Goal: Transaction & Acquisition: Book appointment/travel/reservation

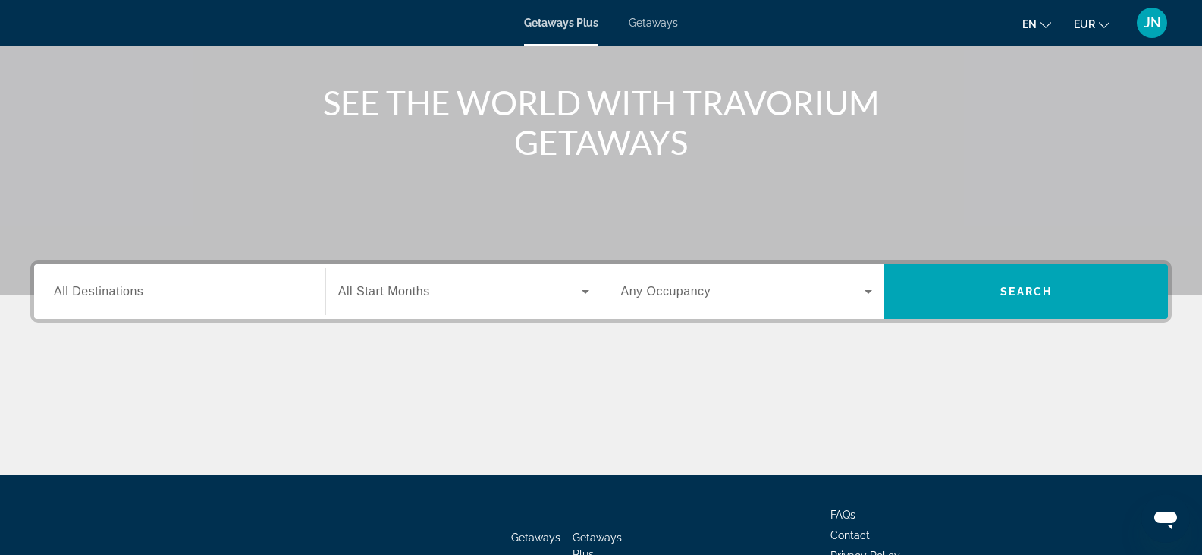
scroll to position [228, 0]
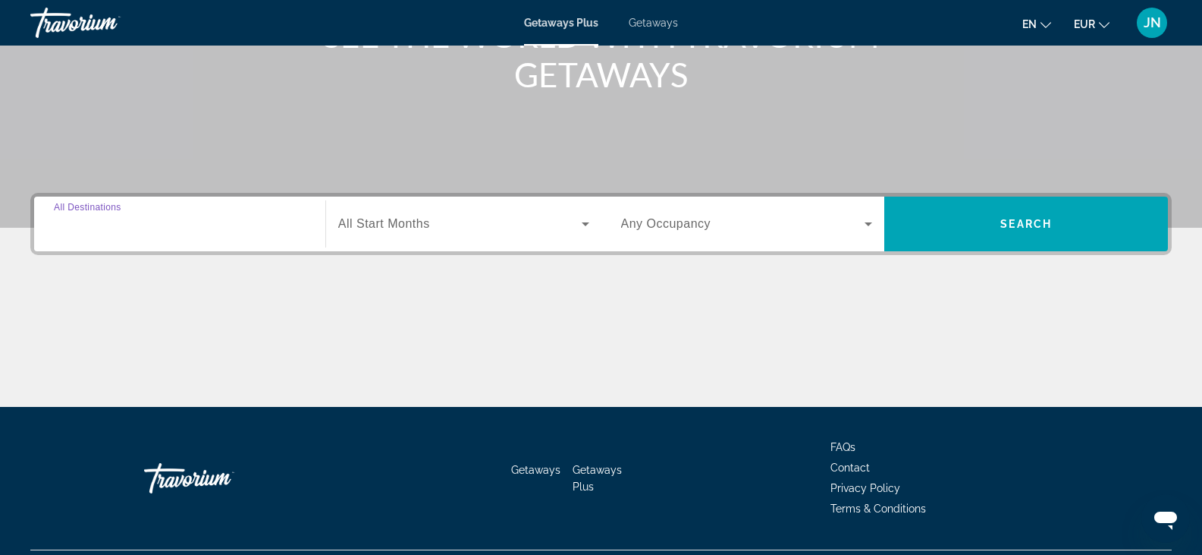
click at [157, 223] on input "Destination All Destinations" at bounding box center [180, 224] width 252 height 18
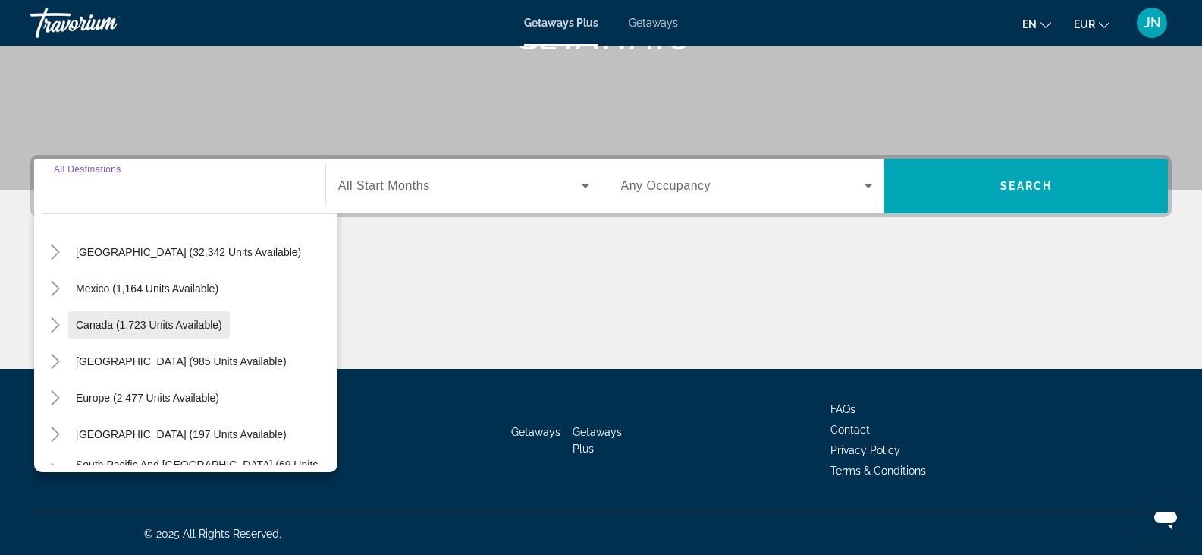
scroll to position [76, 0]
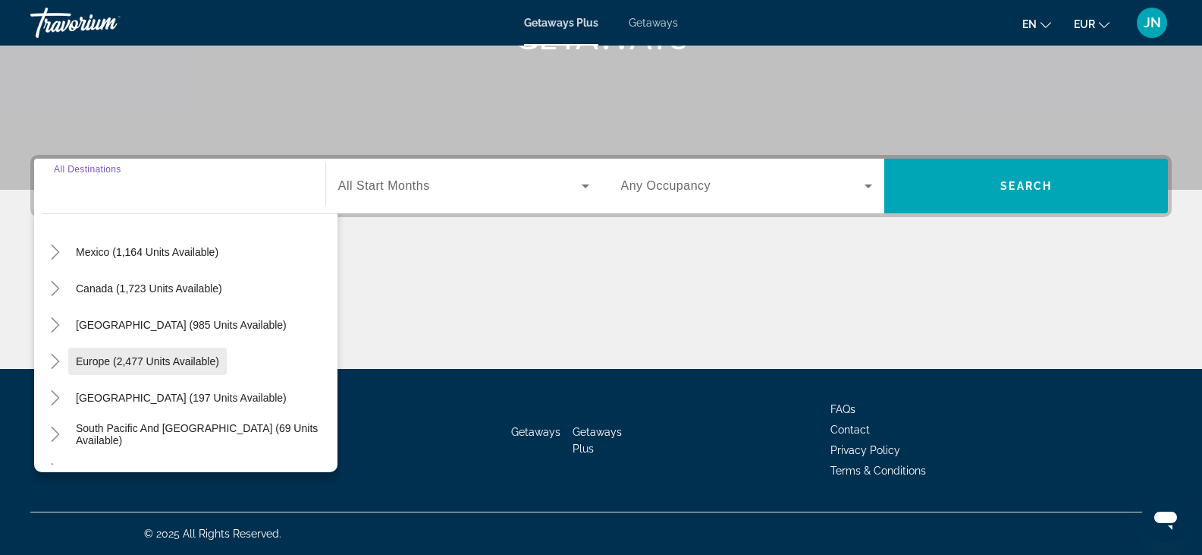
click at [108, 363] on span "Europe (2,477 units available)" at bounding box center [147, 361] width 143 height 12
type input "**********"
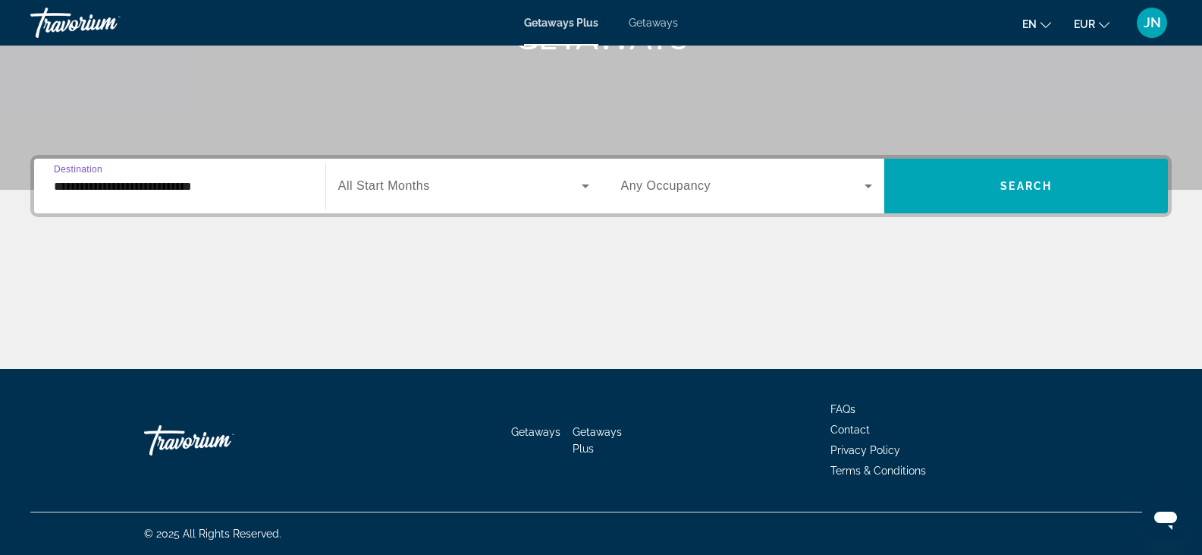
click at [423, 180] on span "All Start Months" at bounding box center [384, 185] width 92 height 13
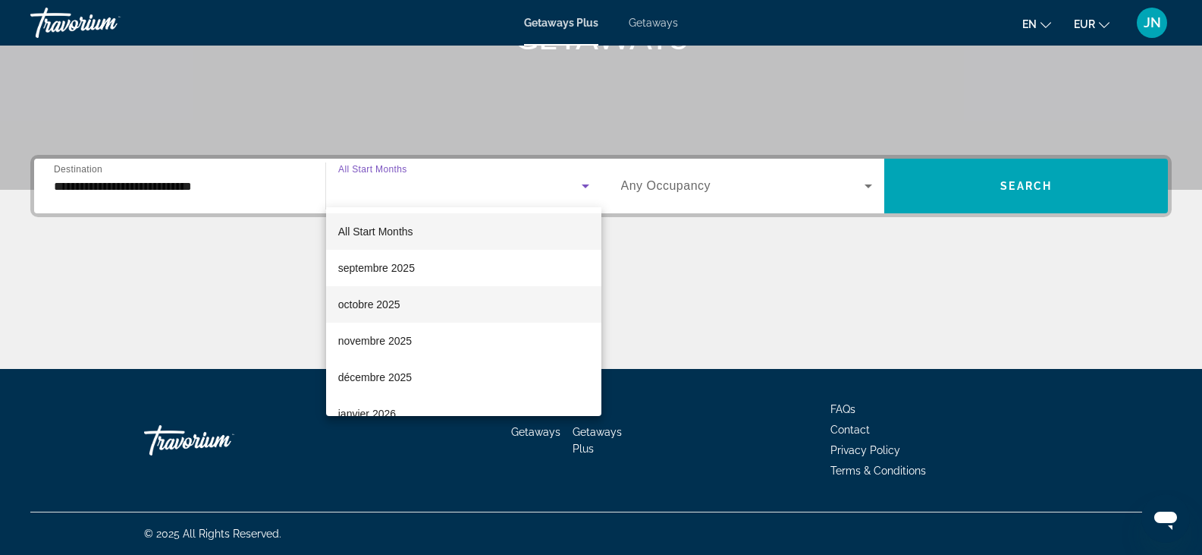
click at [360, 306] on span "octobre 2025" at bounding box center [369, 304] width 62 height 18
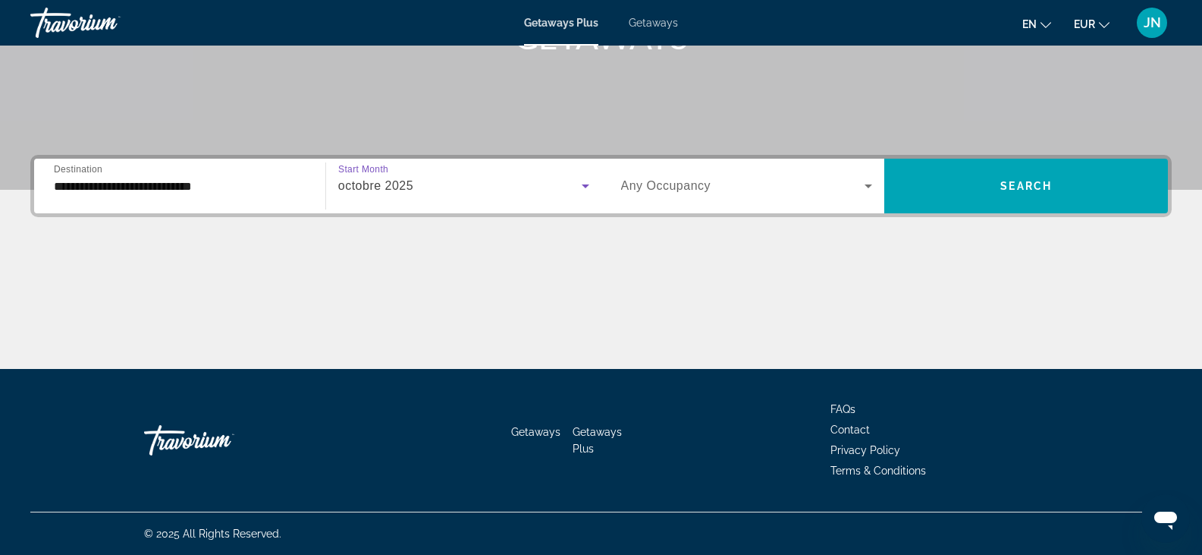
click at [837, 183] on span "Search widget" at bounding box center [743, 186] width 244 height 18
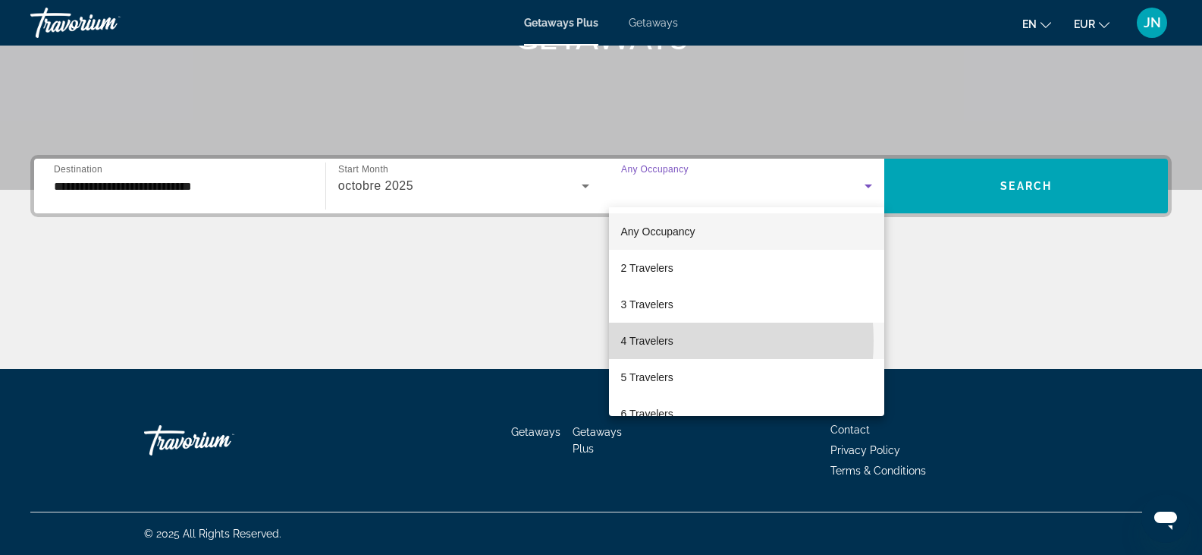
click at [636, 341] on span "4 Travelers" at bounding box center [647, 341] width 52 height 18
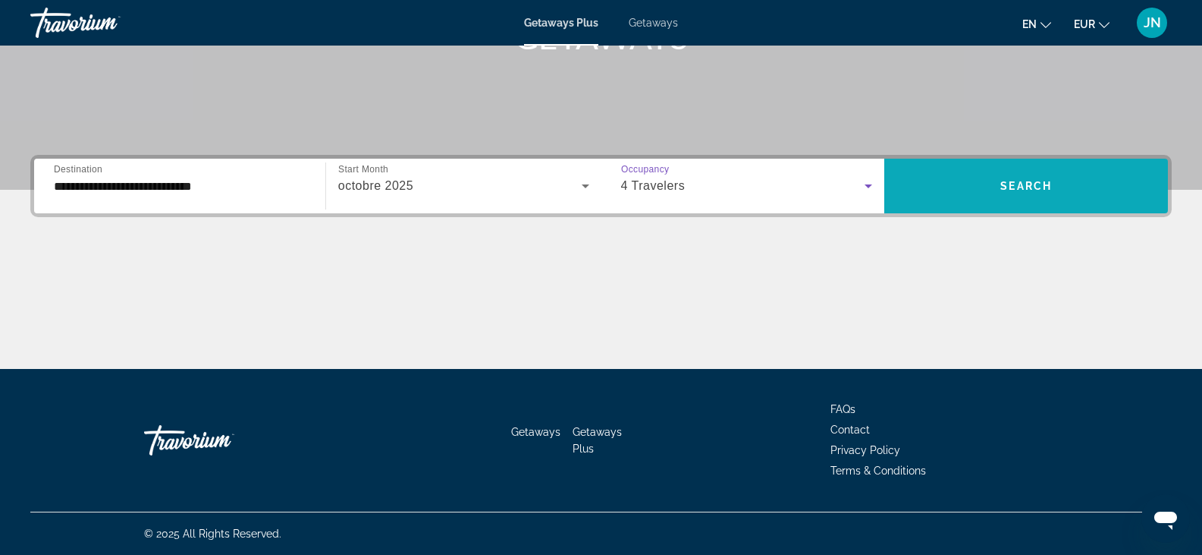
click at [1009, 172] on span "Search widget" at bounding box center [1027, 186] width 284 height 36
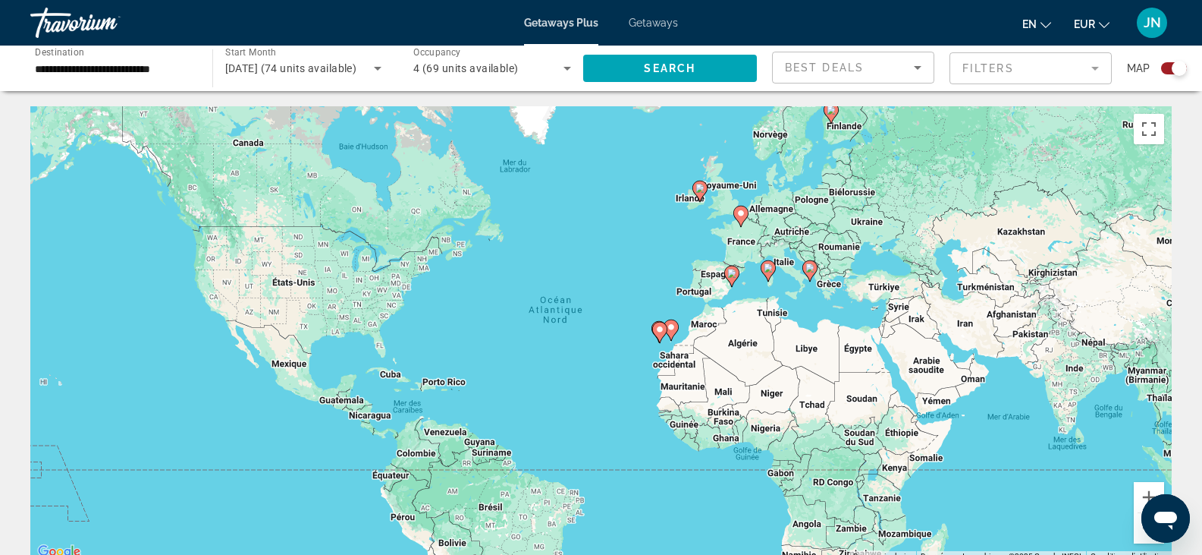
click at [740, 212] on image "Main content" at bounding box center [741, 213] width 9 height 9
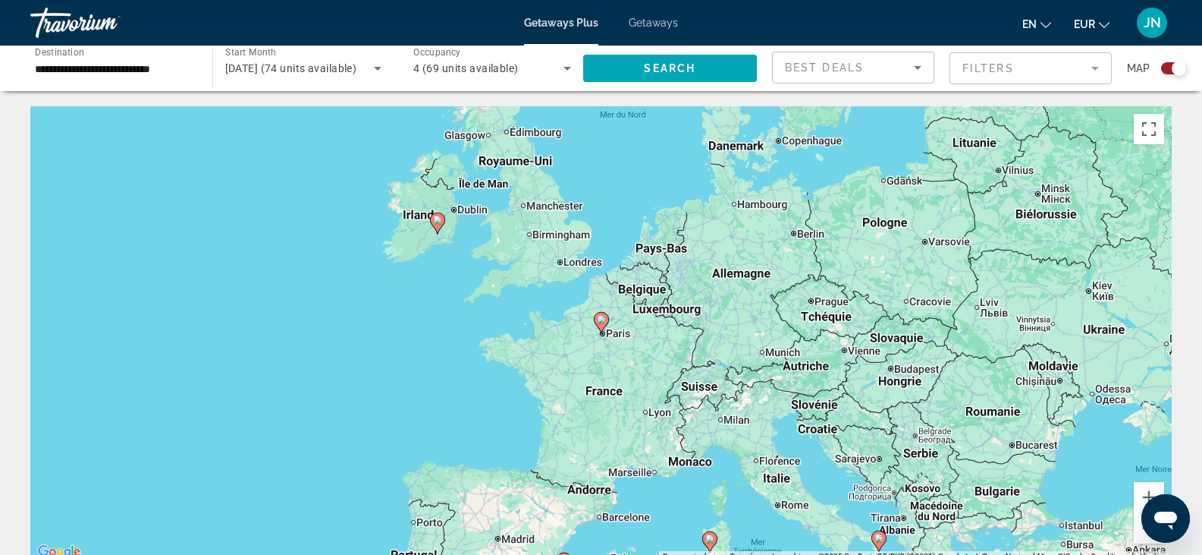
click at [602, 320] on image "Main content" at bounding box center [601, 319] width 9 height 9
type input "**********"
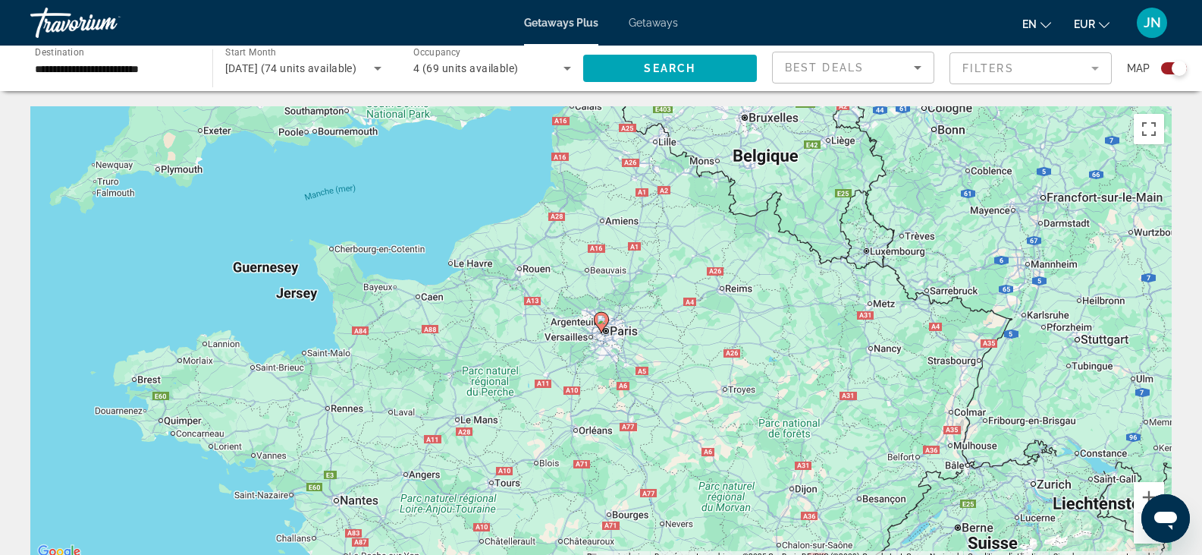
click at [597, 318] on icon "Main content" at bounding box center [601, 323] width 14 height 20
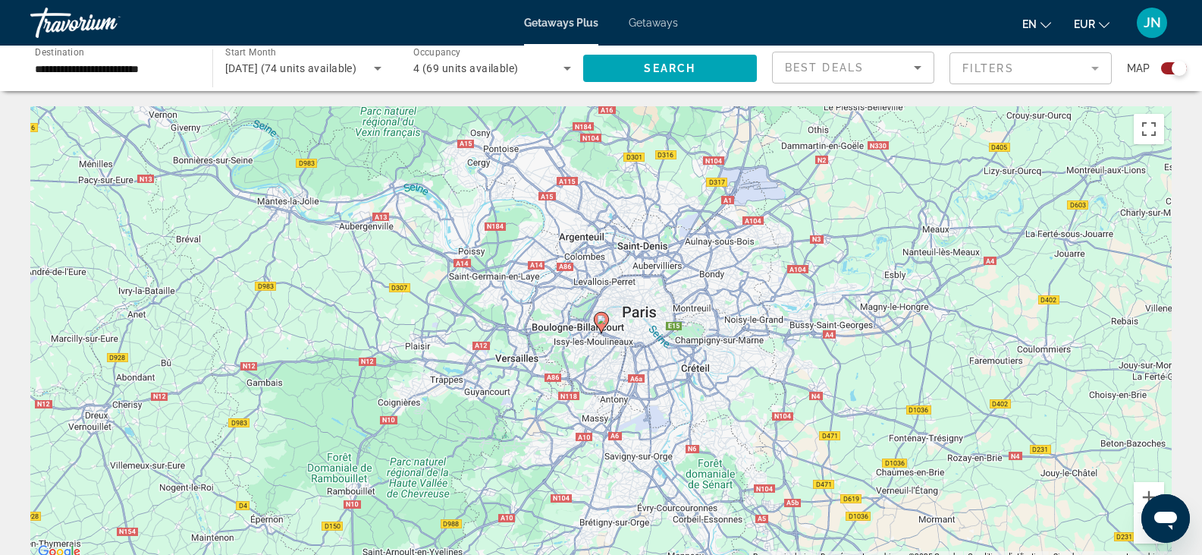
click at [599, 320] on image "Main content" at bounding box center [601, 319] width 9 height 9
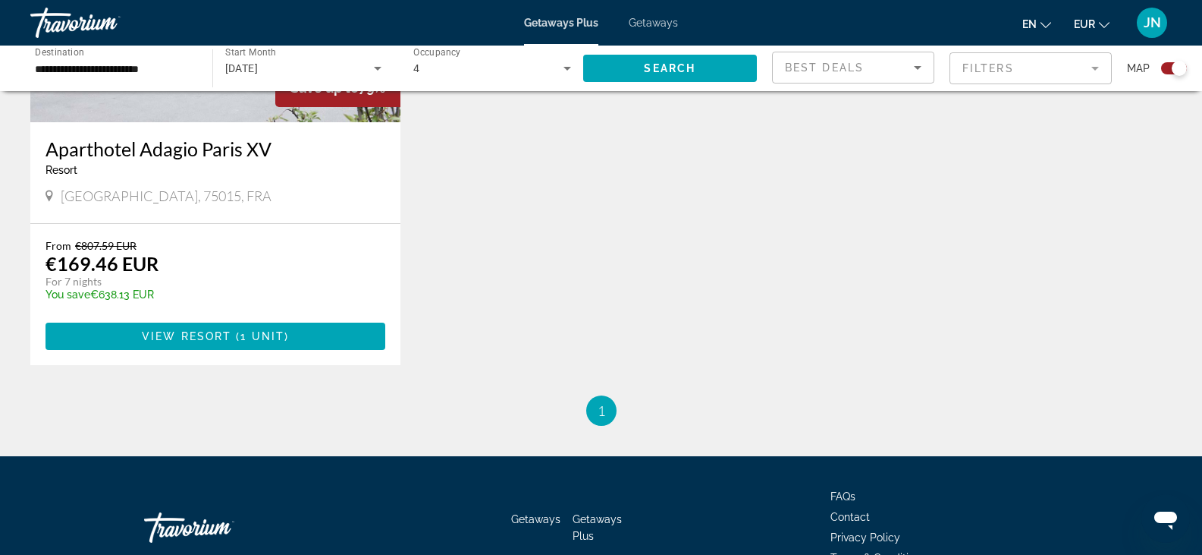
scroll to position [759, 0]
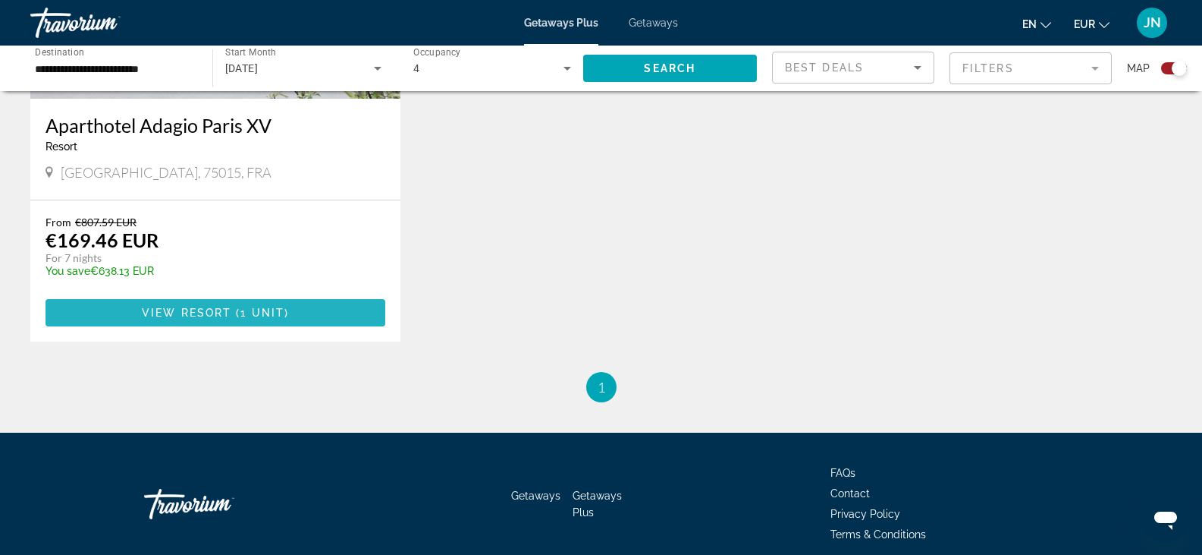
click at [212, 302] on span "Main content" at bounding box center [216, 312] width 340 height 36
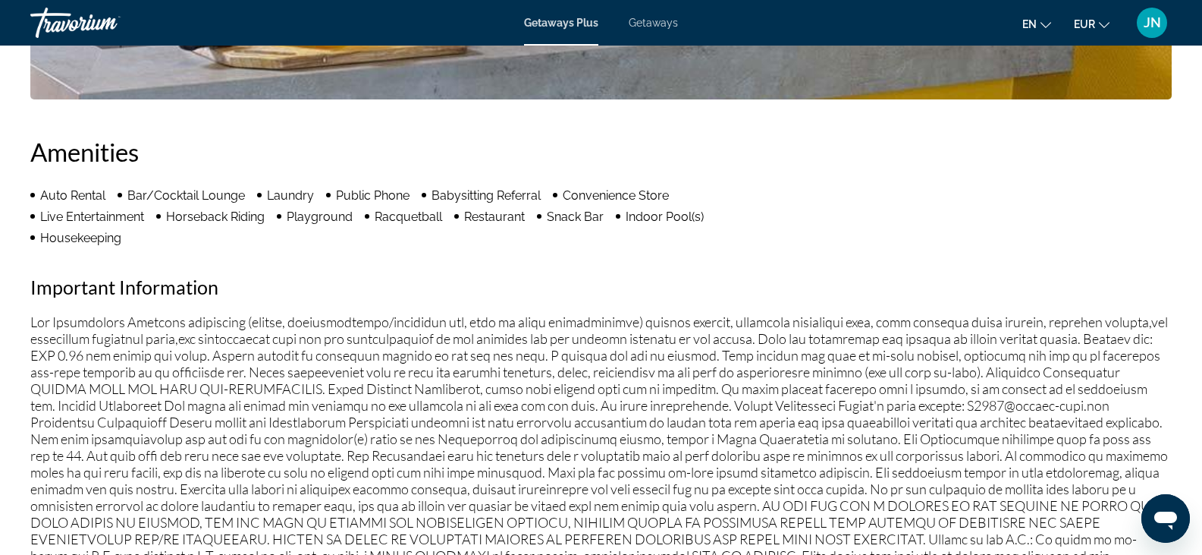
scroll to position [493, 0]
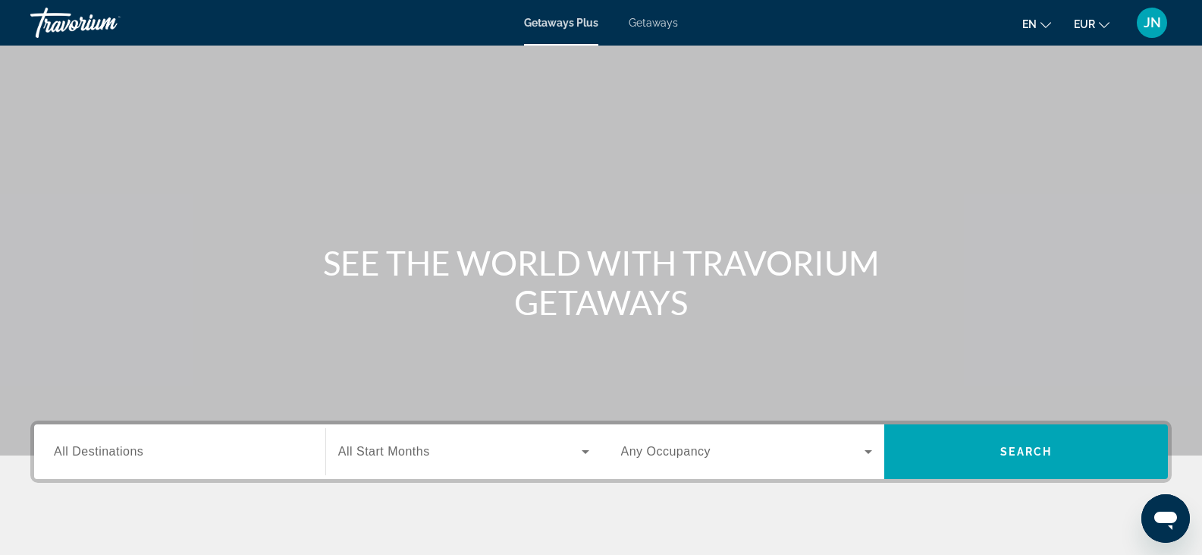
click at [205, 454] on input "Destination All Destinations" at bounding box center [180, 452] width 252 height 18
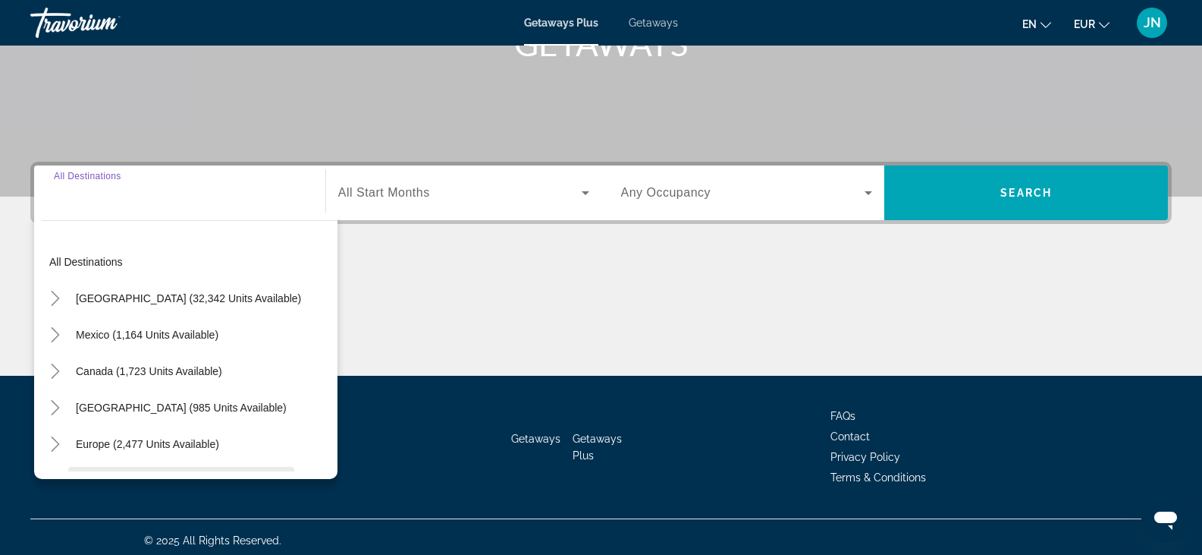
scroll to position [266, 0]
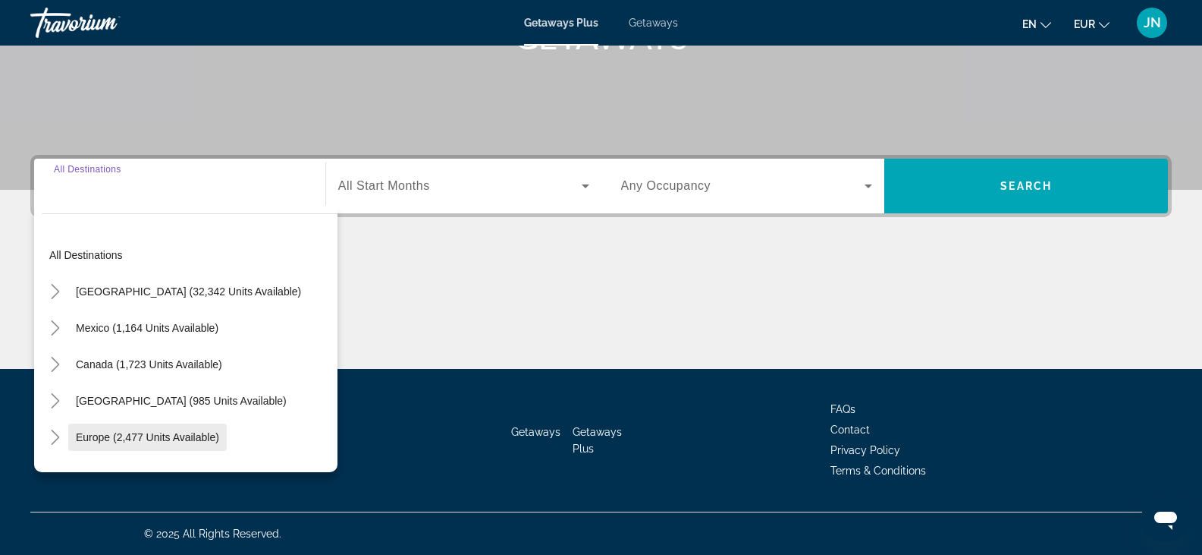
click at [92, 438] on span "Europe (2,477 units available)" at bounding box center [147, 437] width 143 height 12
type input "**********"
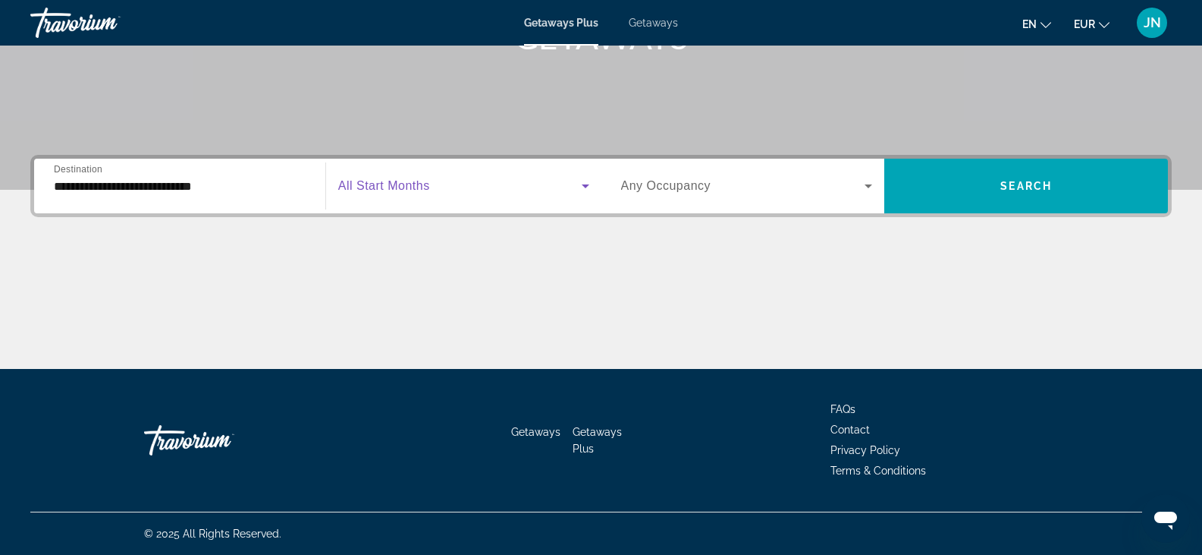
click at [449, 189] on span "Search widget" at bounding box center [460, 186] width 244 height 18
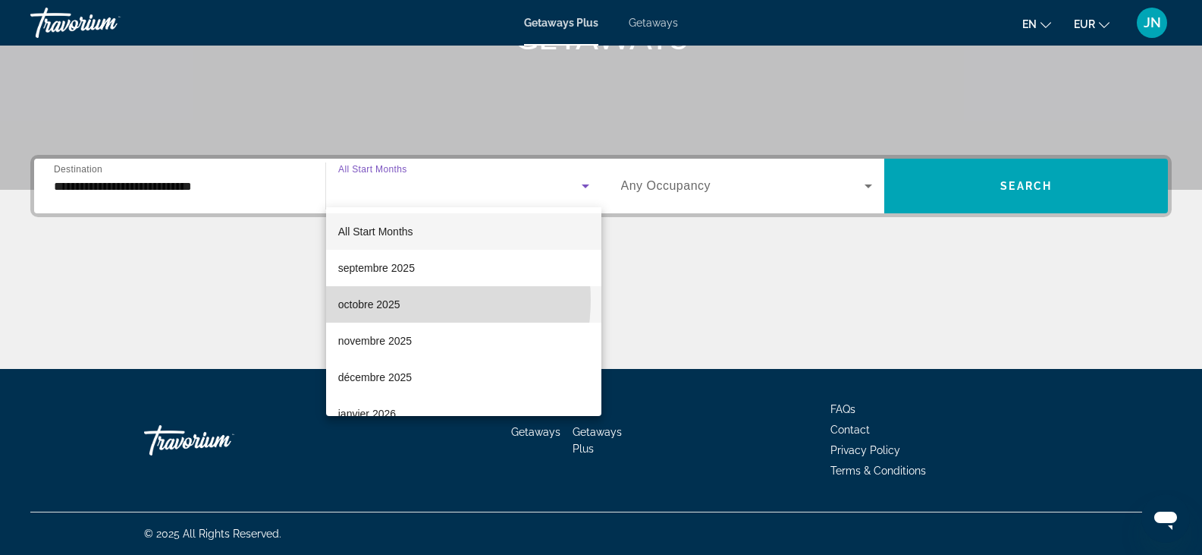
click at [399, 300] on span "octobre 2025" at bounding box center [369, 304] width 62 height 18
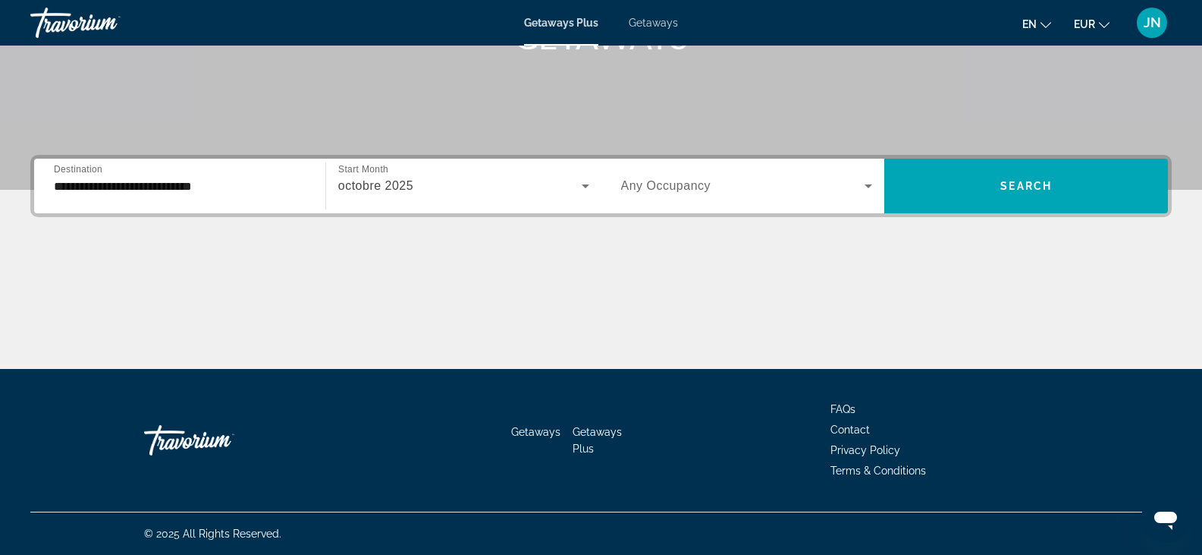
click at [775, 176] on div "Search widget" at bounding box center [747, 186] width 252 height 42
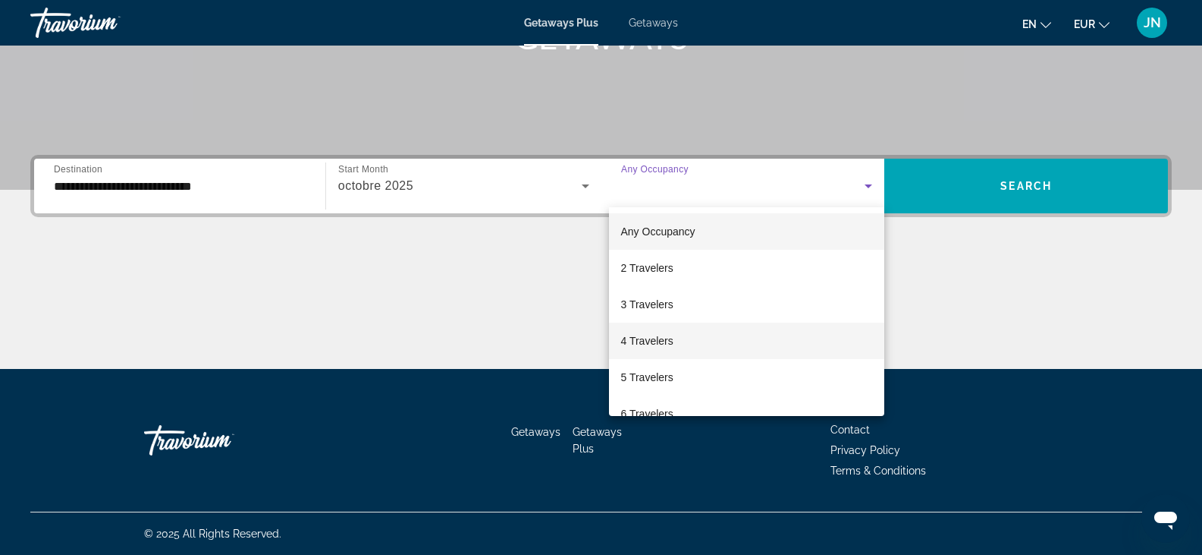
click at [655, 328] on mat-option "4 Travelers" at bounding box center [747, 340] width 276 height 36
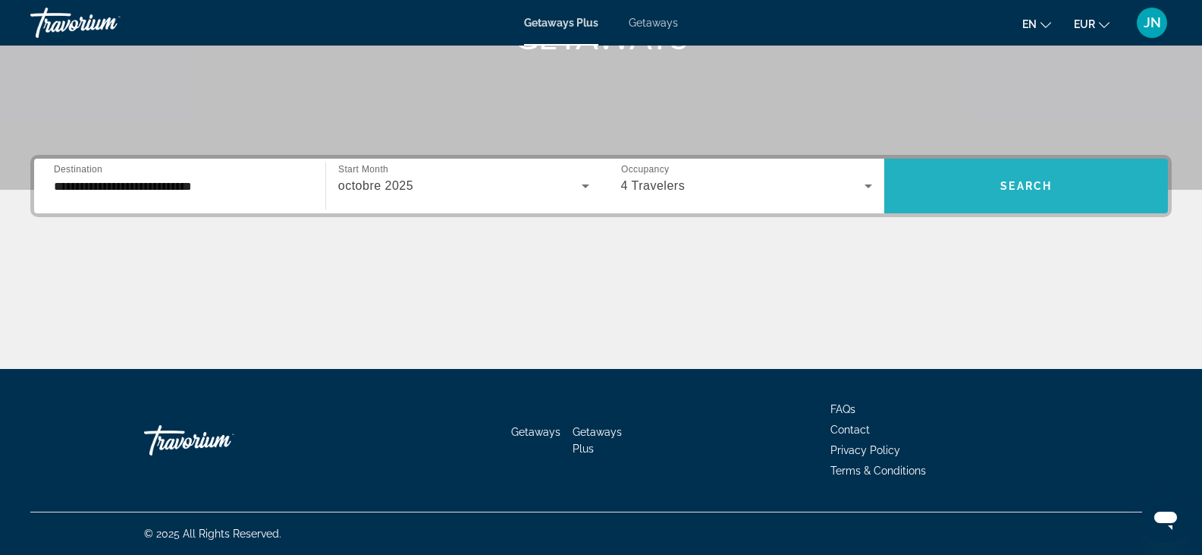
click at [1037, 192] on span "Search widget" at bounding box center [1027, 186] width 284 height 36
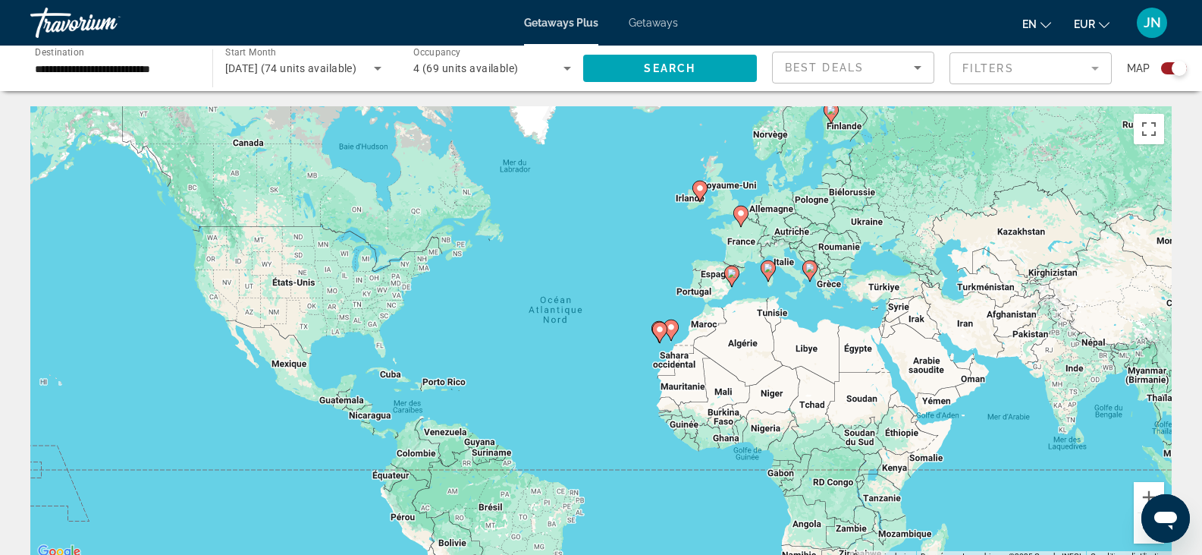
click at [715, 278] on div "Pour activer le glissement avec le clavier, appuyez sur Alt+Entrée. Une fois ce…" at bounding box center [601, 333] width 1142 height 455
click at [1142, 493] on button "Zoom avant" at bounding box center [1149, 497] width 30 height 30
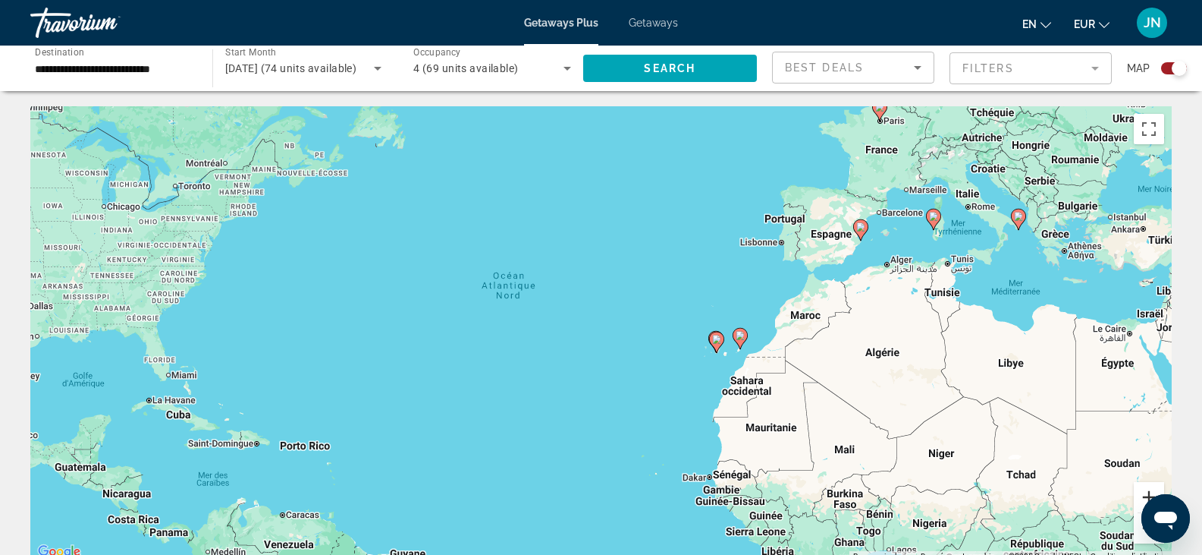
click at [1142, 493] on button "Zoom avant" at bounding box center [1149, 497] width 30 height 30
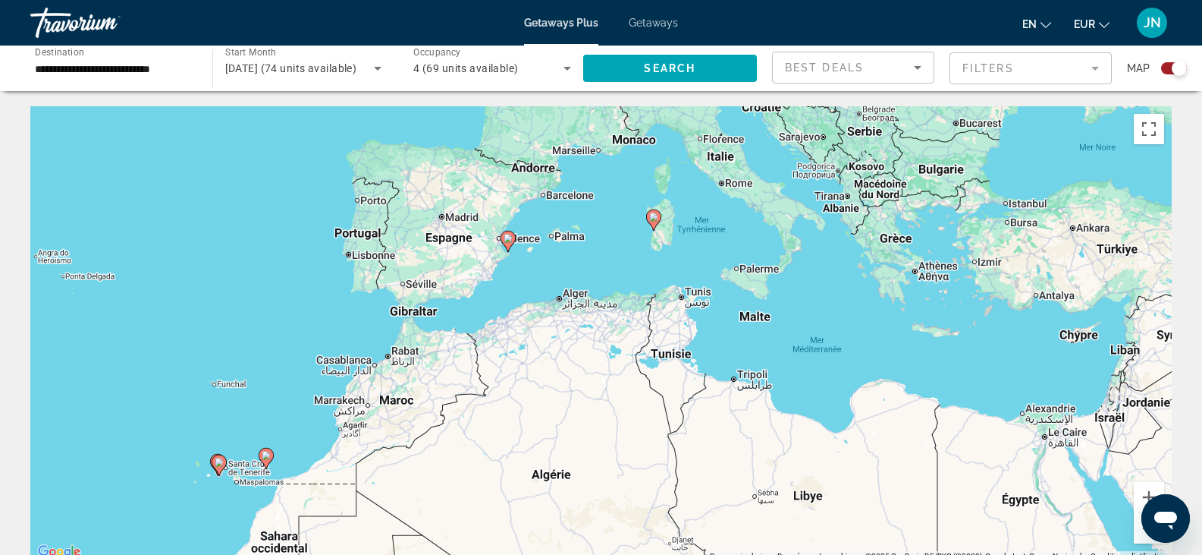
drag, startPoint x: 963, startPoint y: 228, endPoint x: 405, endPoint y: 303, distance: 563.5
click at [405, 303] on div "Pour activer le glissement avec le clavier, appuyez sur Alt+Entrée. Une fois ce…" at bounding box center [601, 333] width 1142 height 455
click at [1150, 492] on button "Zoom avant" at bounding box center [1149, 497] width 30 height 30
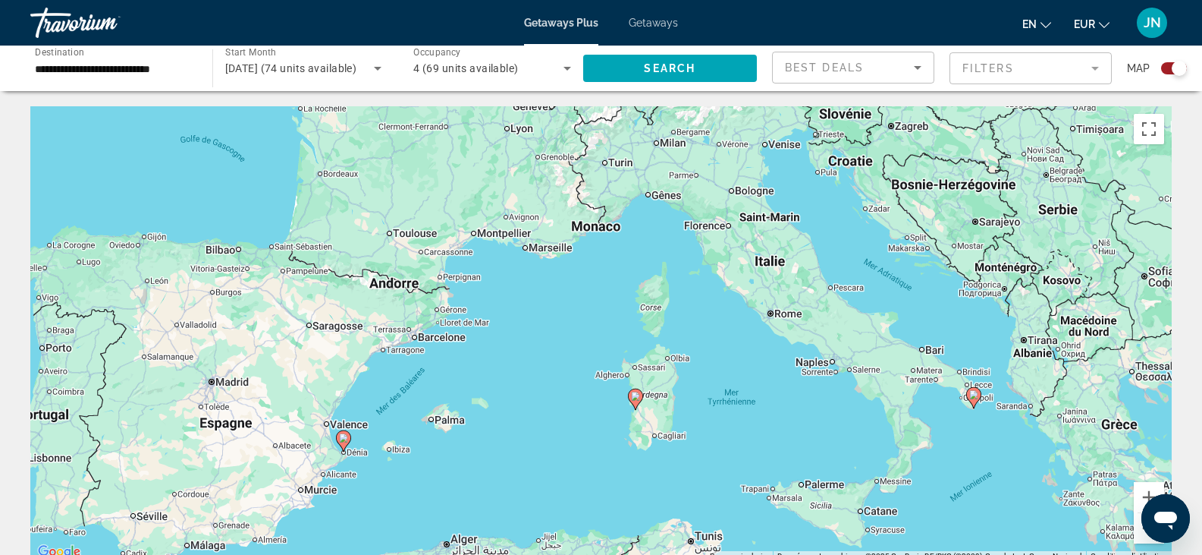
drag, startPoint x: 448, startPoint y: 127, endPoint x: 378, endPoint y: 407, distance: 287.8
click at [378, 407] on div "Pour activer le glissement avec le clavier, appuyez sur Alt+Entrée. Une fois ce…" at bounding box center [601, 333] width 1142 height 455
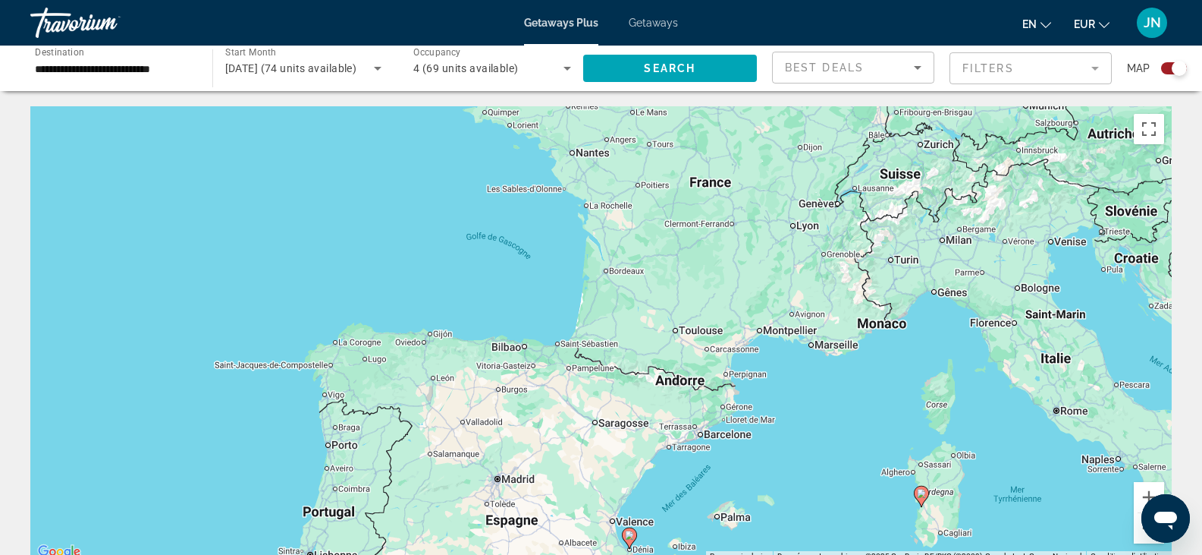
drag, startPoint x: 735, startPoint y: 143, endPoint x: 1021, endPoint y: 240, distance: 302.0
click at [1021, 240] on div "Pour activer le glissement avec le clavier, appuyez sur Alt+Entrée. Une fois ce…" at bounding box center [601, 333] width 1142 height 455
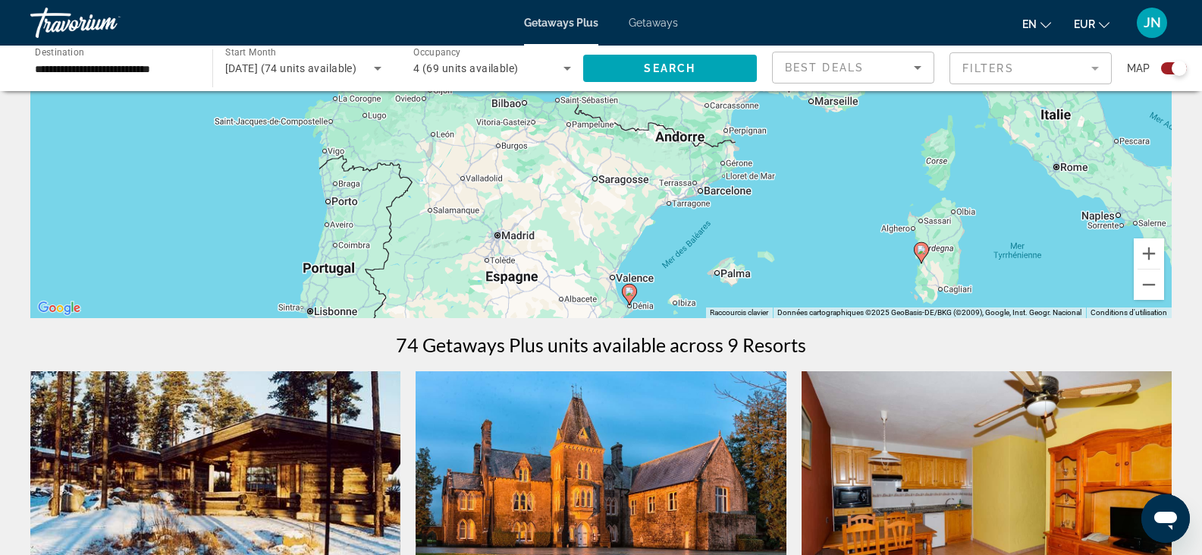
scroll to position [208, 0]
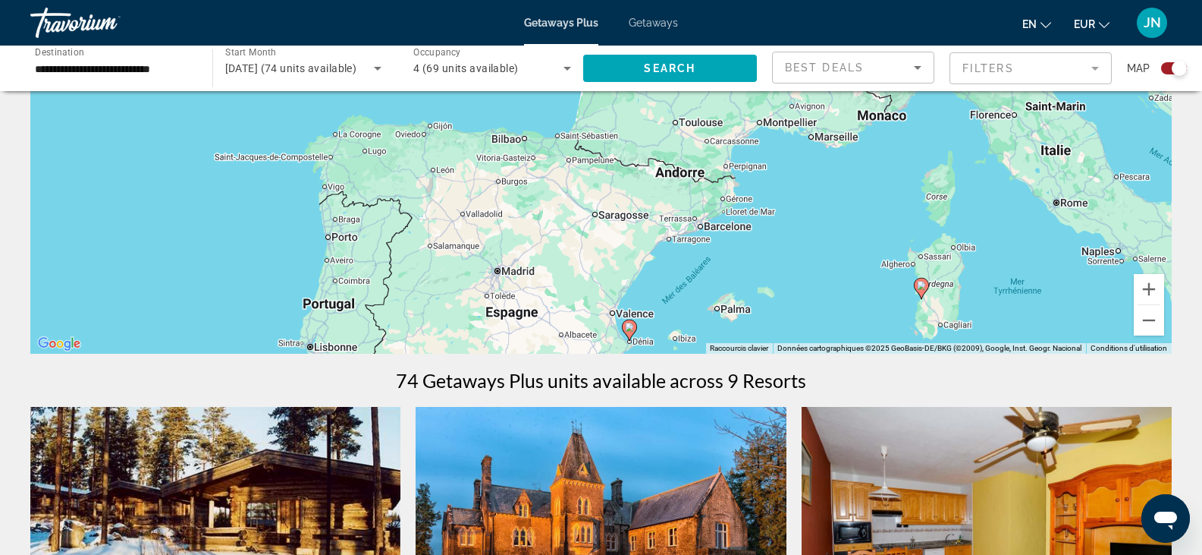
click at [922, 286] on image "Main content" at bounding box center [921, 285] width 9 height 9
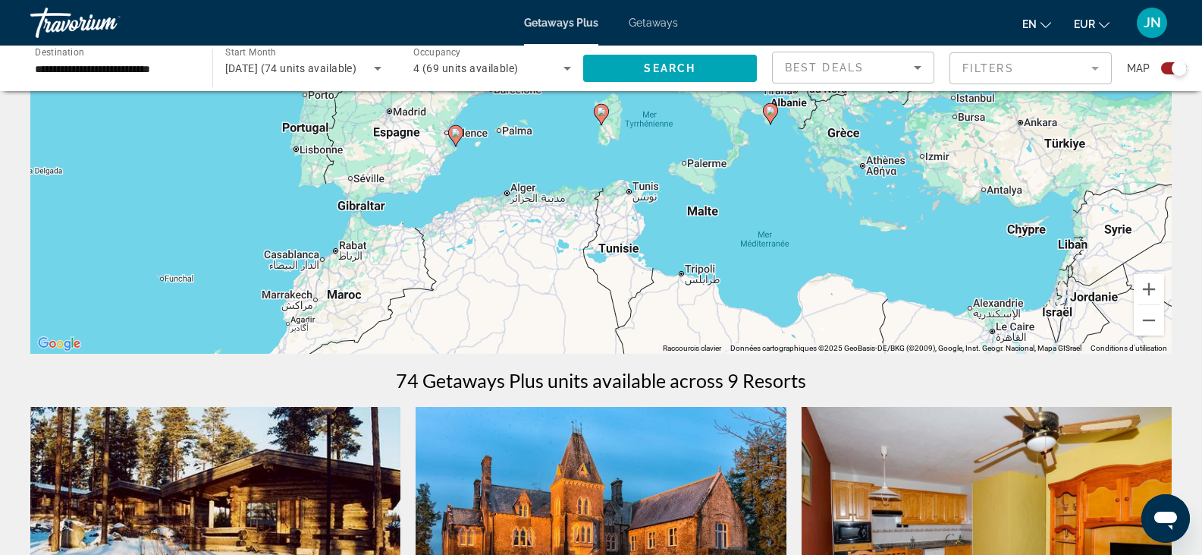
click at [598, 108] on image "Main content" at bounding box center [601, 111] width 9 height 9
type input "**********"
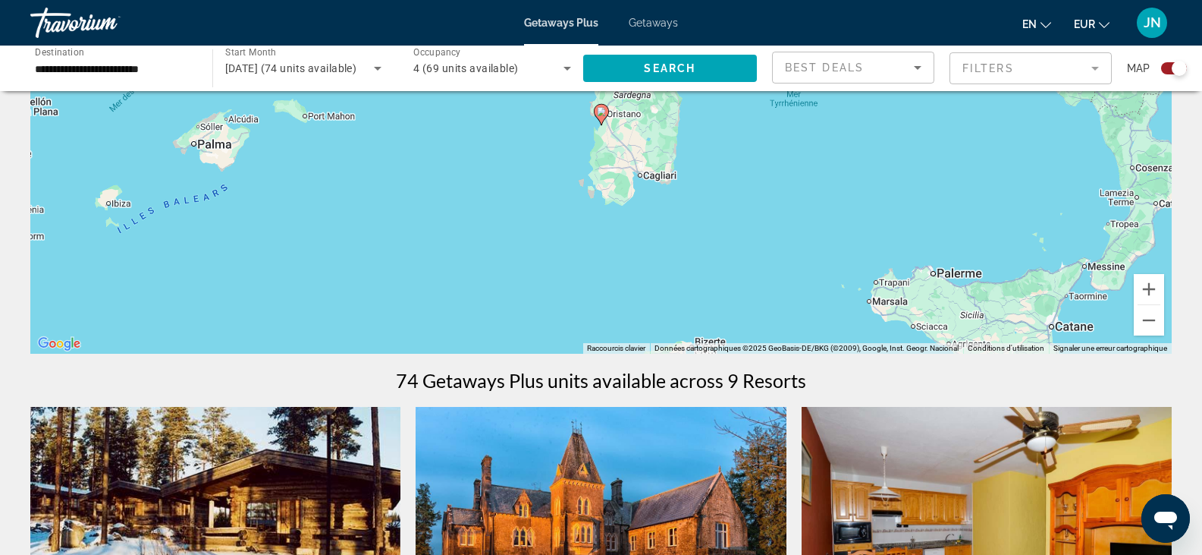
click at [598, 107] on icon "Main content" at bounding box center [601, 115] width 14 height 20
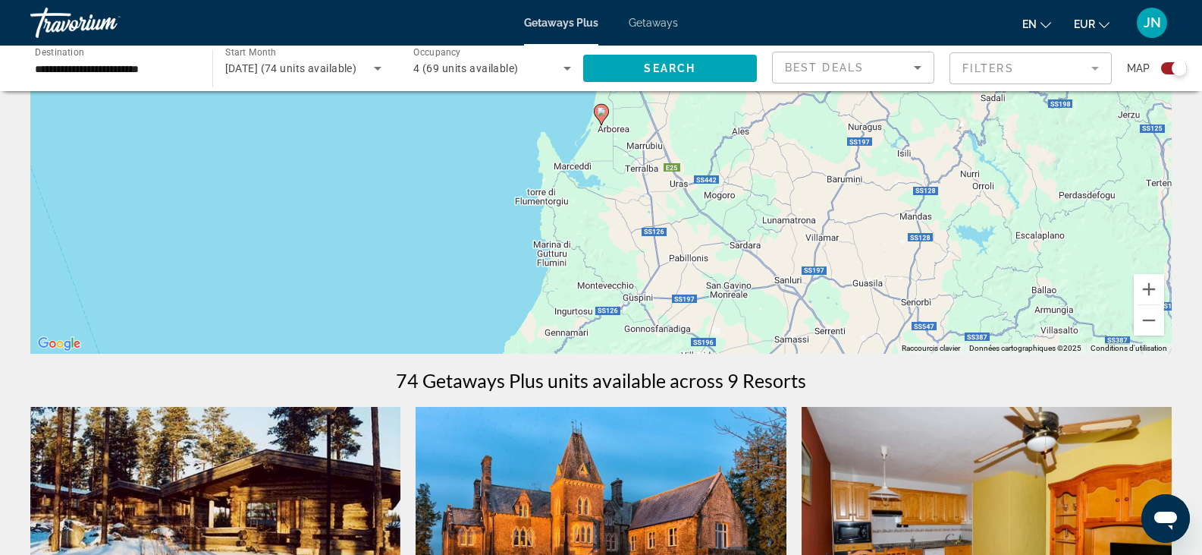
click at [599, 110] on image "Main content" at bounding box center [601, 111] width 9 height 9
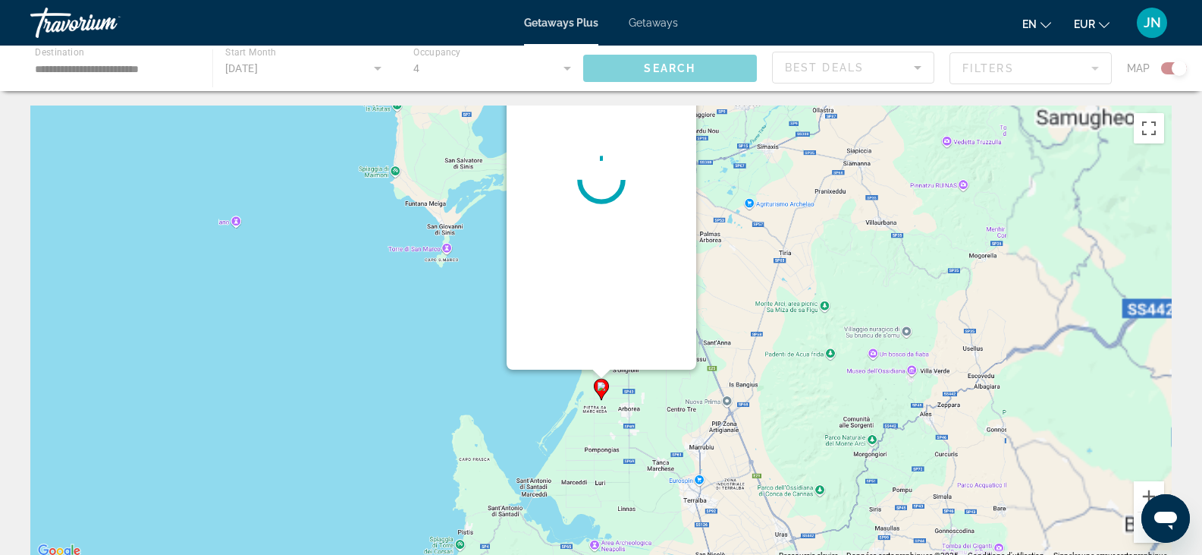
scroll to position [0, 0]
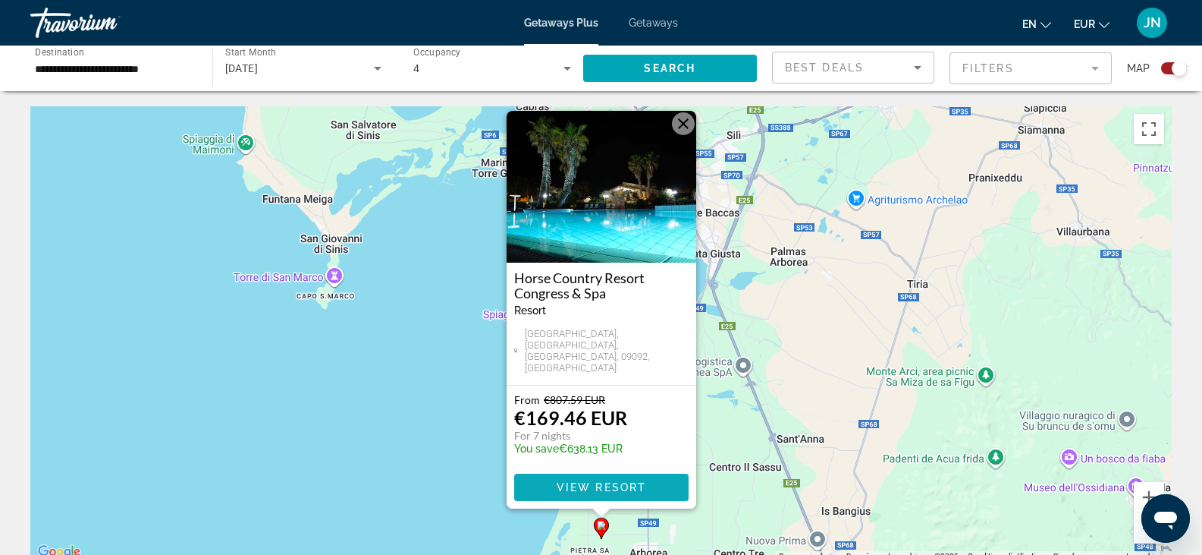
click at [613, 484] on span "View Resort" at bounding box center [601, 487] width 90 height 12
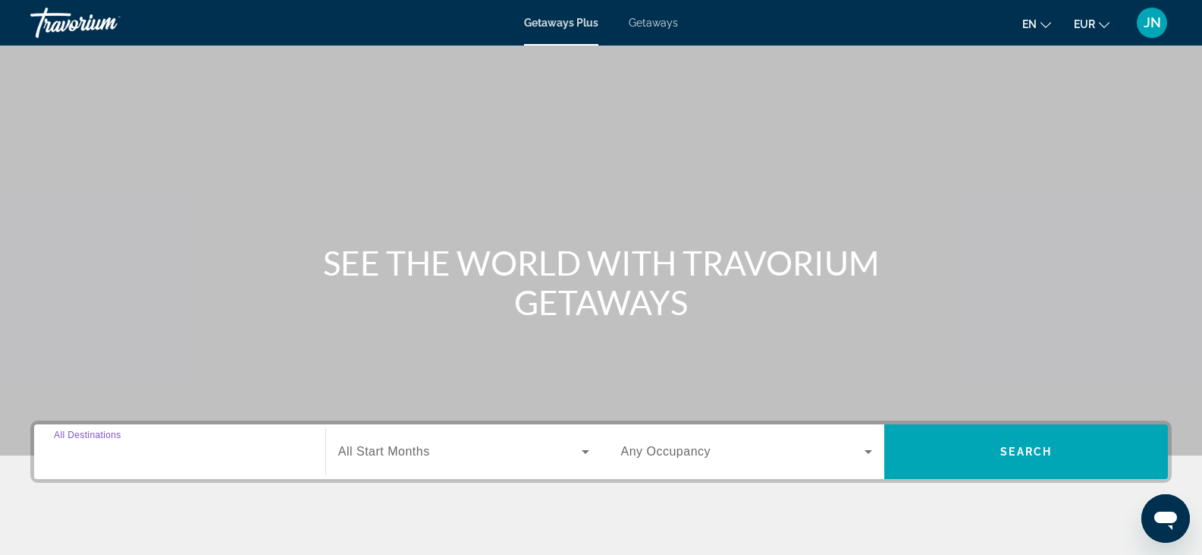
click at [146, 454] on input "Destination All Destinations" at bounding box center [180, 452] width 252 height 18
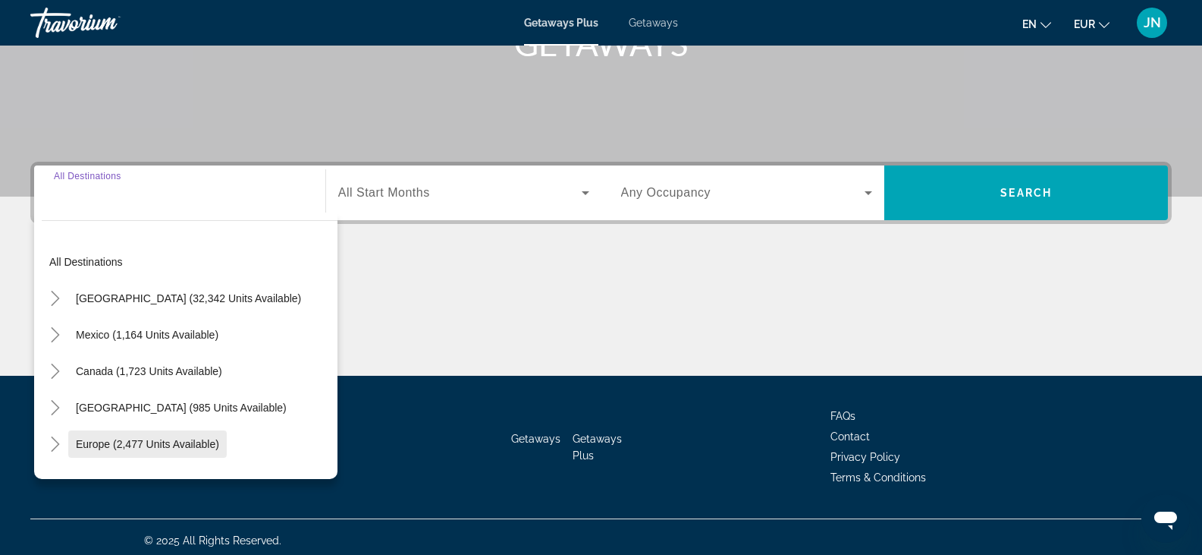
scroll to position [266, 0]
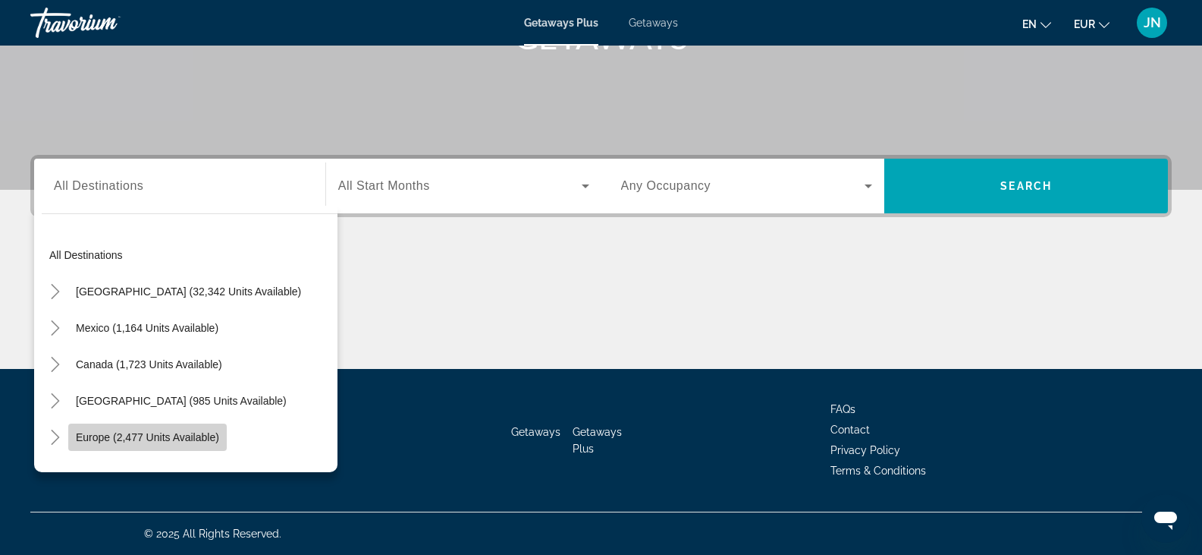
click at [89, 436] on span "Europe (2,477 units available)" at bounding box center [147, 437] width 143 height 12
type input "**********"
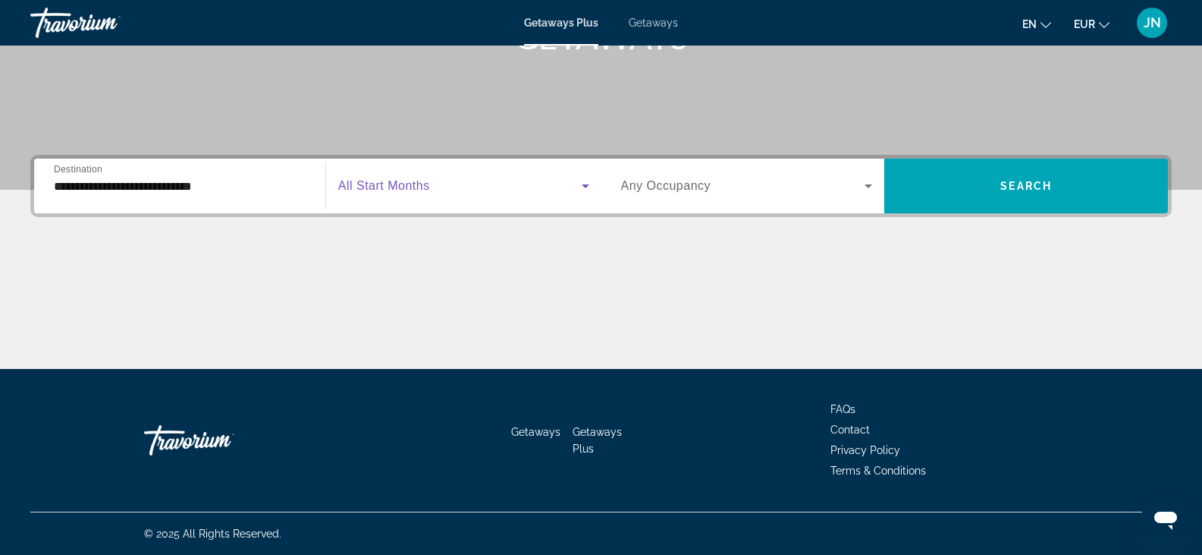
click at [438, 187] on span "Search widget" at bounding box center [460, 186] width 244 height 18
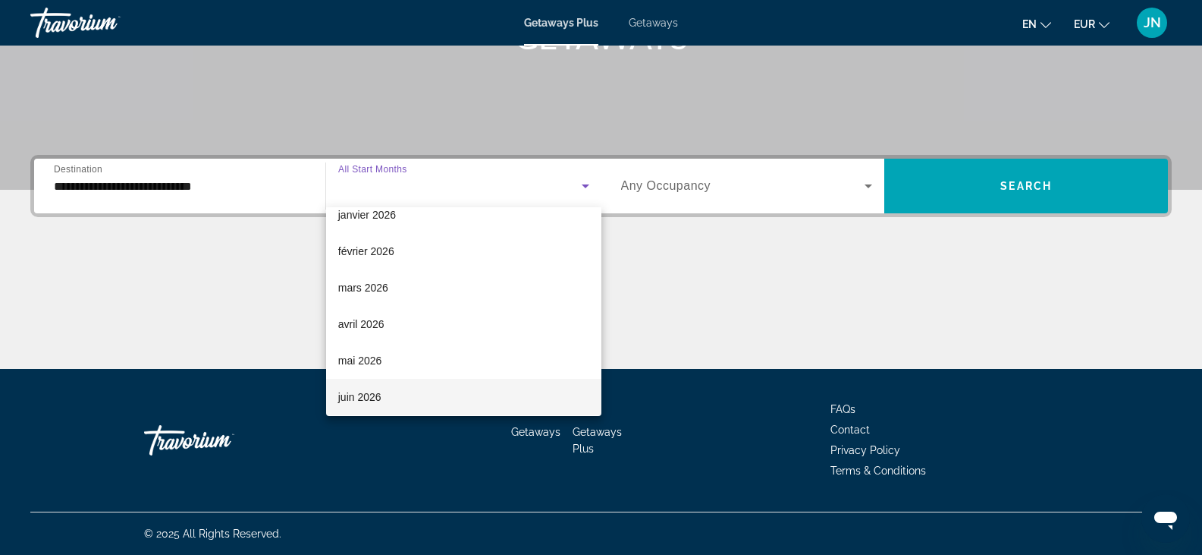
scroll to position [228, 0]
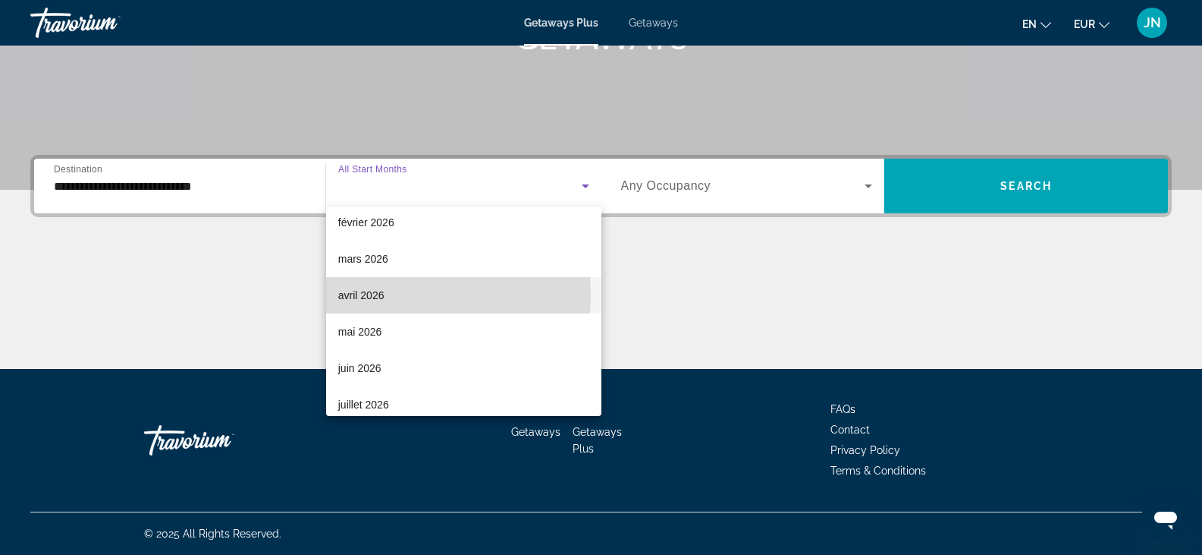
click at [376, 295] on span "avril 2026" at bounding box center [361, 295] width 46 height 18
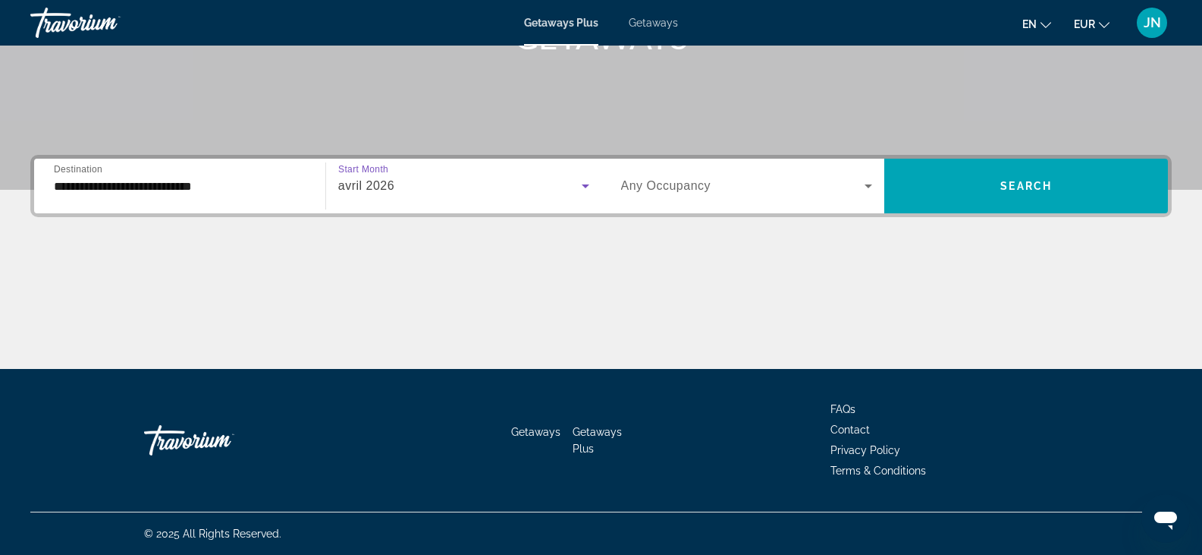
click at [671, 178] on span "Search widget" at bounding box center [743, 186] width 244 height 18
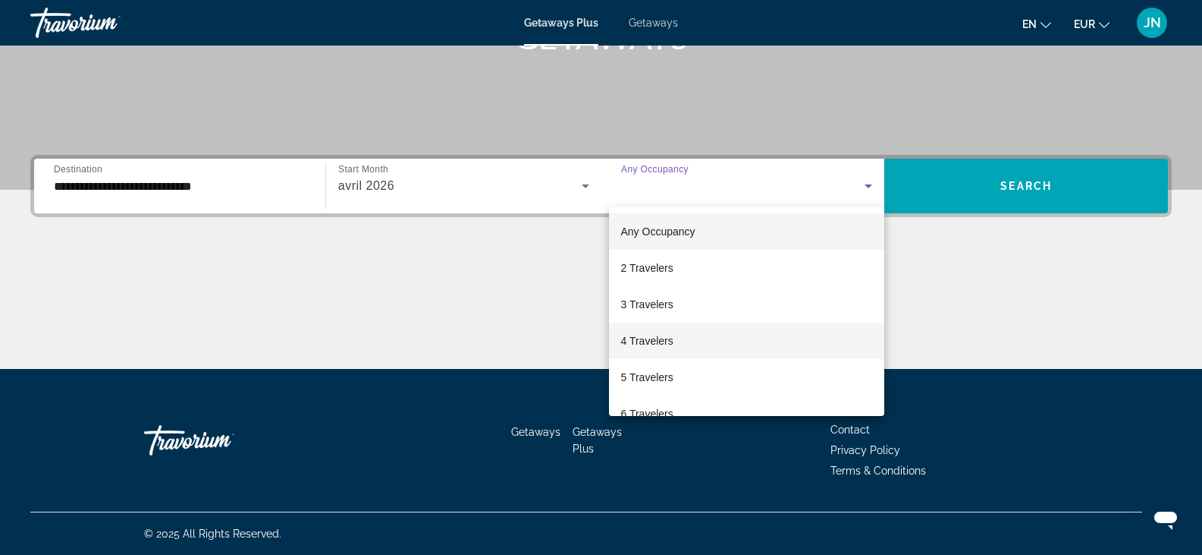
click at [646, 339] on span "4 Travelers" at bounding box center [647, 341] width 52 height 18
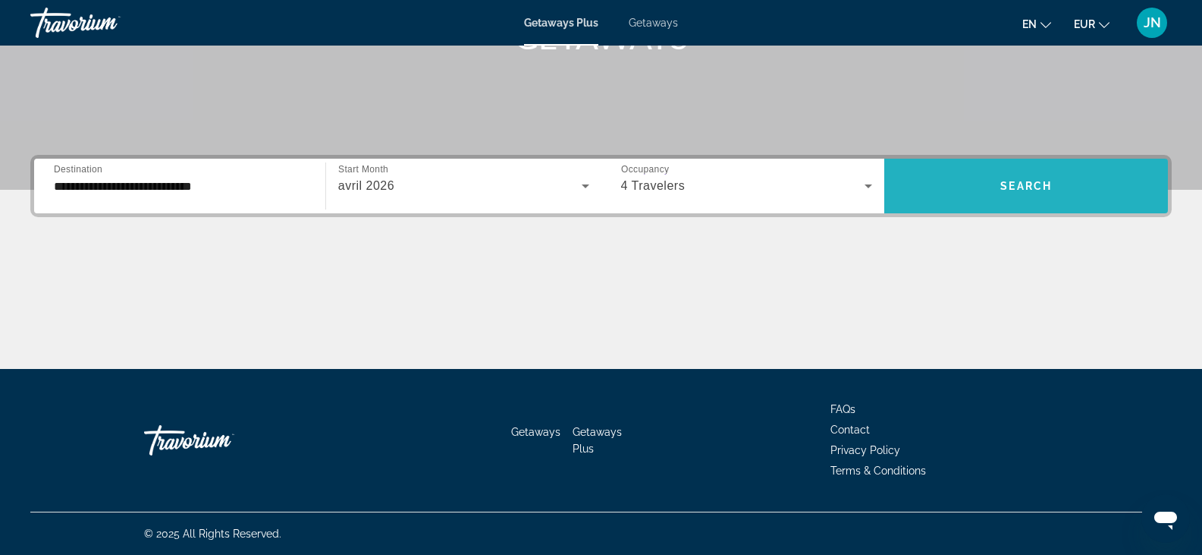
click at [1010, 186] on span "Search" at bounding box center [1027, 186] width 52 height 12
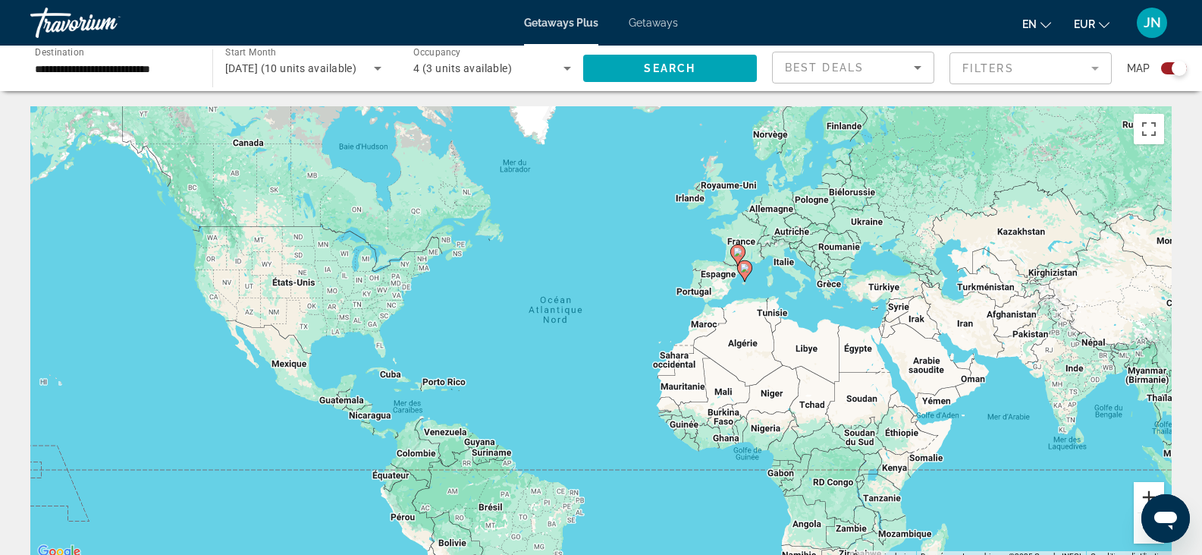
click at [1142, 489] on button "Zoom avant" at bounding box center [1149, 497] width 30 height 30
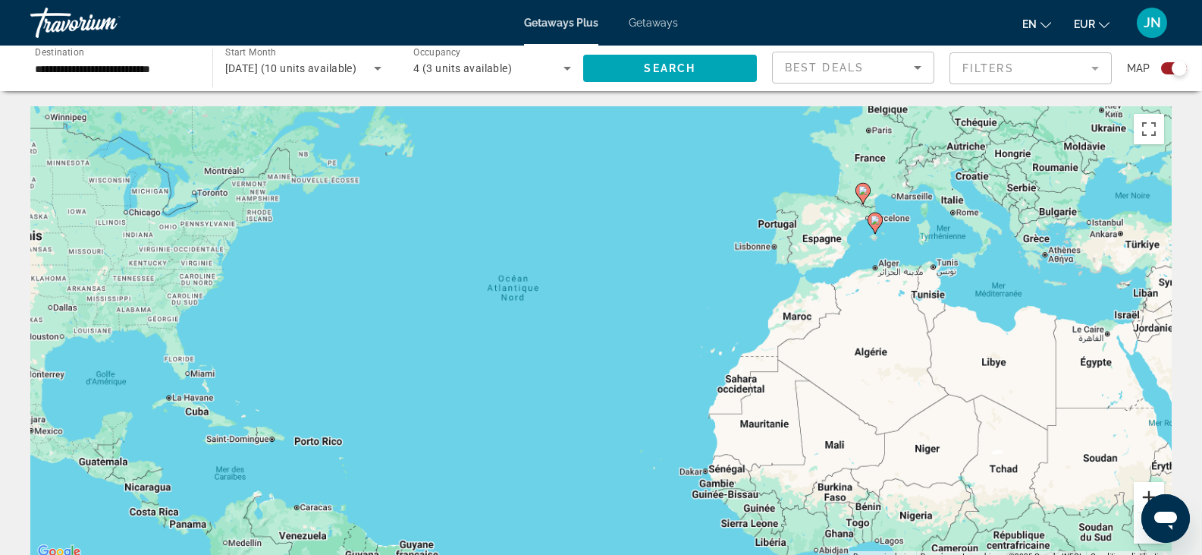
click at [1142, 489] on button "Zoom avant" at bounding box center [1149, 497] width 30 height 30
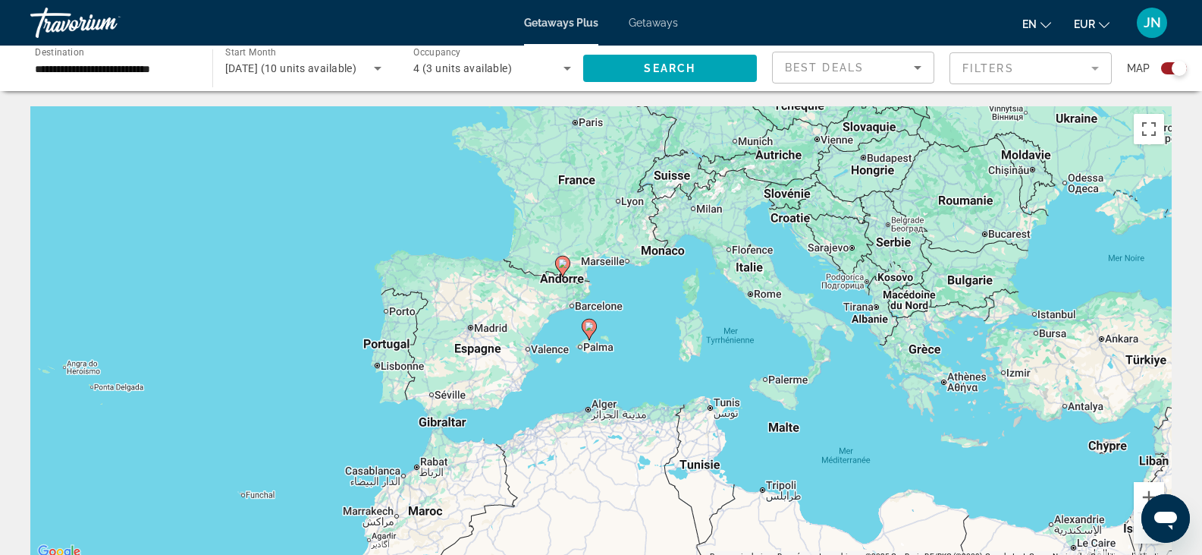
drag, startPoint x: 1096, startPoint y: 198, endPoint x: 559, endPoint y: 390, distance: 570.3
click at [558, 405] on div "Pour activer le glissement avec le clavier, appuyez sur Alt+Entrée. Une fois ce…" at bounding box center [601, 333] width 1142 height 455
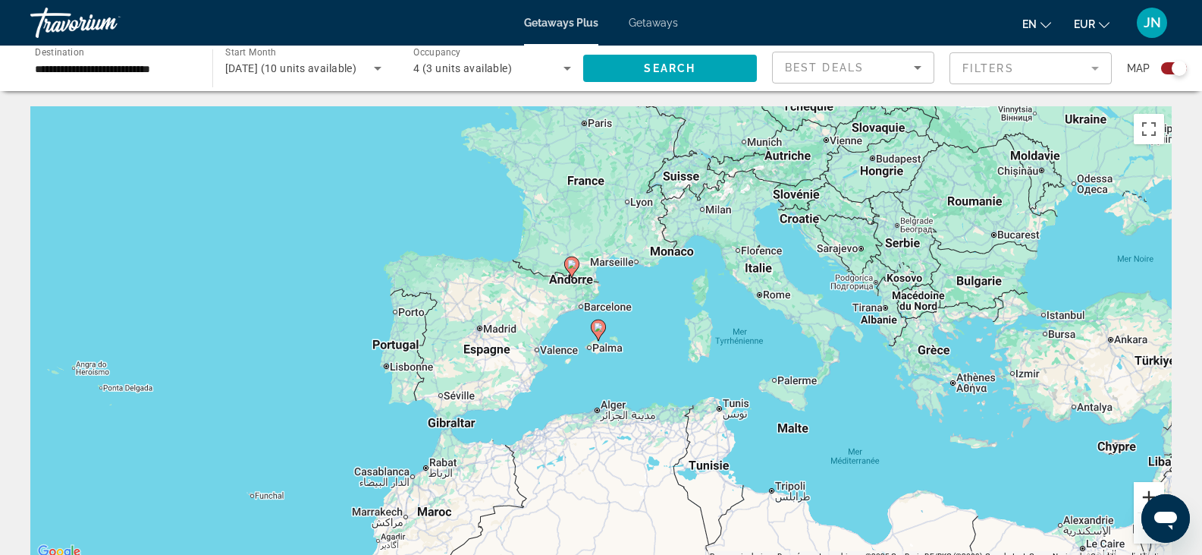
click at [1145, 492] on button "Zoom avant" at bounding box center [1149, 497] width 30 height 30
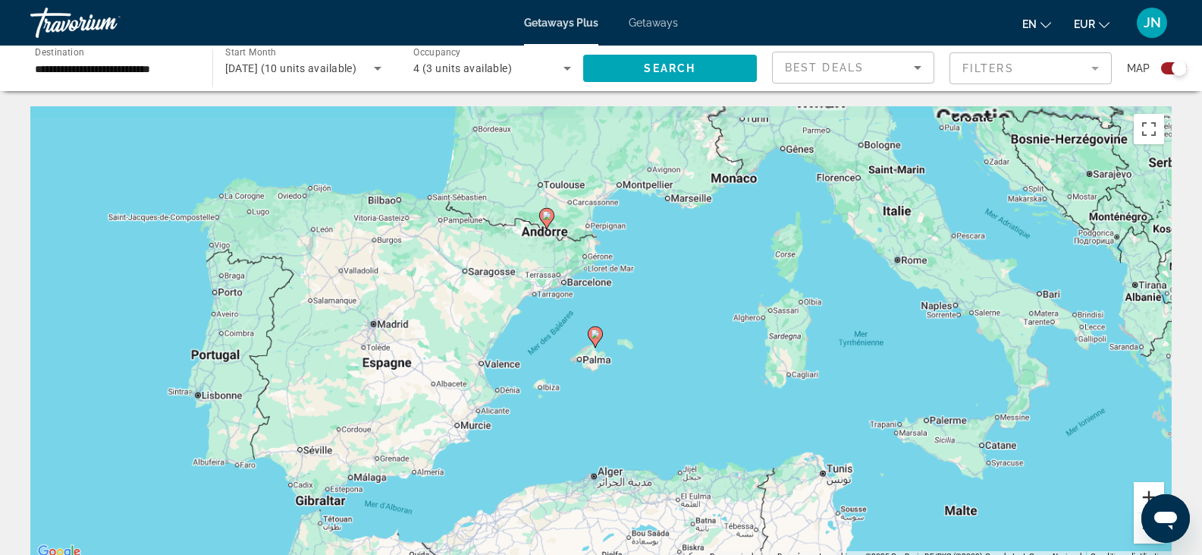
click at [1145, 492] on button "Zoom avant" at bounding box center [1149, 497] width 30 height 30
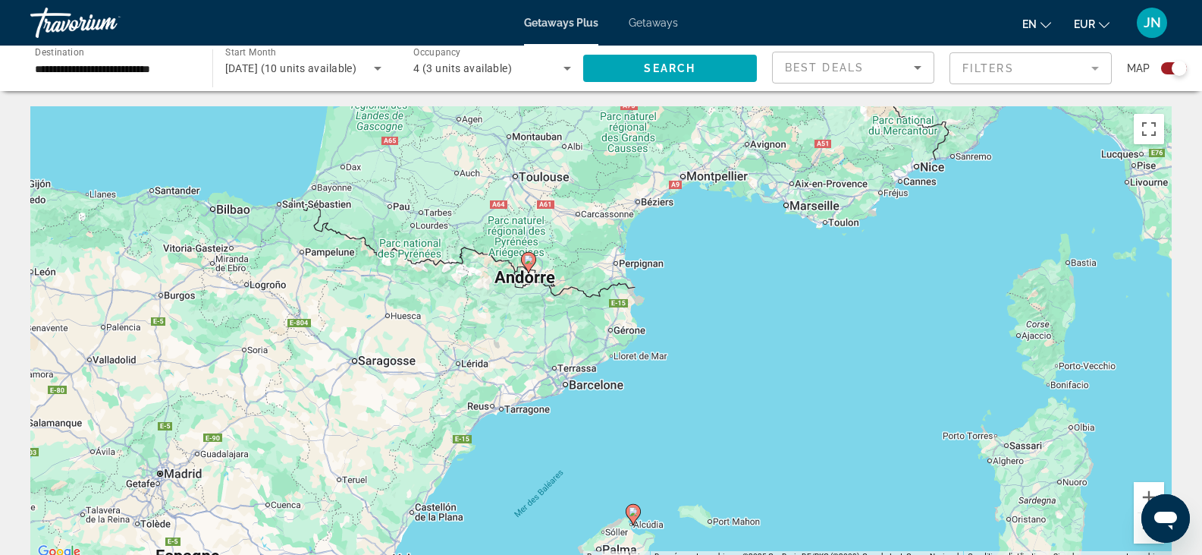
drag, startPoint x: 548, startPoint y: 225, endPoint x: 562, endPoint y: 313, distance: 88.4
click at [573, 294] on div "Pour activer le glissement avec le clavier, appuyez sur Alt+Entrée. Une fois ce…" at bounding box center [601, 333] width 1142 height 455
click at [527, 256] on image "Main content" at bounding box center [529, 260] width 9 height 9
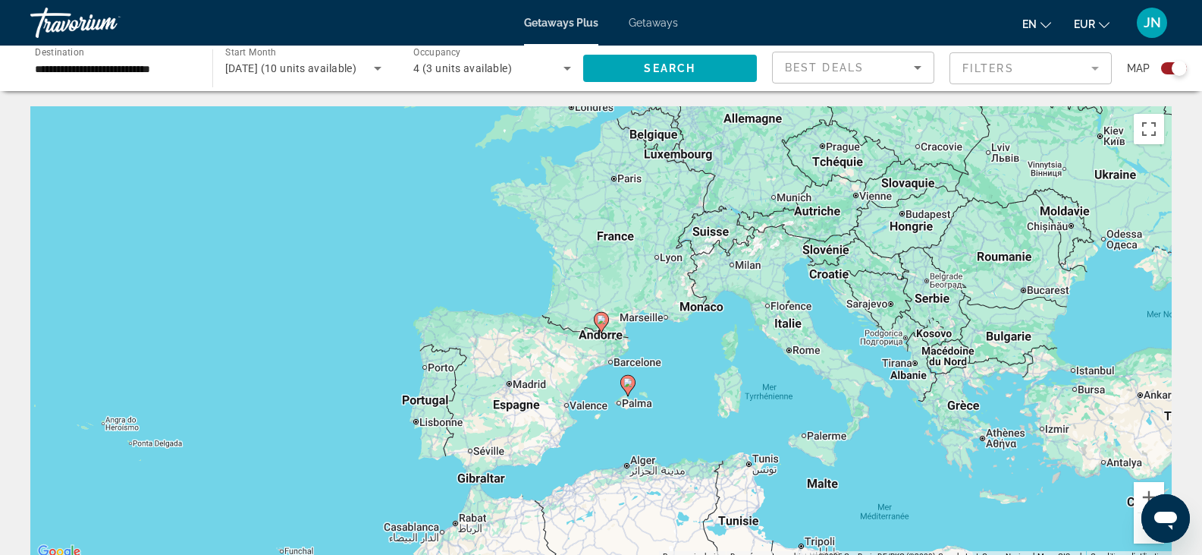
click at [627, 380] on image "Main content" at bounding box center [628, 382] width 9 height 9
type input "**********"
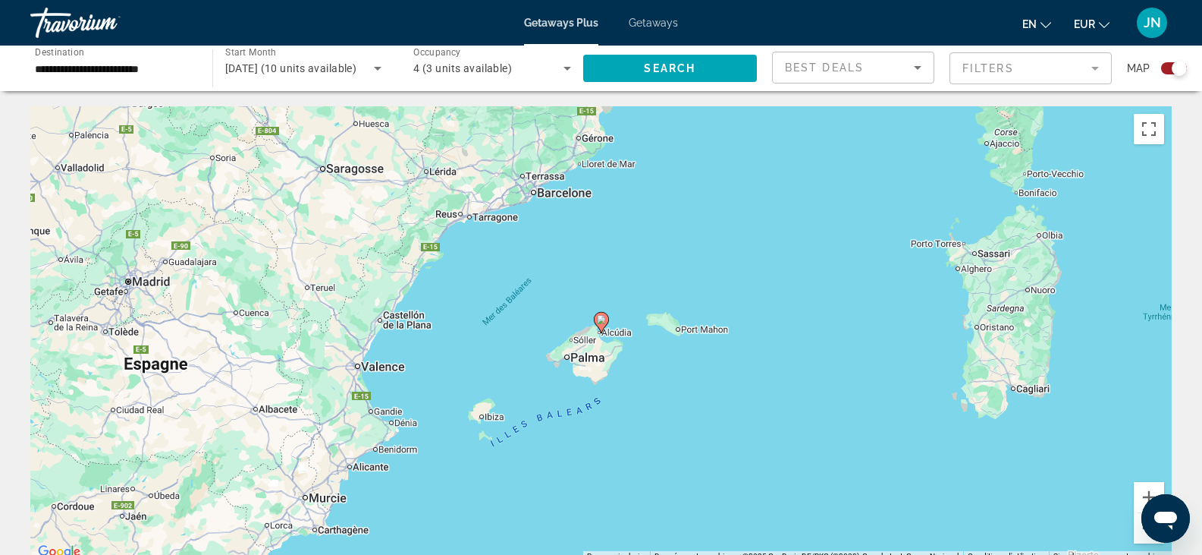
click at [602, 323] on image "Main content" at bounding box center [601, 319] width 9 height 9
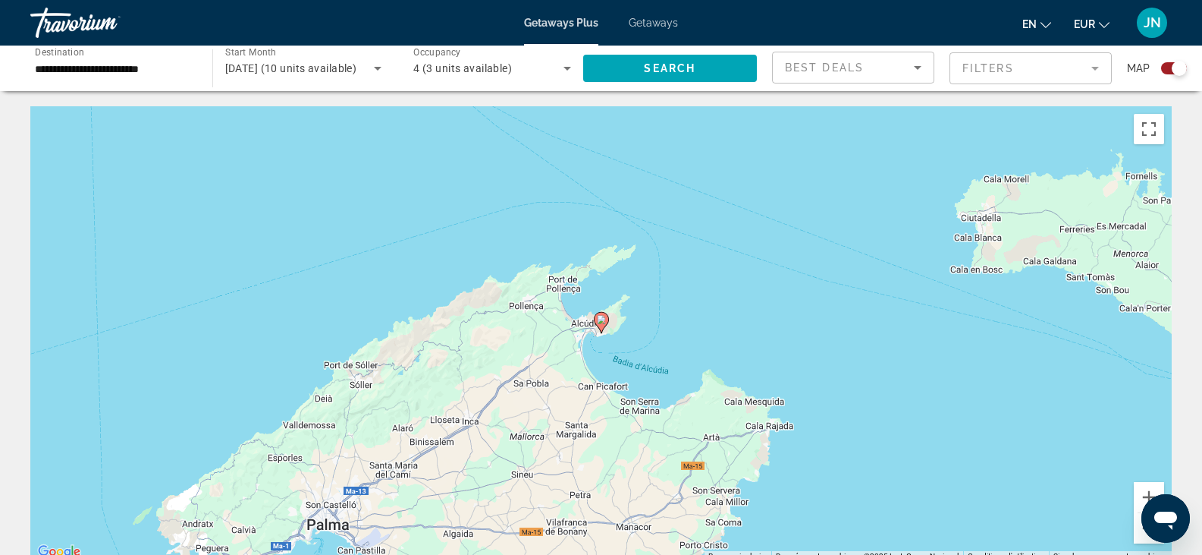
click at [602, 323] on image "Main content" at bounding box center [601, 319] width 9 height 9
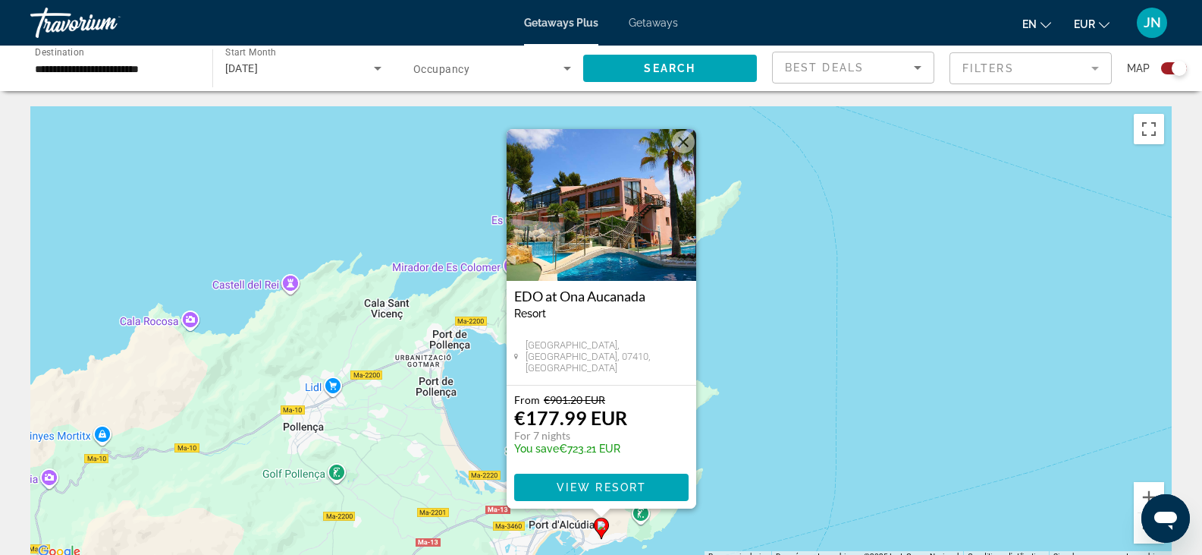
click at [622, 244] on img "Main content" at bounding box center [602, 205] width 190 height 152
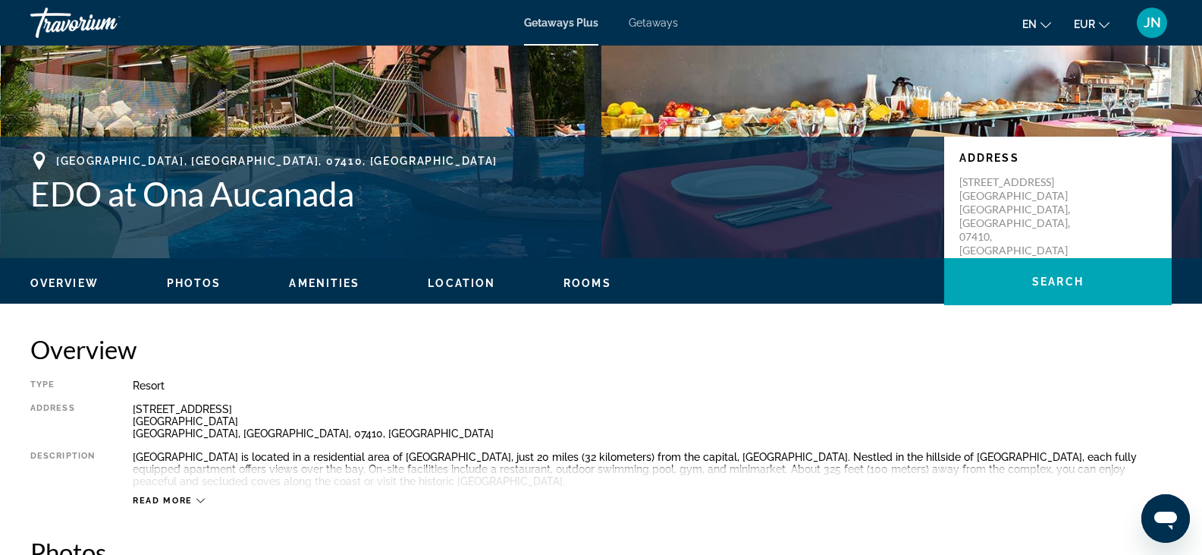
scroll to position [332, 0]
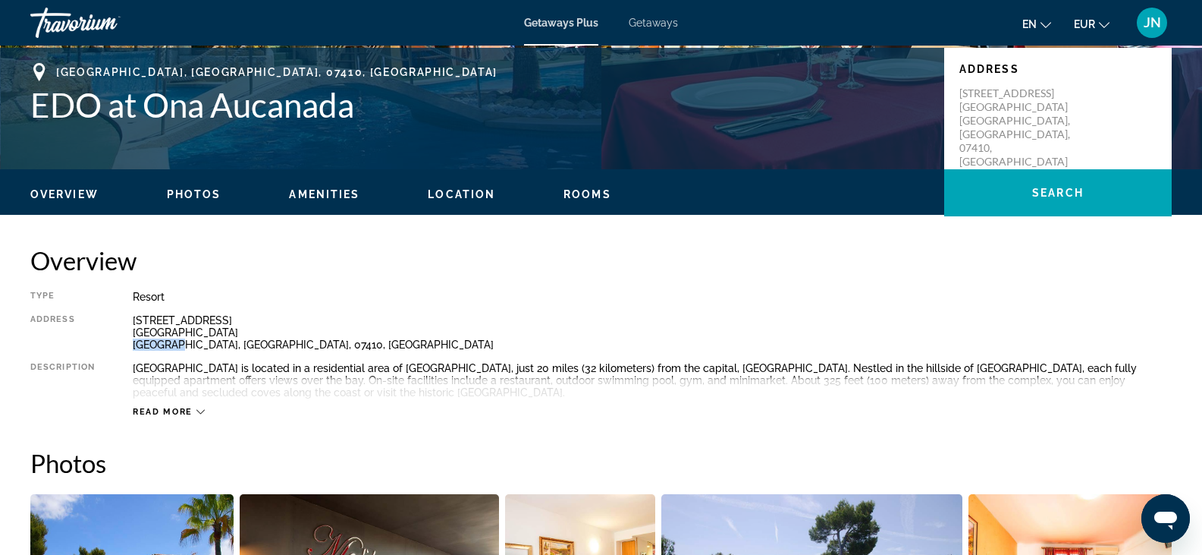
drag, startPoint x: 133, startPoint y: 341, endPoint x: 177, endPoint y: 342, distance: 44.0
click at [177, 342] on div "Calle D'es Mirador 5 Puerto Alcudia Mallorca, Balearic Islands, 07410, ESP" at bounding box center [652, 332] width 1039 height 36
copy div "Mallorca"
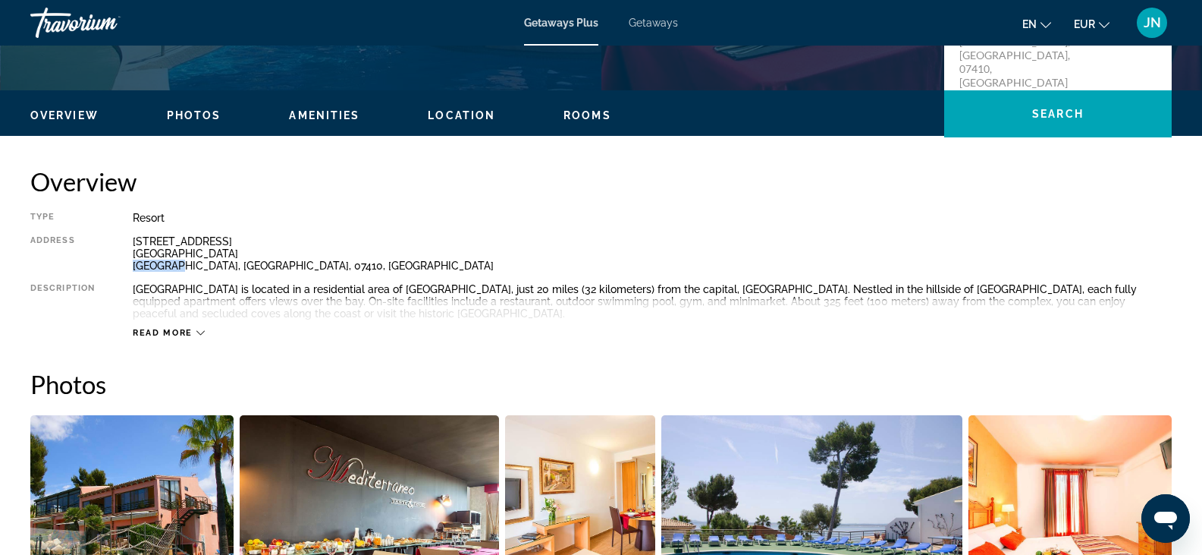
scroll to position [407, 0]
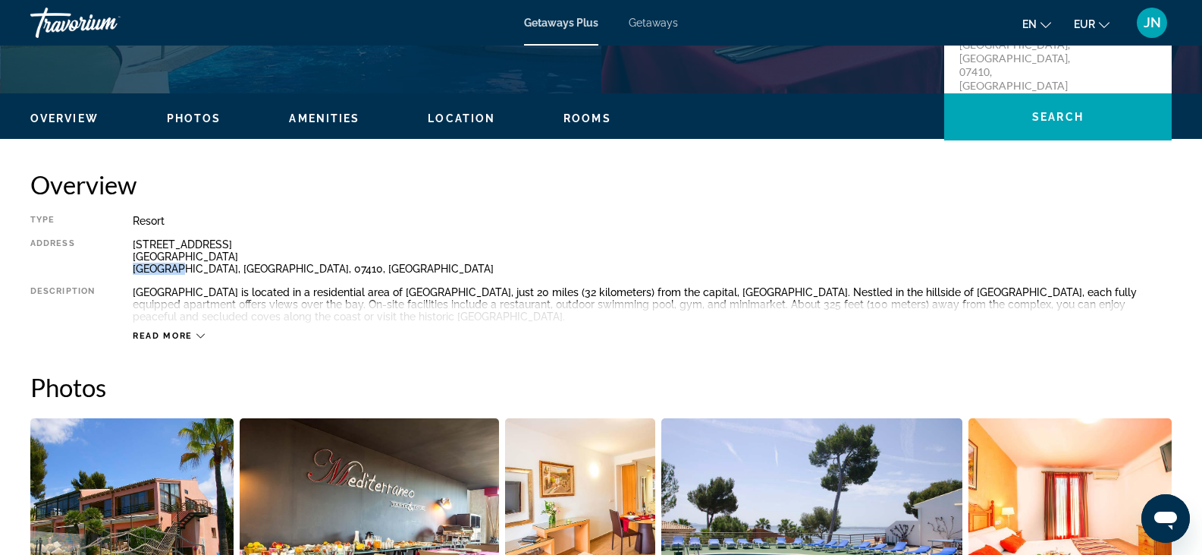
click at [198, 334] on icon "Main content" at bounding box center [200, 336] width 8 height 8
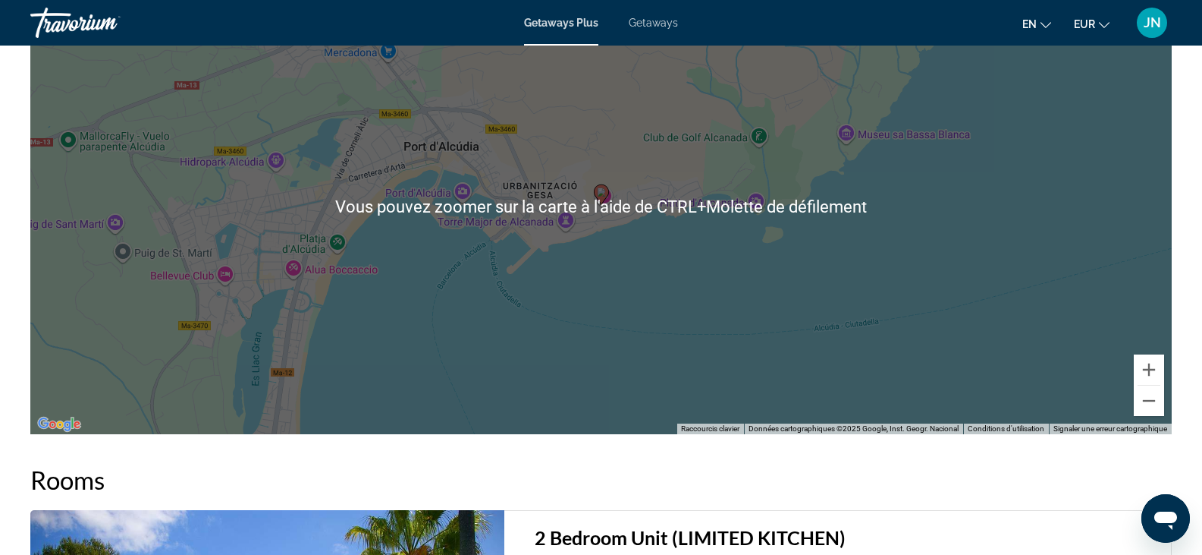
scroll to position [2000, 0]
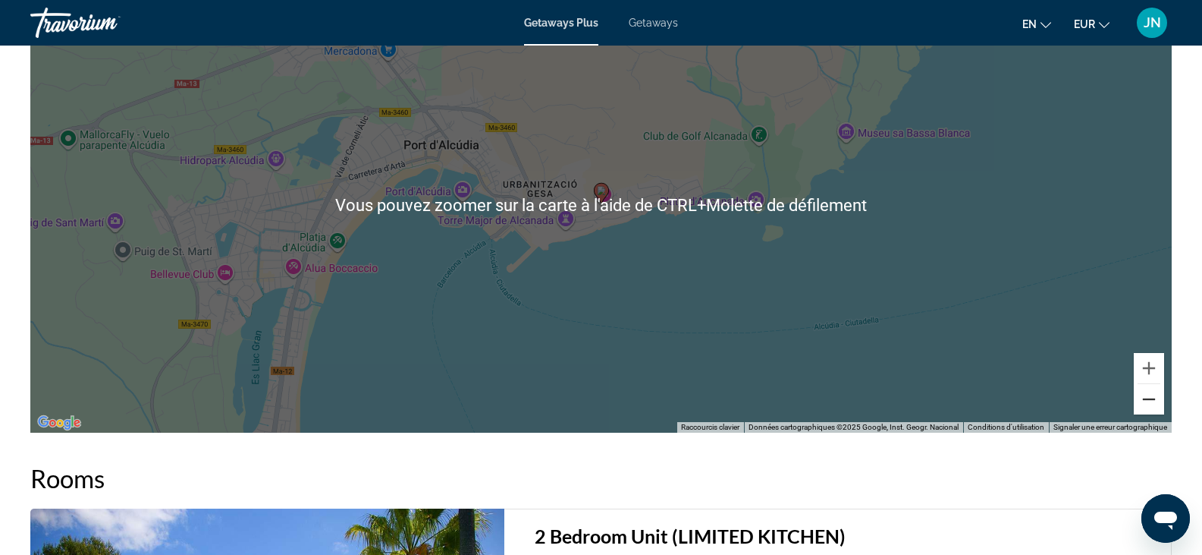
click at [1150, 414] on button "Zoom arrière" at bounding box center [1149, 399] width 30 height 30
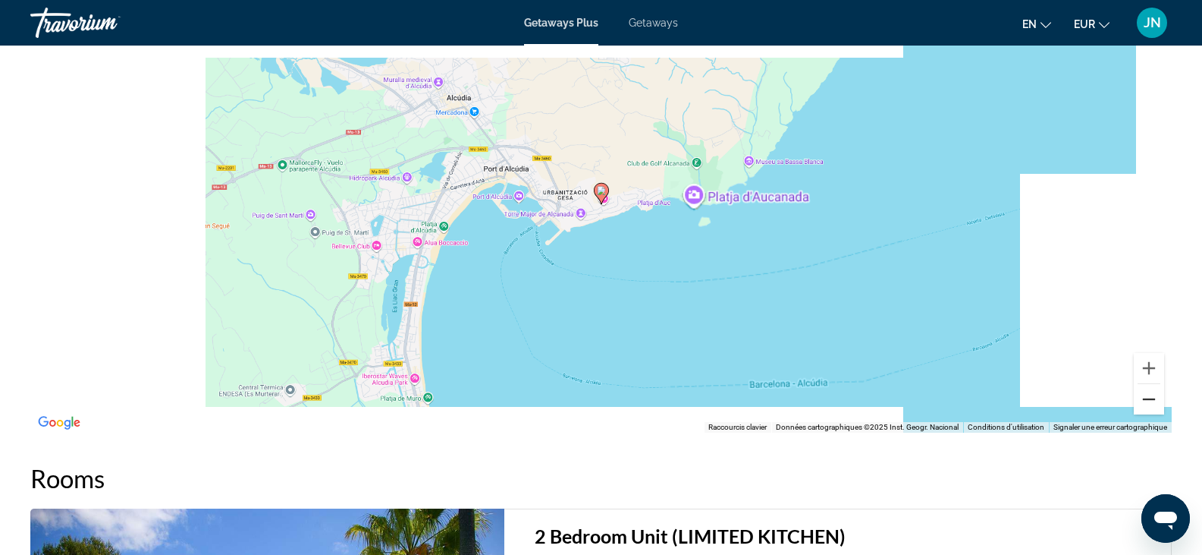
click at [1150, 414] on button "Zoom arrière" at bounding box center [1149, 399] width 30 height 30
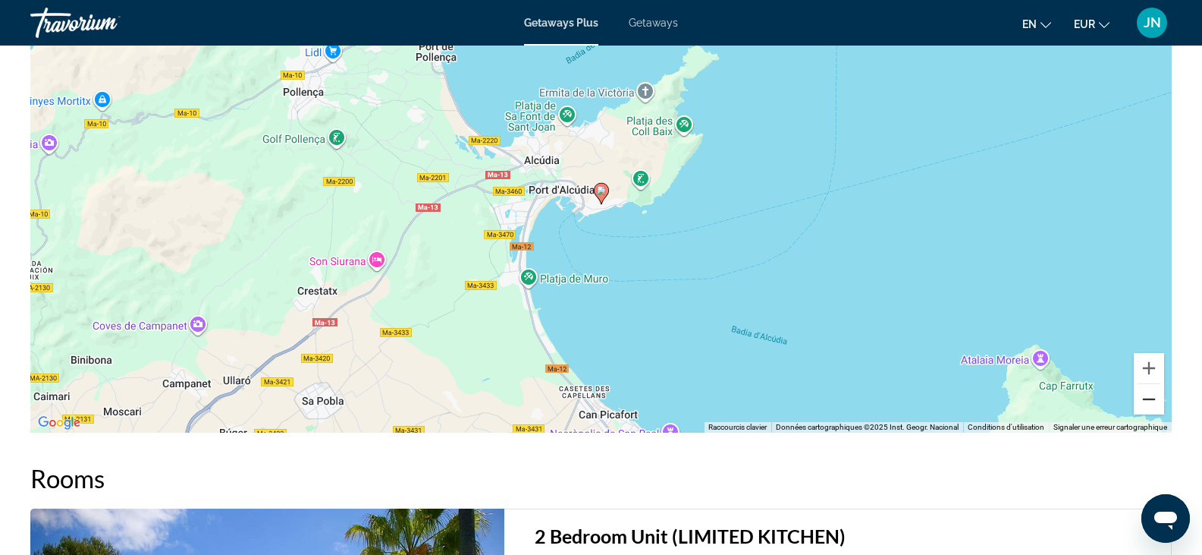
click at [1150, 414] on button "Zoom arrière" at bounding box center [1149, 399] width 30 height 30
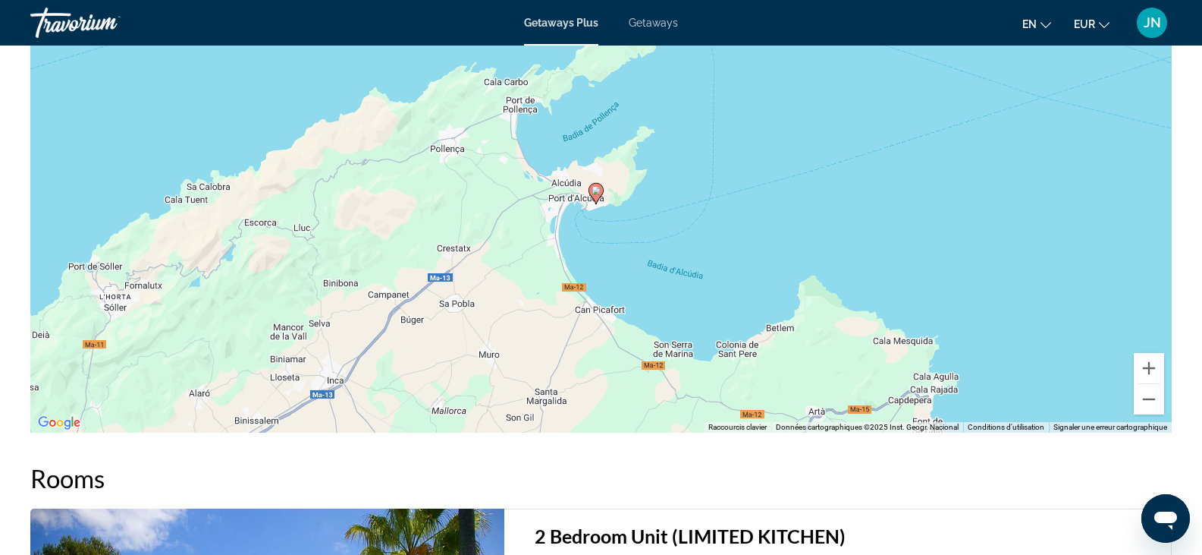
click at [664, 312] on div "Pour activer le glissement avec le clavier, appuyez sur Alt+Entrée. Une fois ce…" at bounding box center [601, 204] width 1142 height 455
click at [633, 285] on div "Pour activer le glissement avec le clavier, appuyez sur Alt+Entrée. Une fois ce…" at bounding box center [601, 204] width 1142 height 455
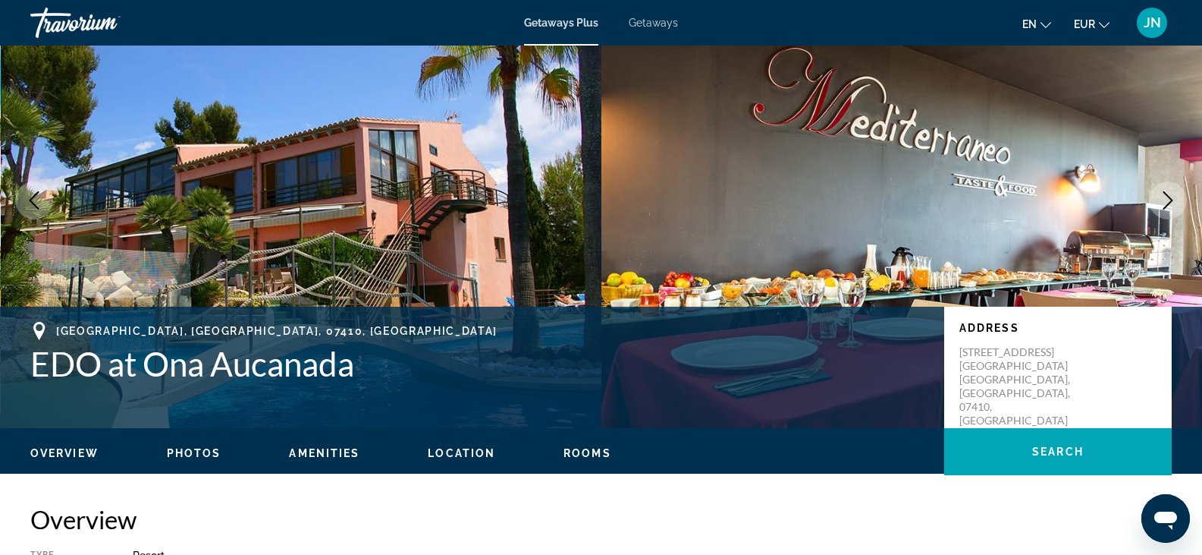
scroll to position [0, 0]
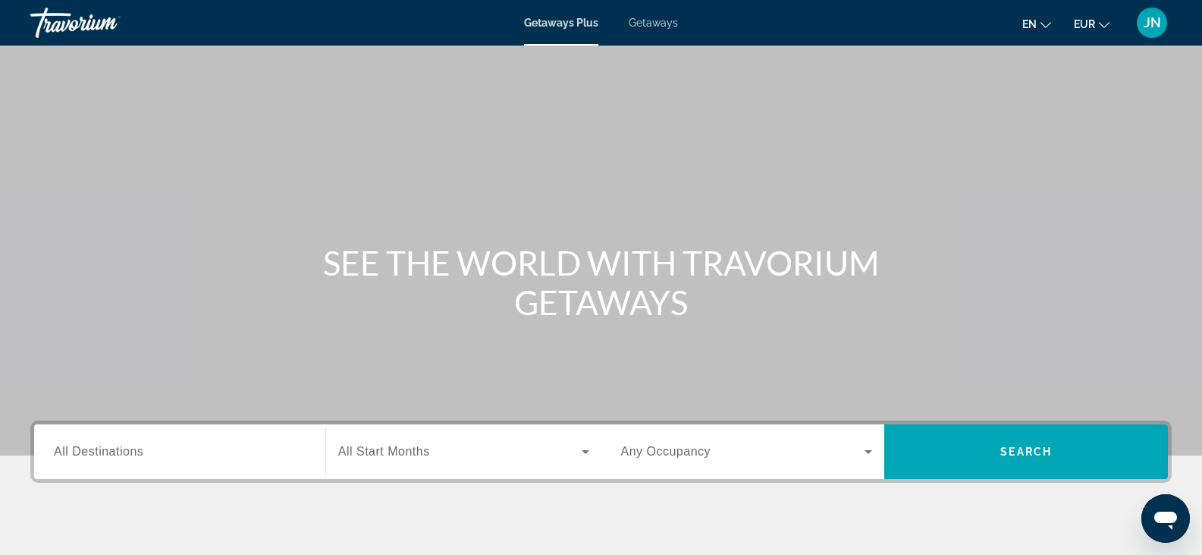
click at [146, 465] on div "Search widget" at bounding box center [180, 451] width 252 height 43
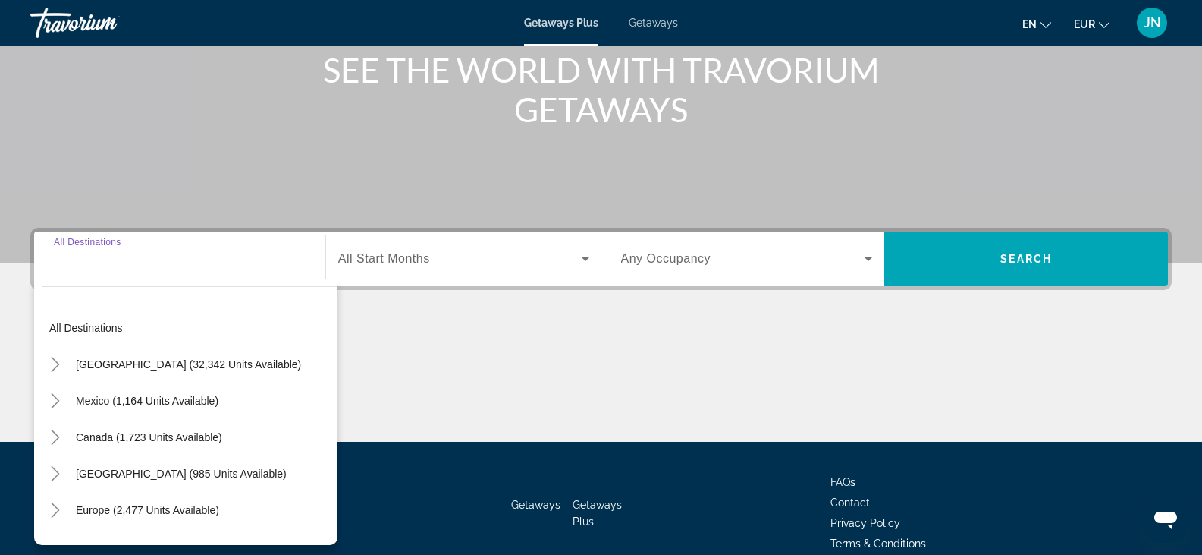
scroll to position [266, 0]
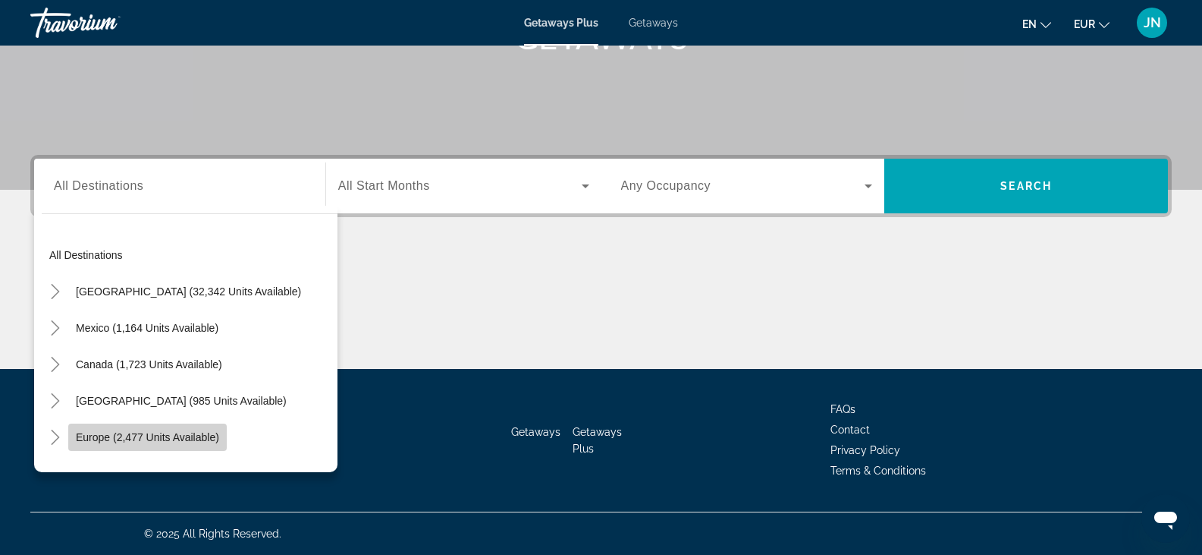
click at [81, 435] on span "Europe (2,477 units available)" at bounding box center [147, 437] width 143 height 12
type input "**********"
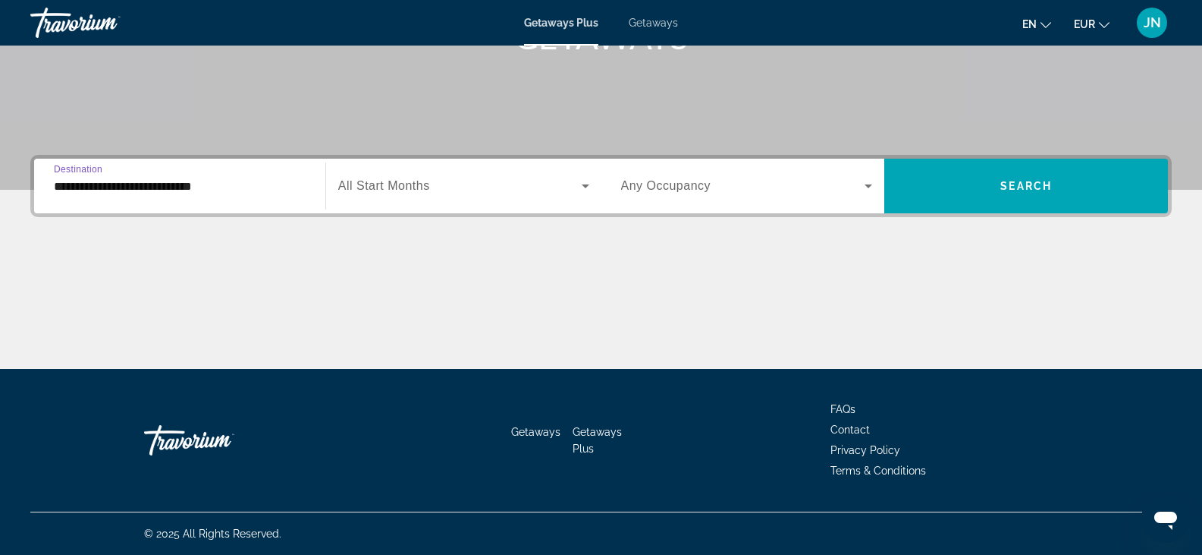
click at [462, 189] on span "Search widget" at bounding box center [460, 186] width 244 height 18
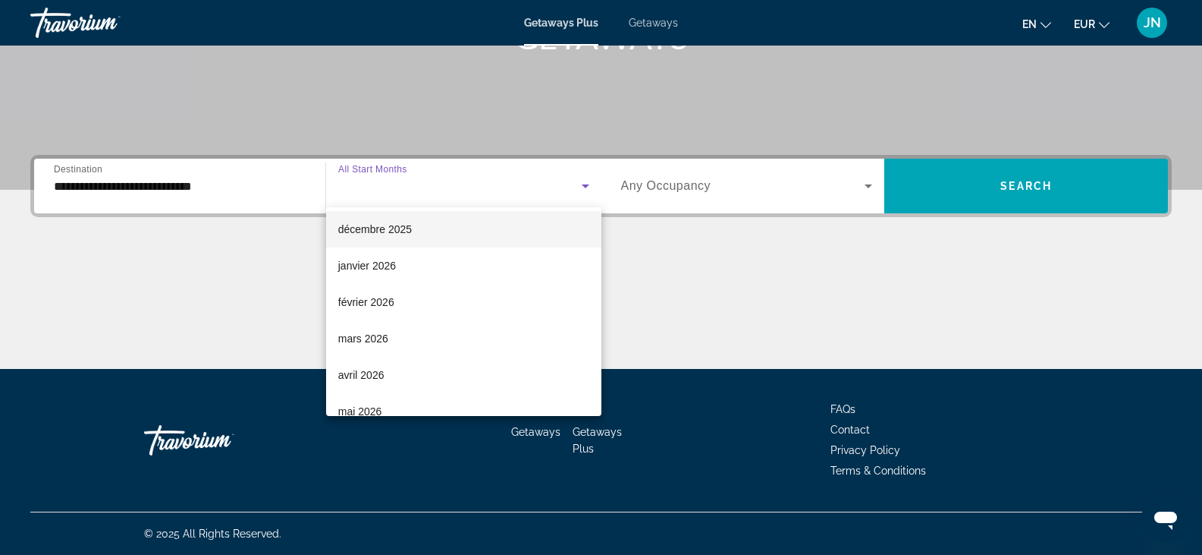
scroll to position [152, 0]
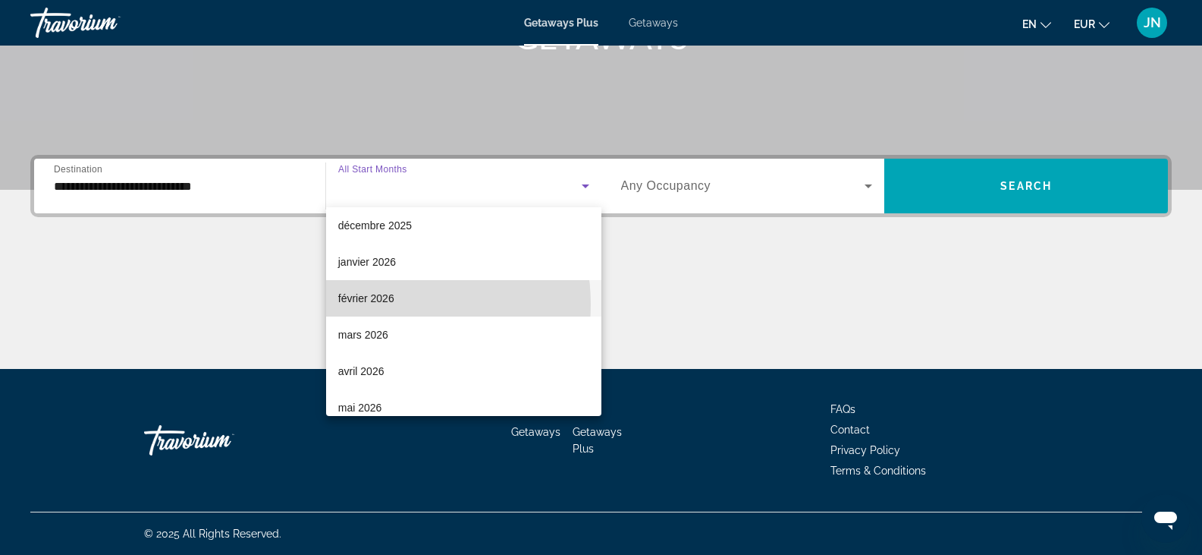
click at [379, 304] on span "février 2026" at bounding box center [366, 298] width 56 height 18
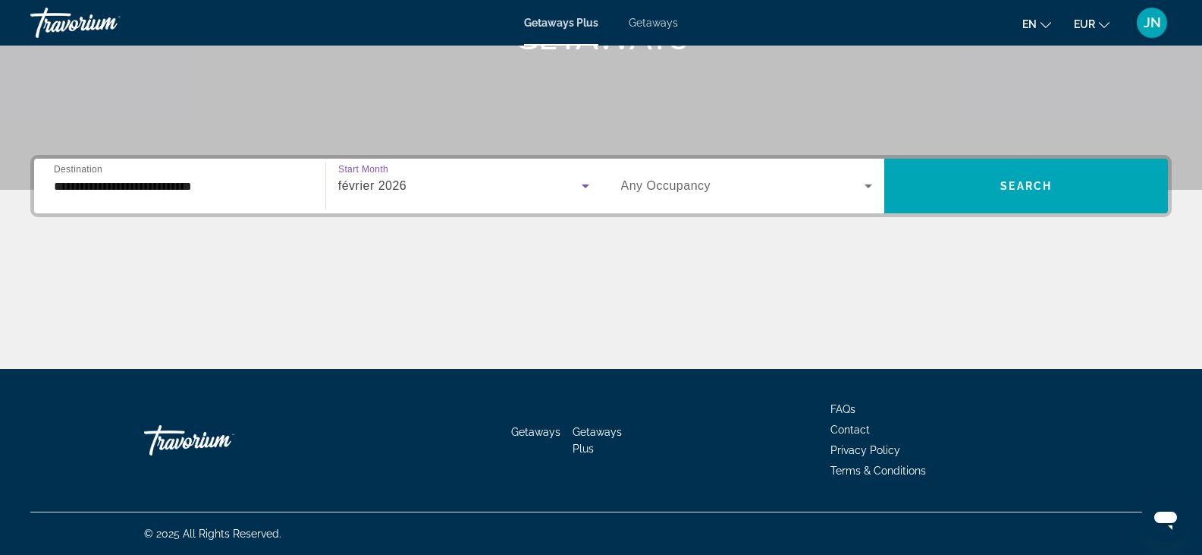
click at [704, 188] on span "Any Occupancy" at bounding box center [666, 185] width 90 height 13
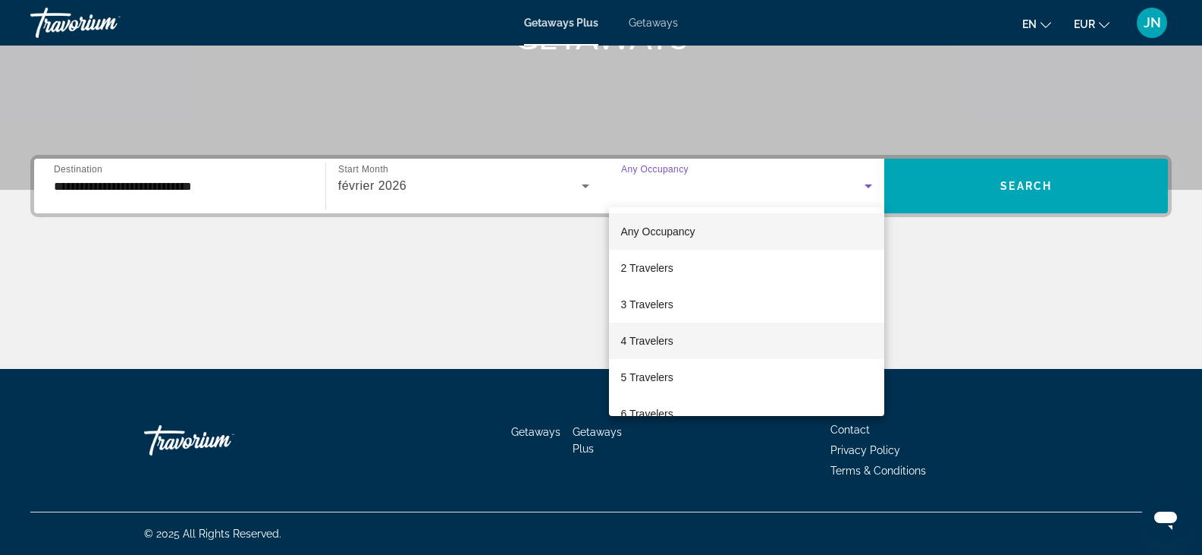
click at [658, 338] on span "4 Travelers" at bounding box center [647, 341] width 52 height 18
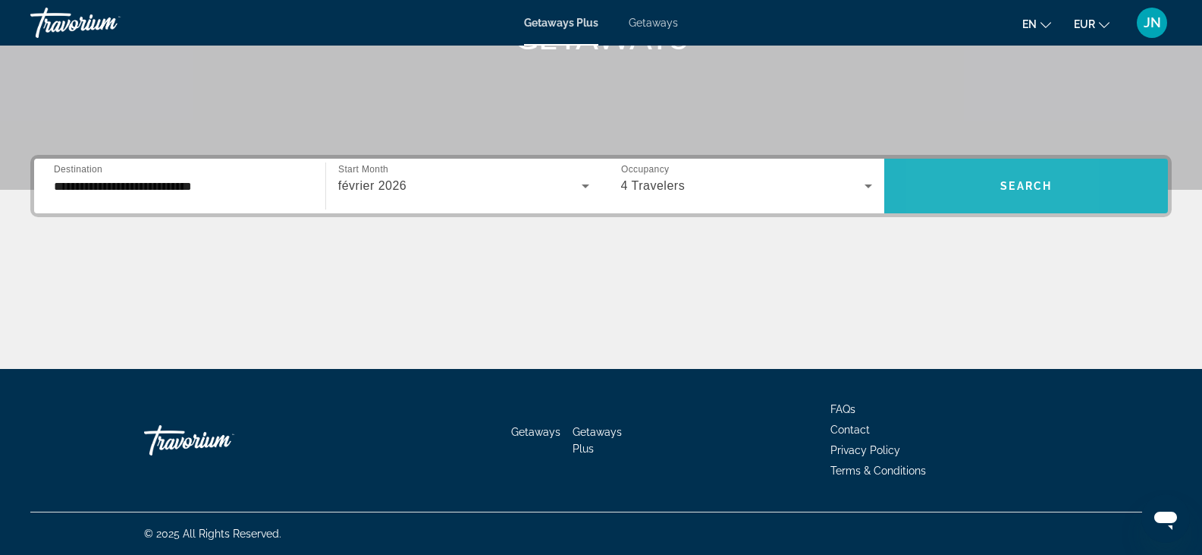
click at [942, 175] on span "Search widget" at bounding box center [1027, 186] width 284 height 36
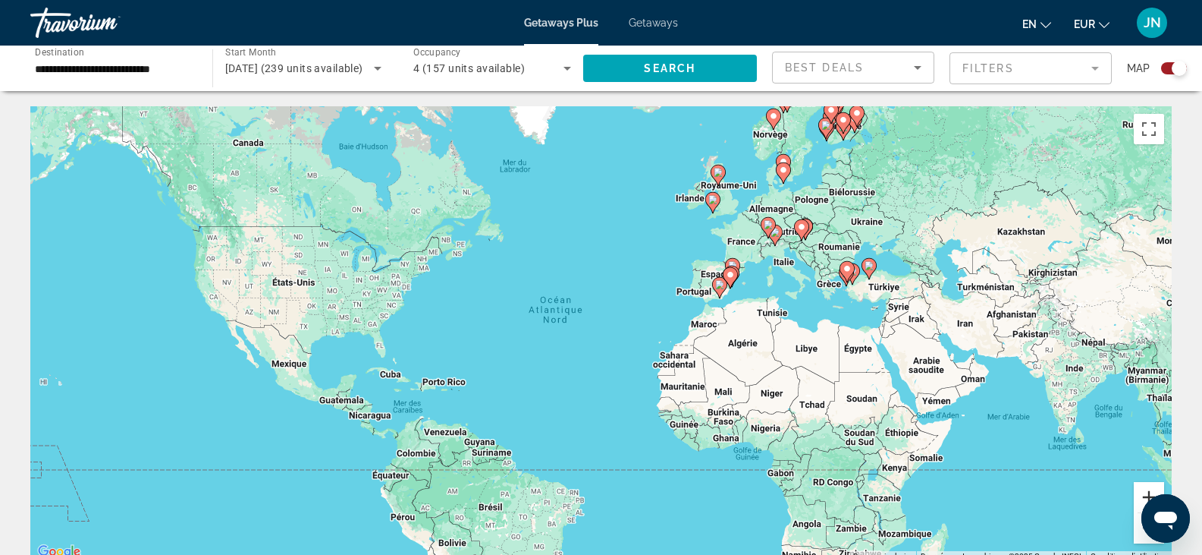
click at [1144, 489] on button "Zoom avant" at bounding box center [1149, 497] width 30 height 30
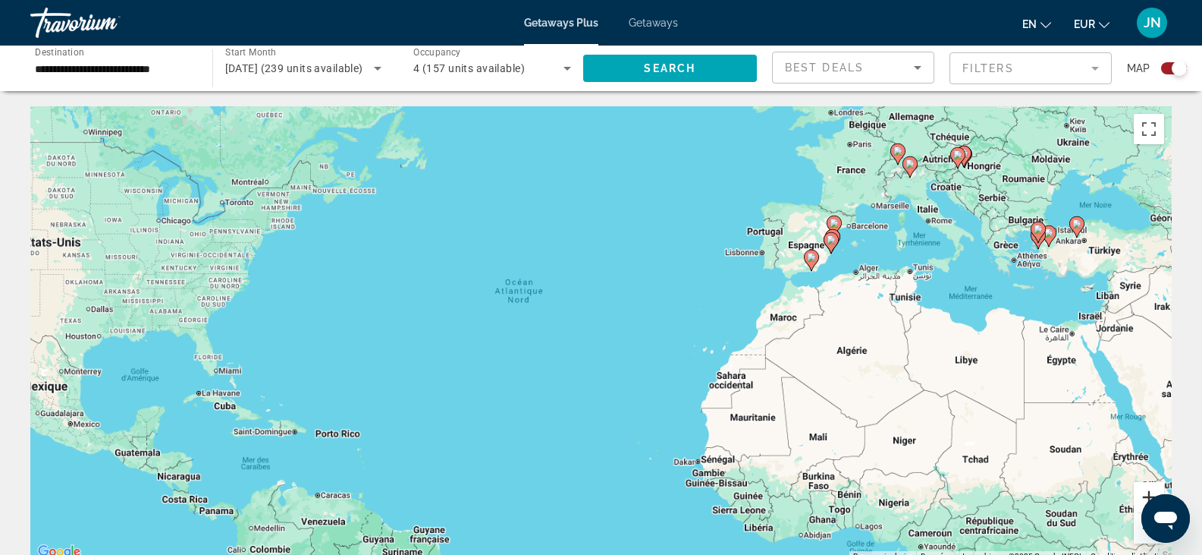
click at [1145, 489] on button "Zoom avant" at bounding box center [1149, 497] width 30 height 30
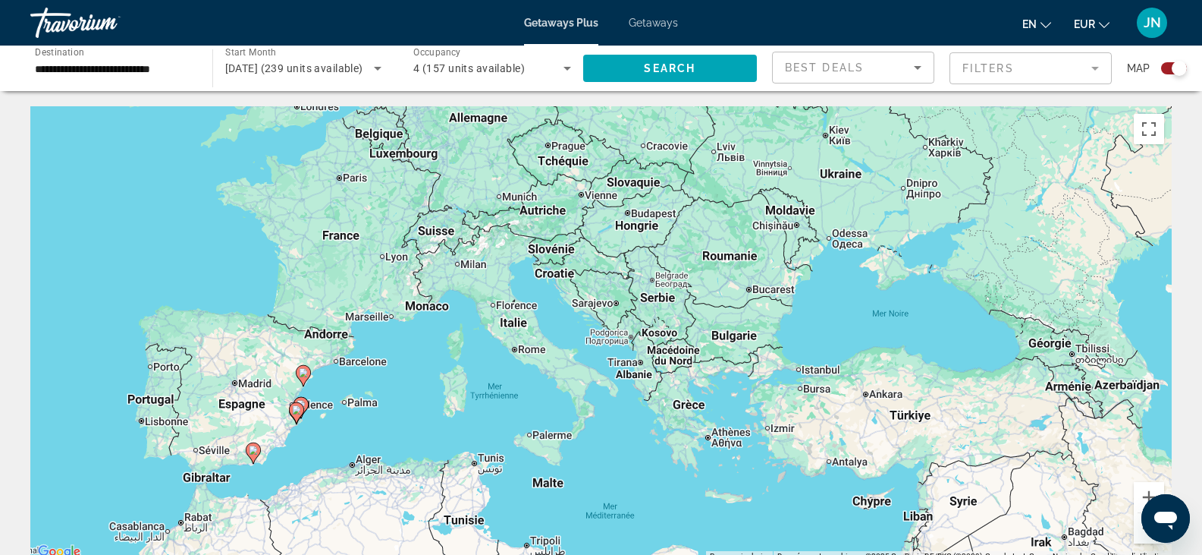
drag, startPoint x: 1152, startPoint y: 184, endPoint x: 345, endPoint y: 404, distance: 835.9
click at [331, 454] on div "Pour activer le glissement avec le clavier, appuyez sur Alt+Entrée. Une fois ce…" at bounding box center [601, 333] width 1142 height 455
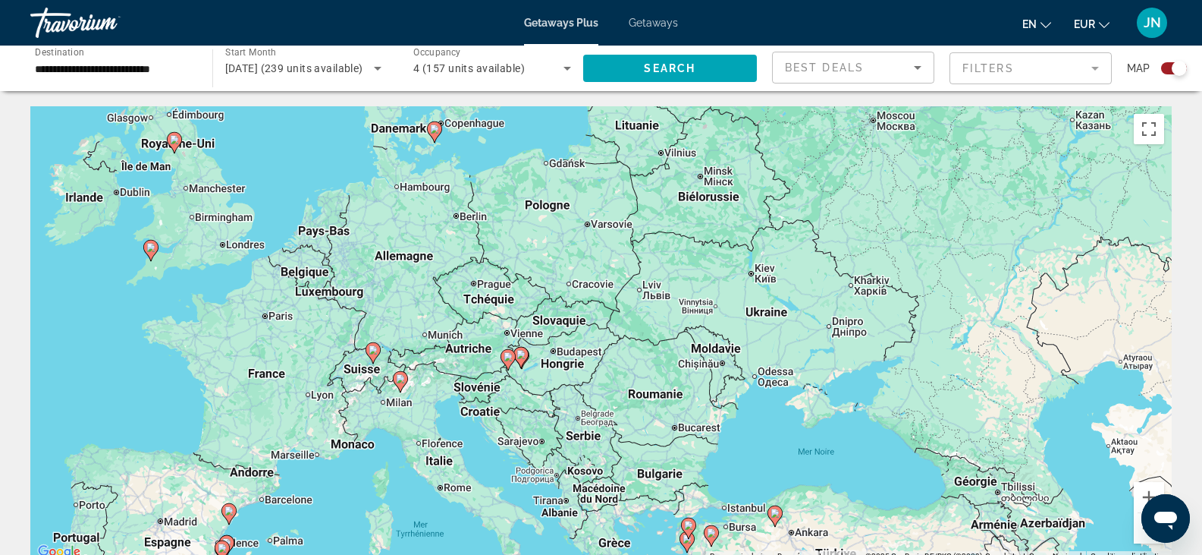
drag, startPoint x: 519, startPoint y: 205, endPoint x: 430, endPoint y: 346, distance: 166.7
click at [454, 321] on div "Pour activer le glissement avec le clavier, appuyez sur Alt+Entrée. Une fois ce…" at bounding box center [601, 333] width 1142 height 455
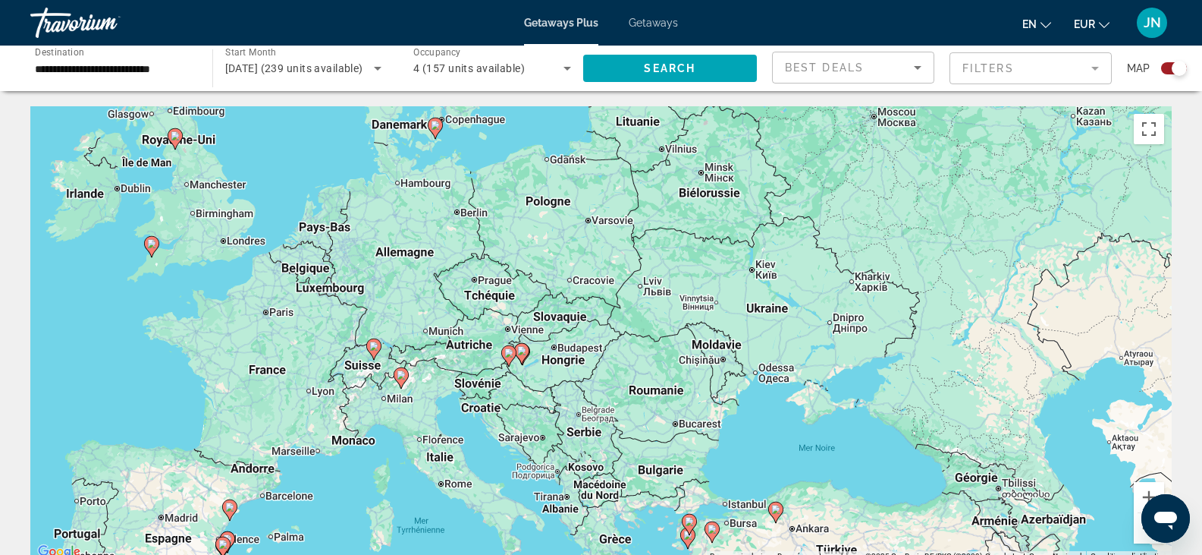
click at [372, 346] on image "Main content" at bounding box center [373, 345] width 9 height 9
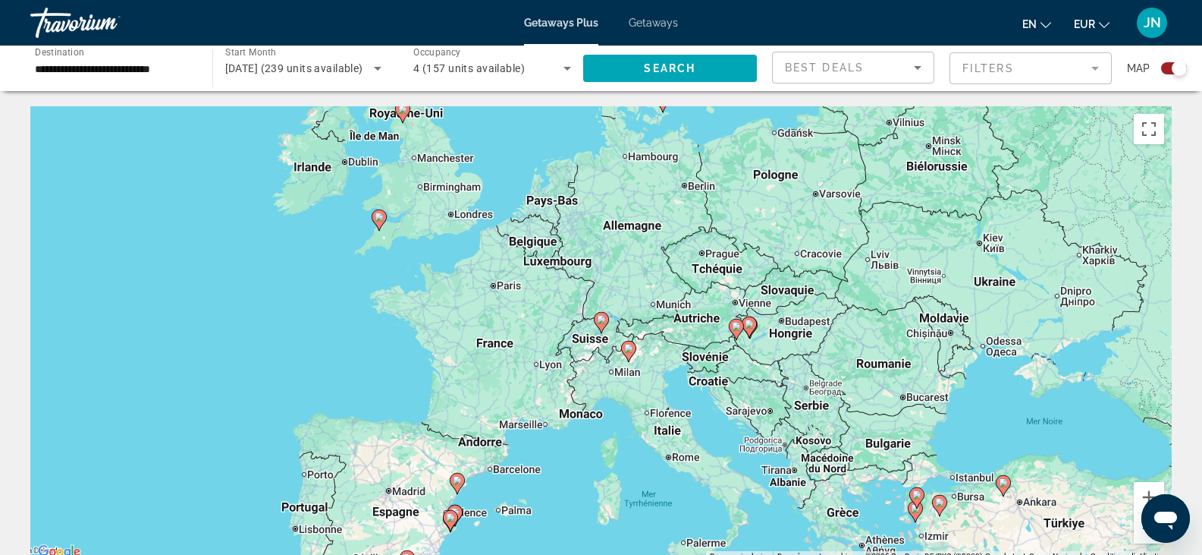
click at [603, 318] on image "Main content" at bounding box center [601, 319] width 9 height 9
type input "**********"
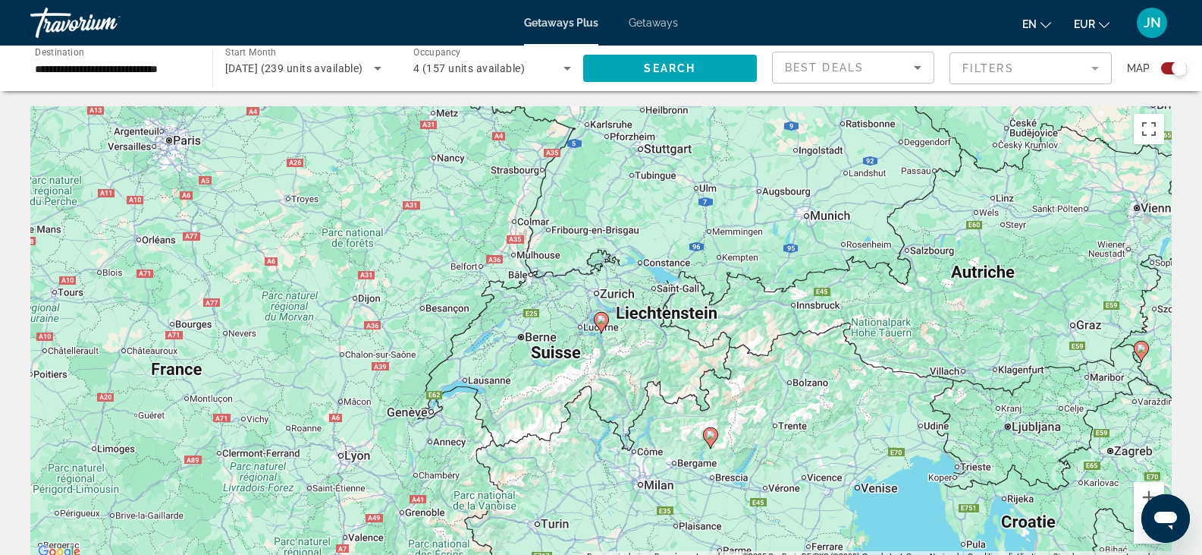
click at [603, 319] on image "Main content" at bounding box center [601, 319] width 9 height 9
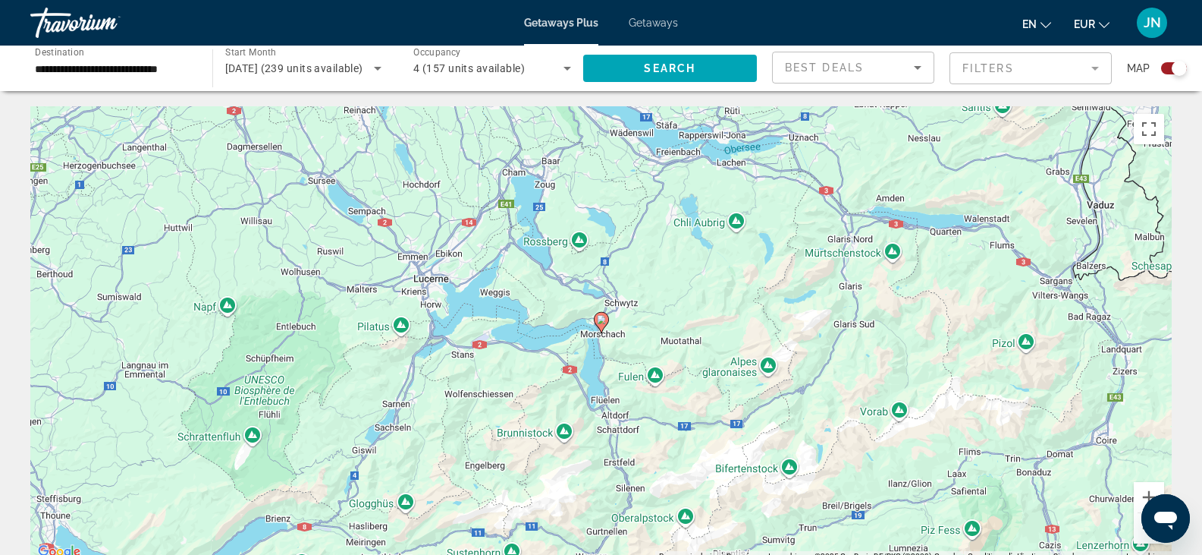
click at [602, 322] on image "Main content" at bounding box center [601, 319] width 9 height 9
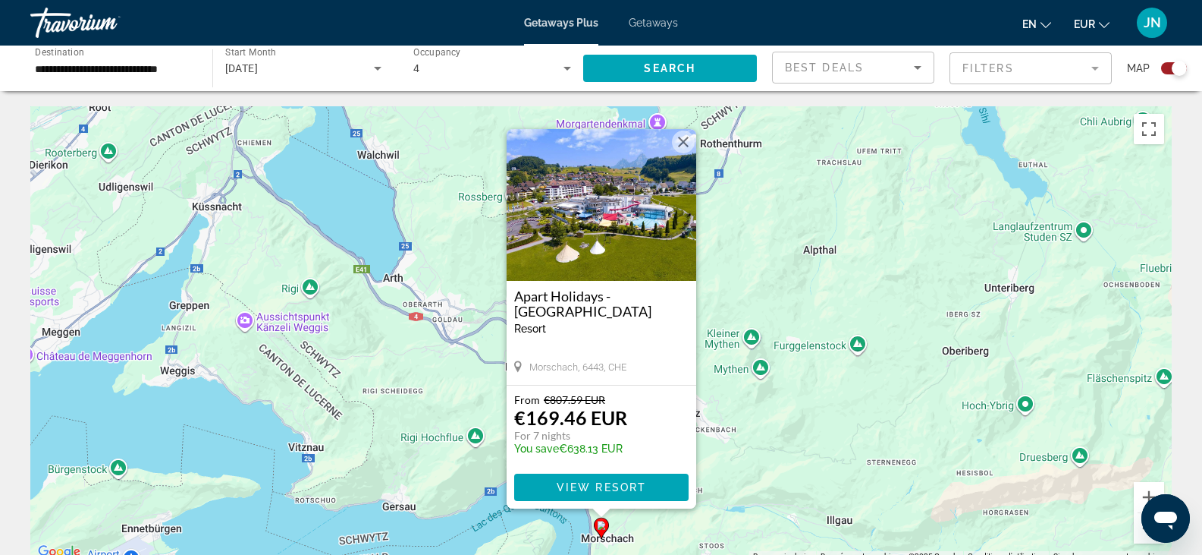
click at [661, 238] on img "Main content" at bounding box center [602, 205] width 190 height 152
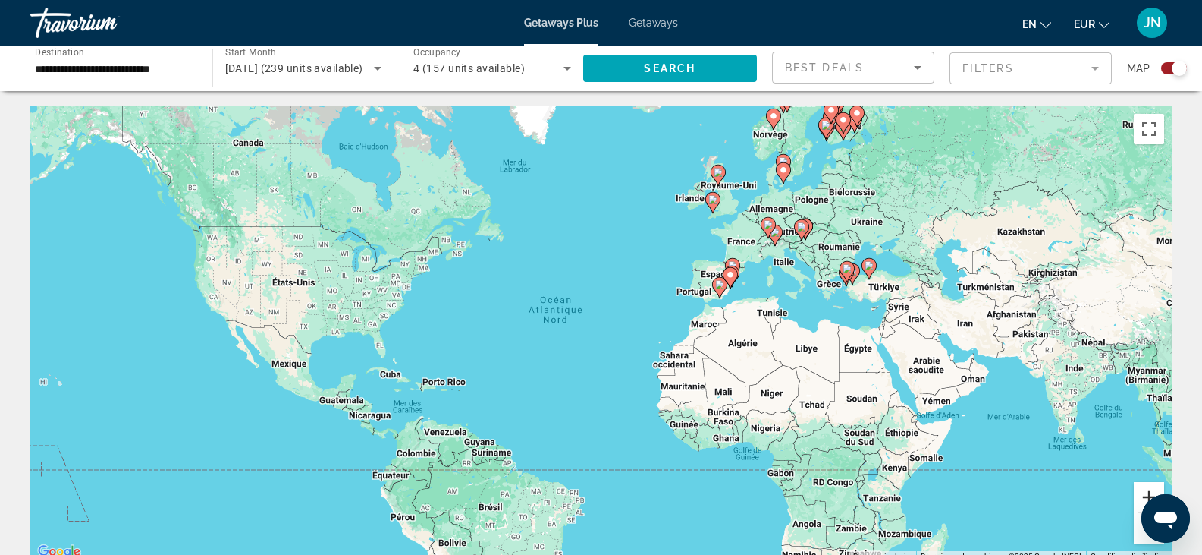
click at [1145, 488] on button "Zoom avant" at bounding box center [1149, 497] width 30 height 30
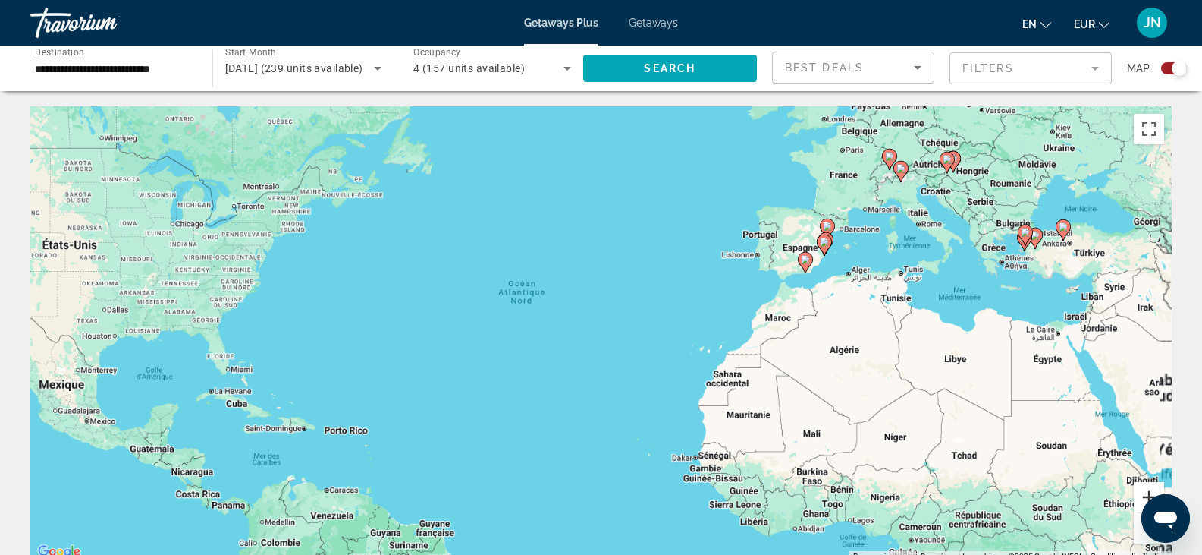
click at [1145, 488] on button "Zoom avant" at bounding box center [1149, 497] width 30 height 30
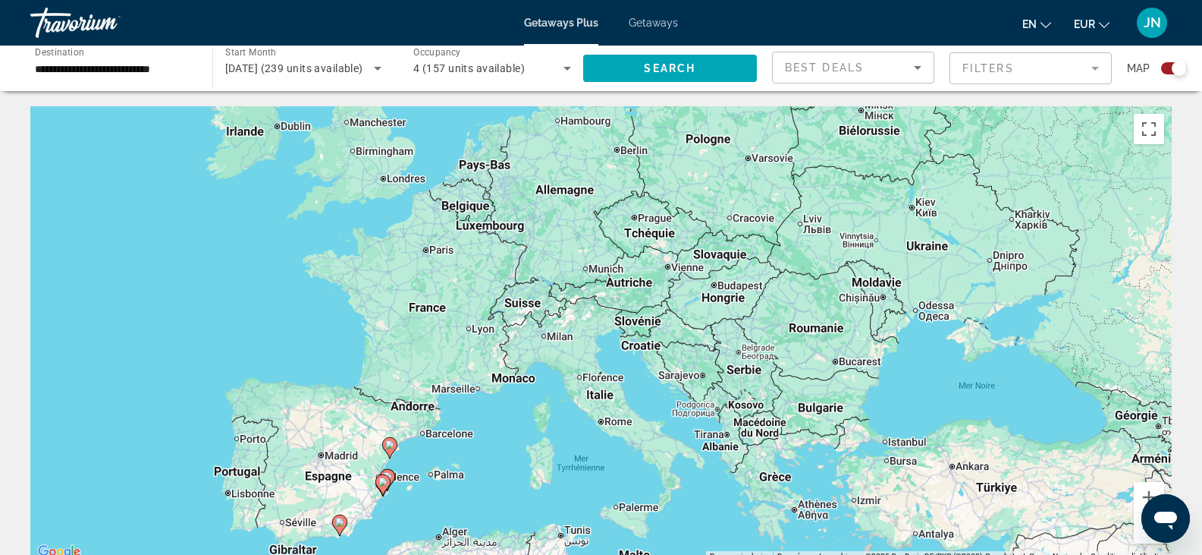
drag, startPoint x: 1158, startPoint y: 248, endPoint x: 410, endPoint y: 505, distance: 791.7
click at [423, 554] on html "**********" at bounding box center [601, 277] width 1202 height 555
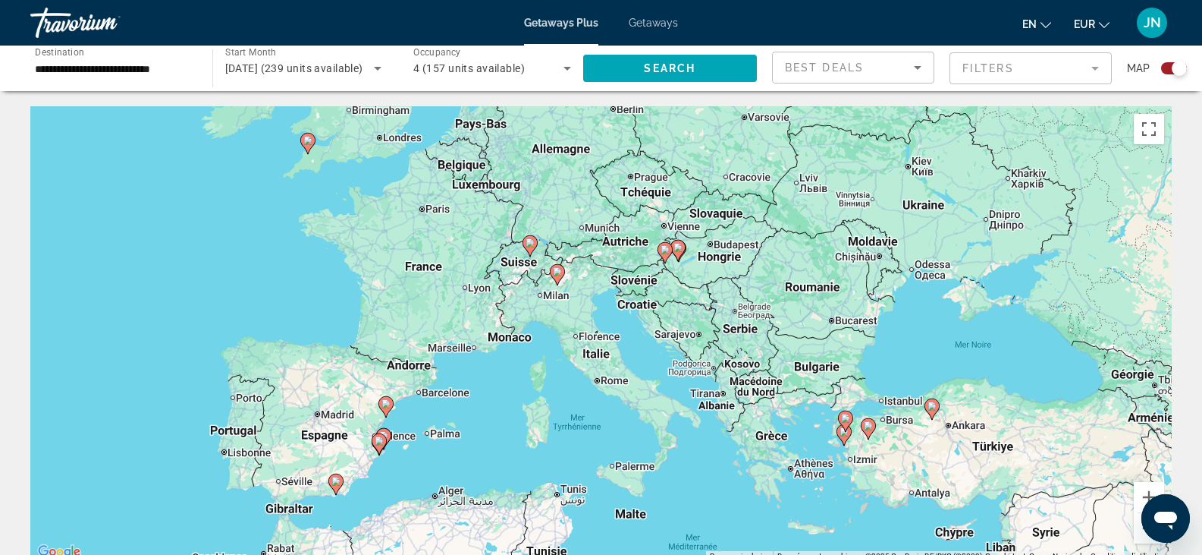
click at [557, 270] on image "Main content" at bounding box center [557, 271] width 9 height 9
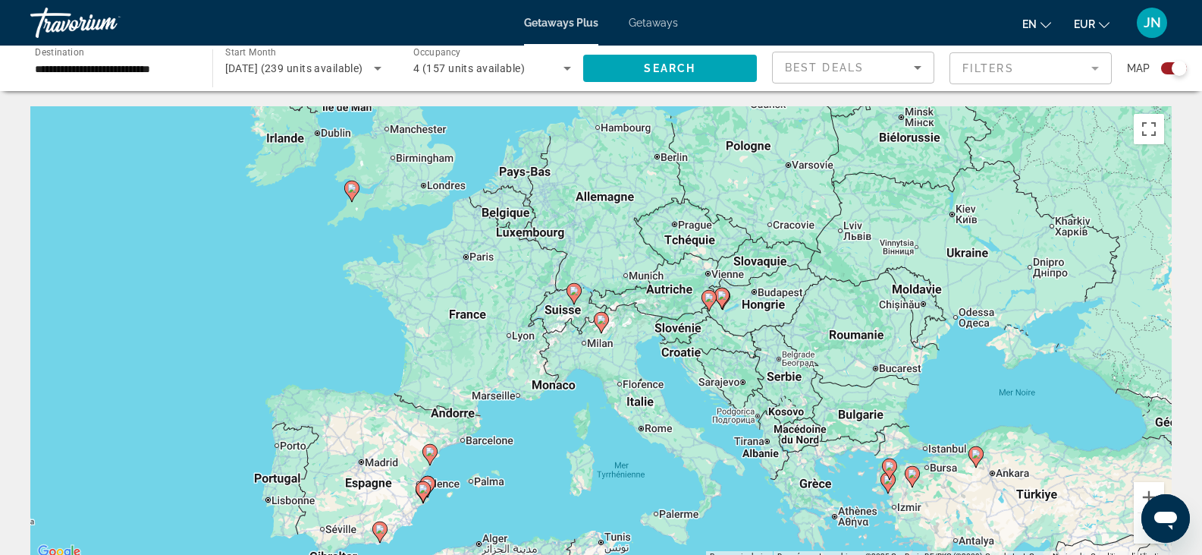
click at [601, 321] on image "Main content" at bounding box center [601, 319] width 9 height 9
type input "**********"
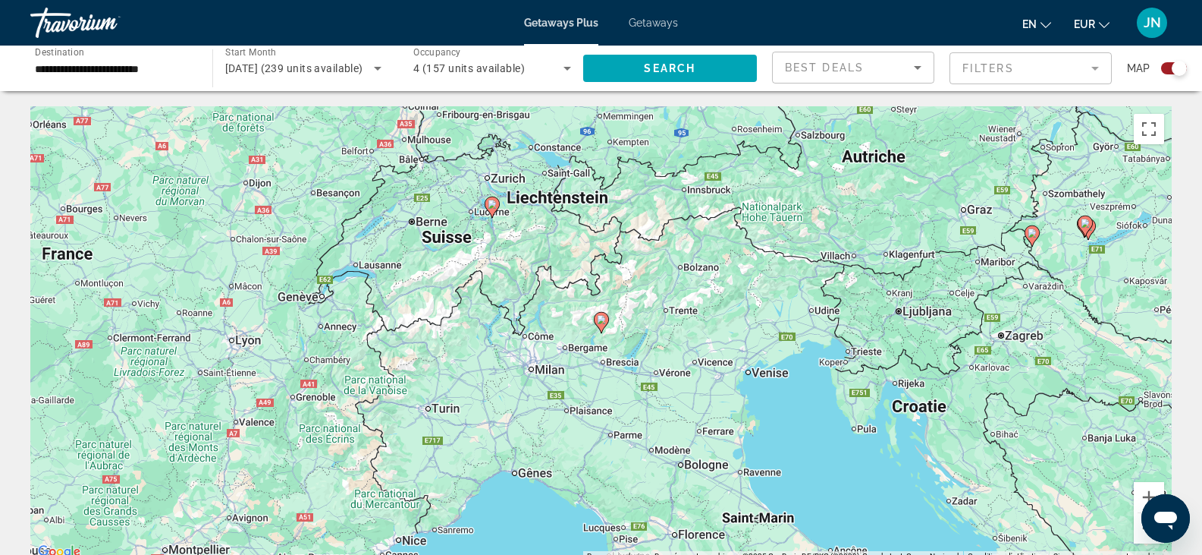
click at [599, 321] on image "Main content" at bounding box center [601, 319] width 9 height 9
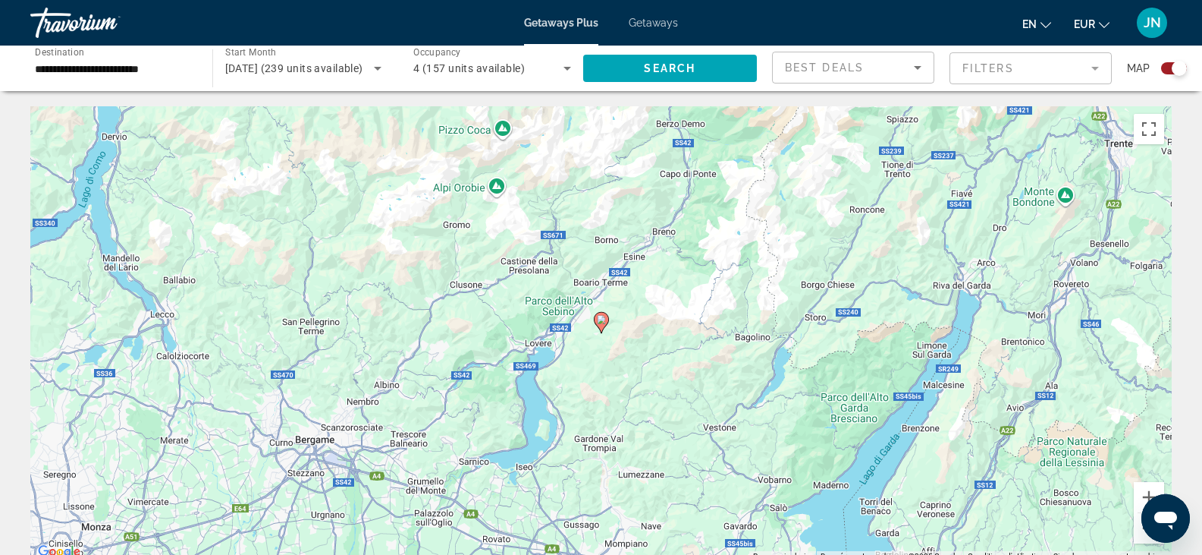
click at [602, 322] on image "Main content" at bounding box center [601, 319] width 9 height 9
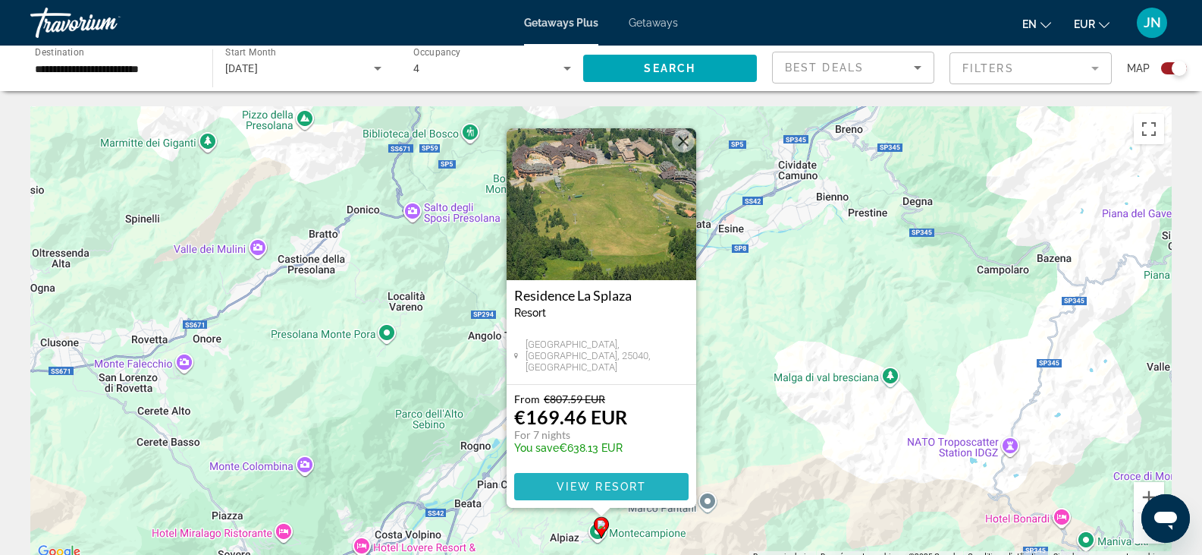
click at [577, 486] on span "View Resort" at bounding box center [601, 486] width 90 height 12
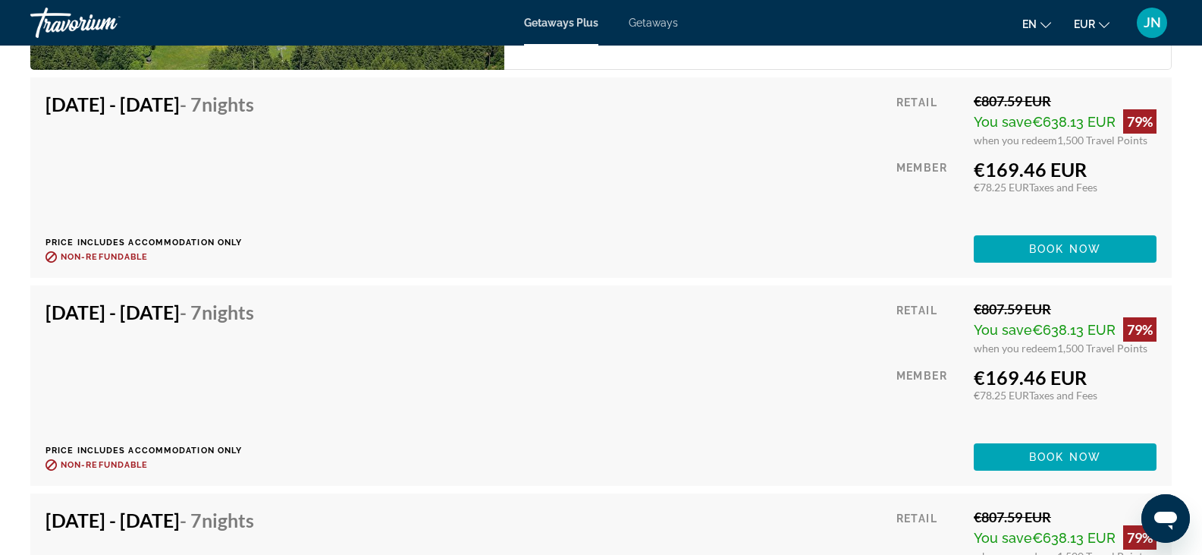
scroll to position [2918, 0]
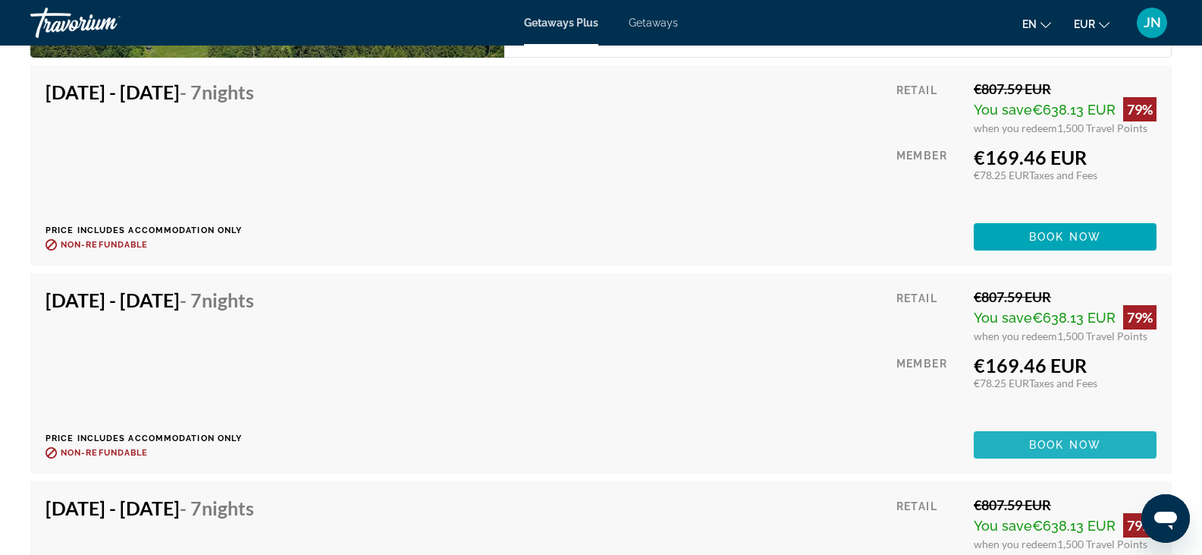
click at [1044, 435] on span "Main content" at bounding box center [1065, 444] width 183 height 36
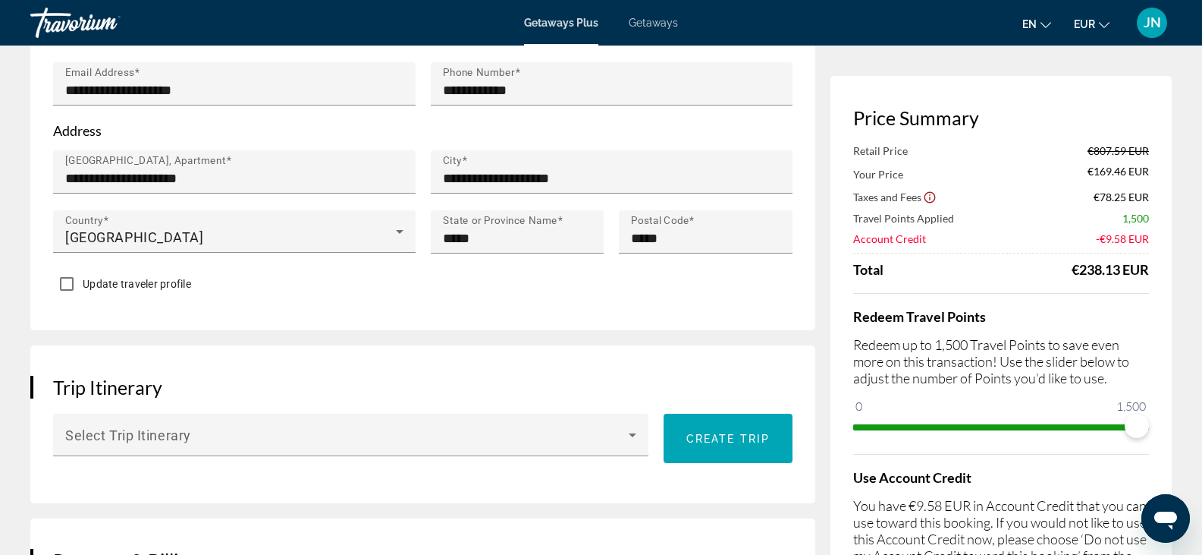
scroll to position [683, 0]
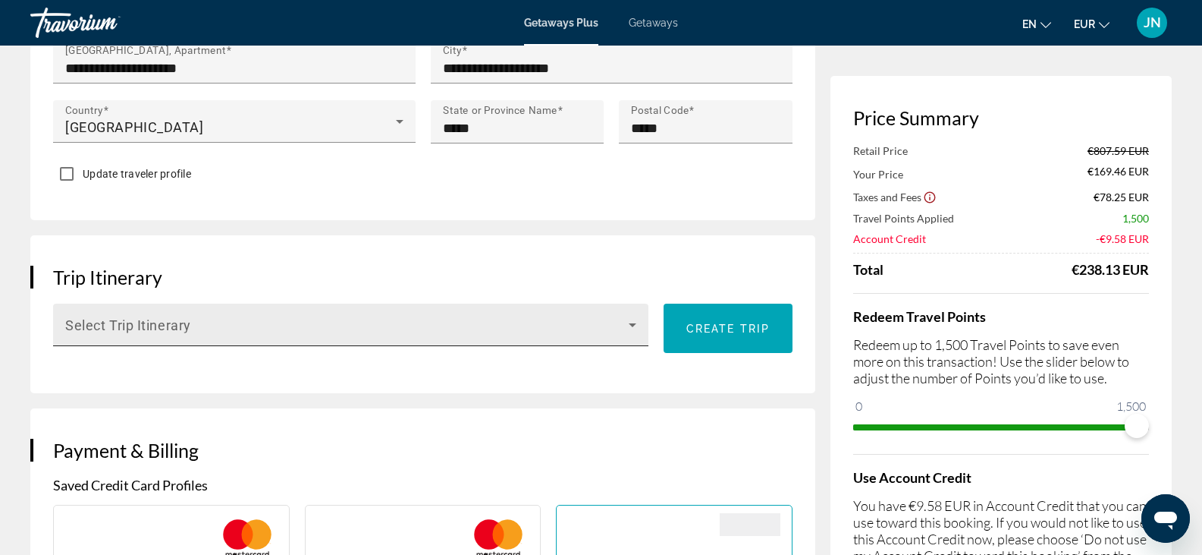
click at [630, 323] on icon "Main content" at bounding box center [633, 325] width 8 height 4
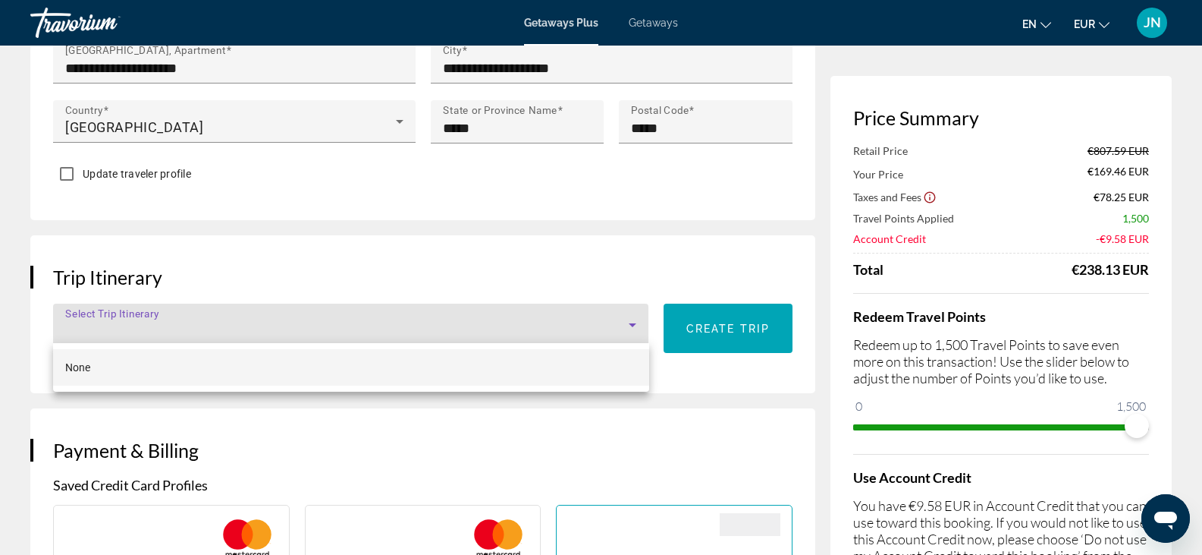
click at [627, 320] on div at bounding box center [601, 277] width 1202 height 555
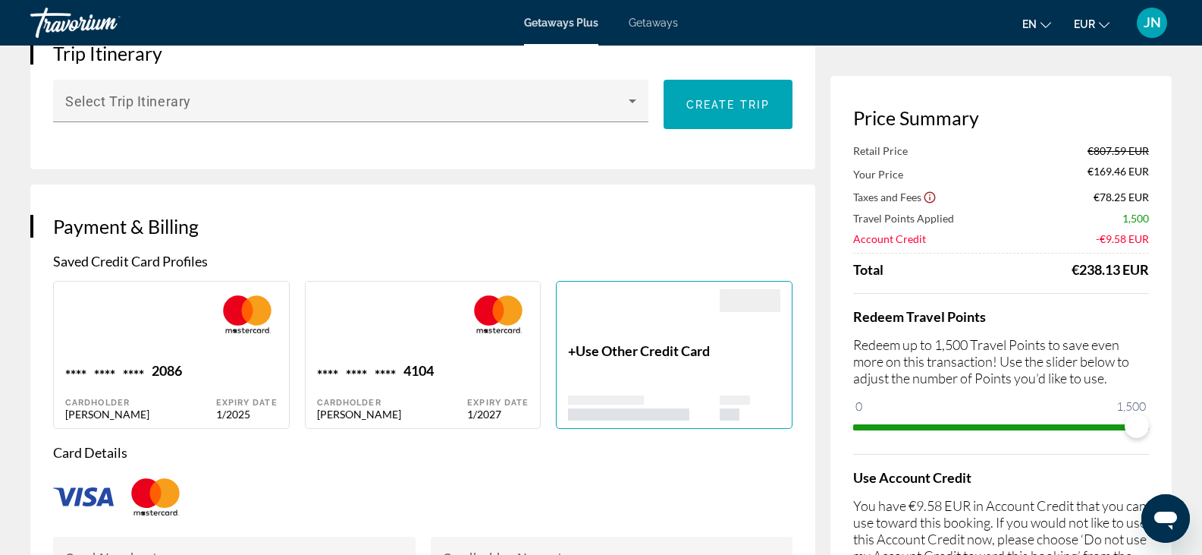
scroll to position [910, 0]
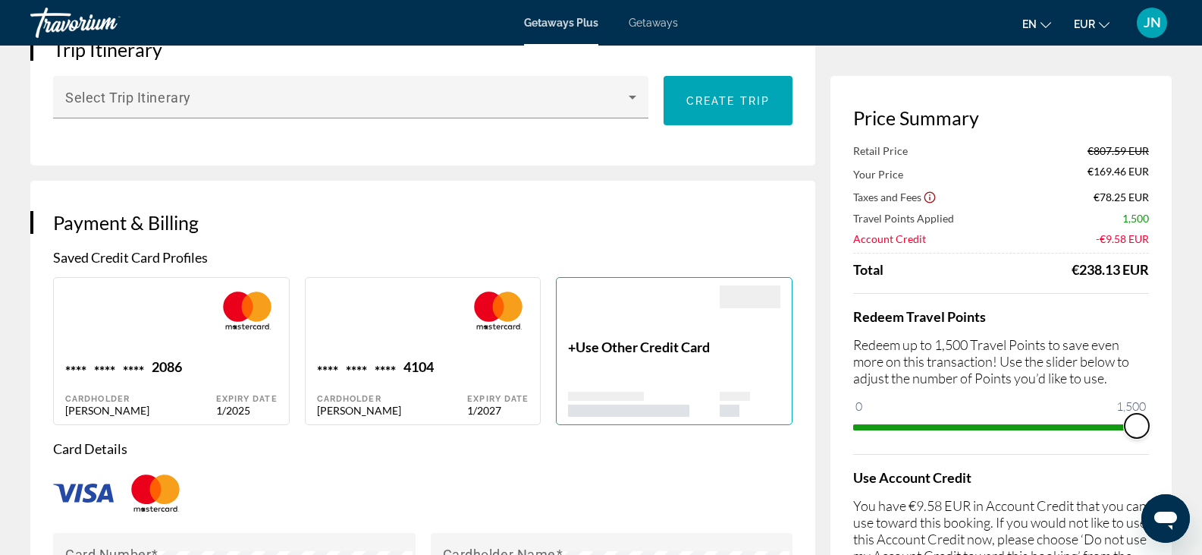
drag, startPoint x: 1137, startPoint y: 422, endPoint x: 1185, endPoint y: 433, distance: 49.1
click at [214, 341] on div "Main content" at bounding box center [140, 321] width 151 height 73
type input "*******"
type input "****"
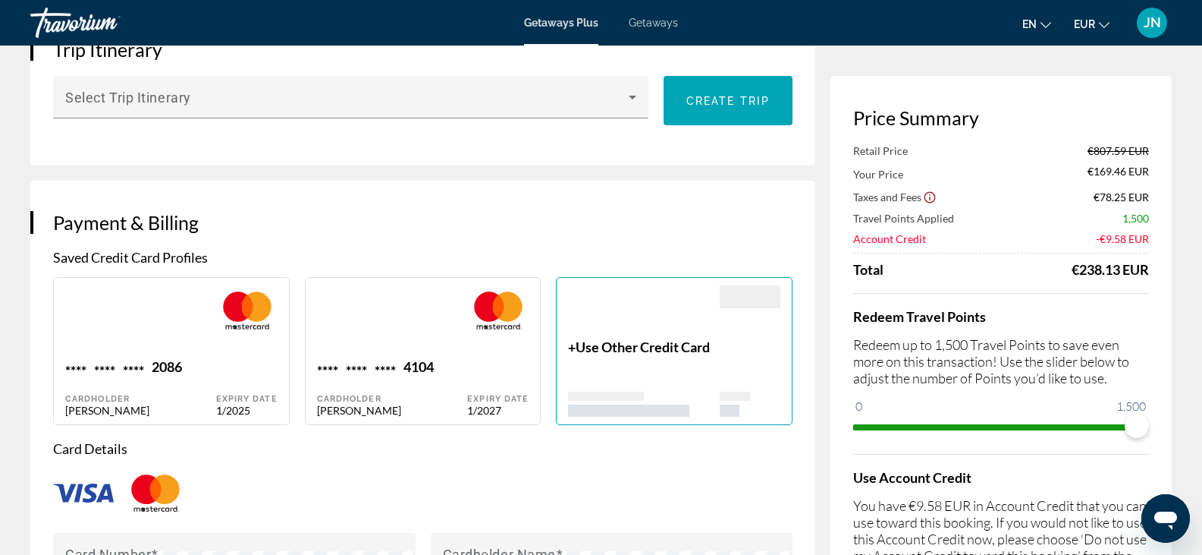
type input "**********"
type input "*****"
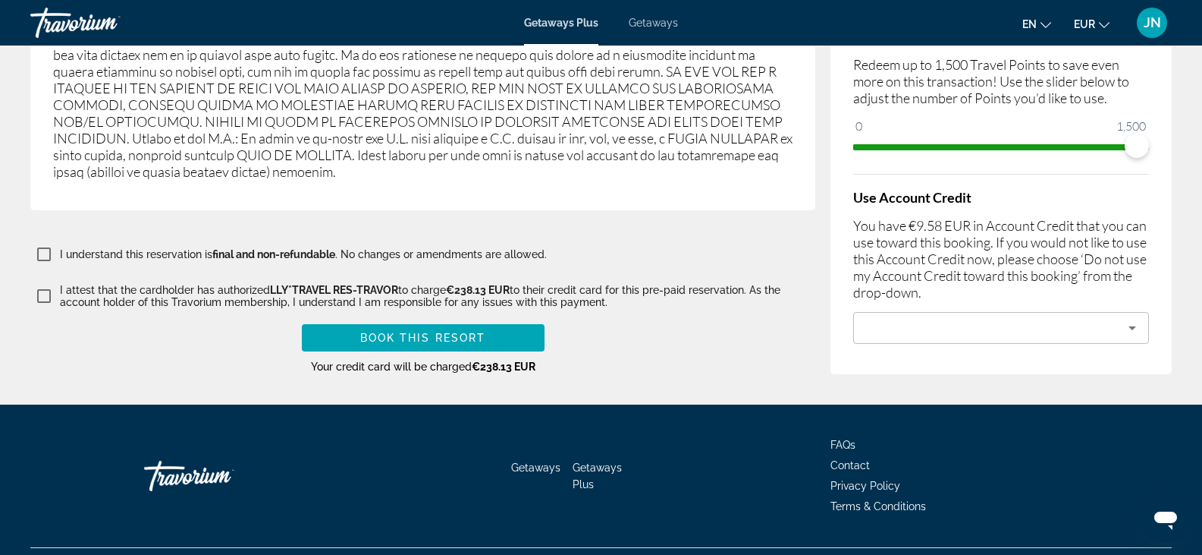
scroll to position [2701, 0]
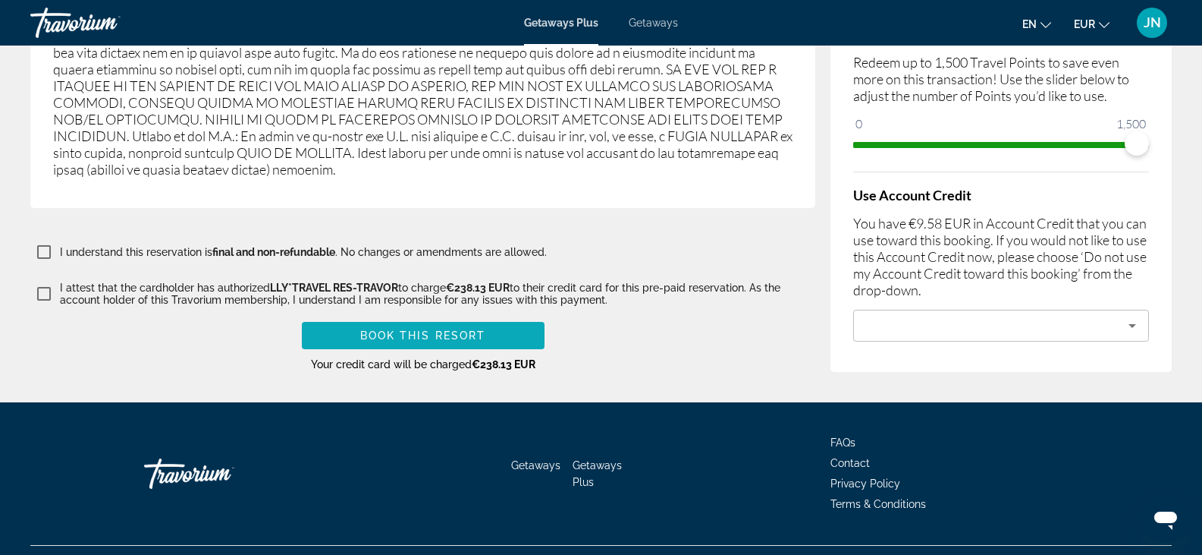
click at [409, 329] on span "Book this Resort" at bounding box center [423, 335] width 126 height 12
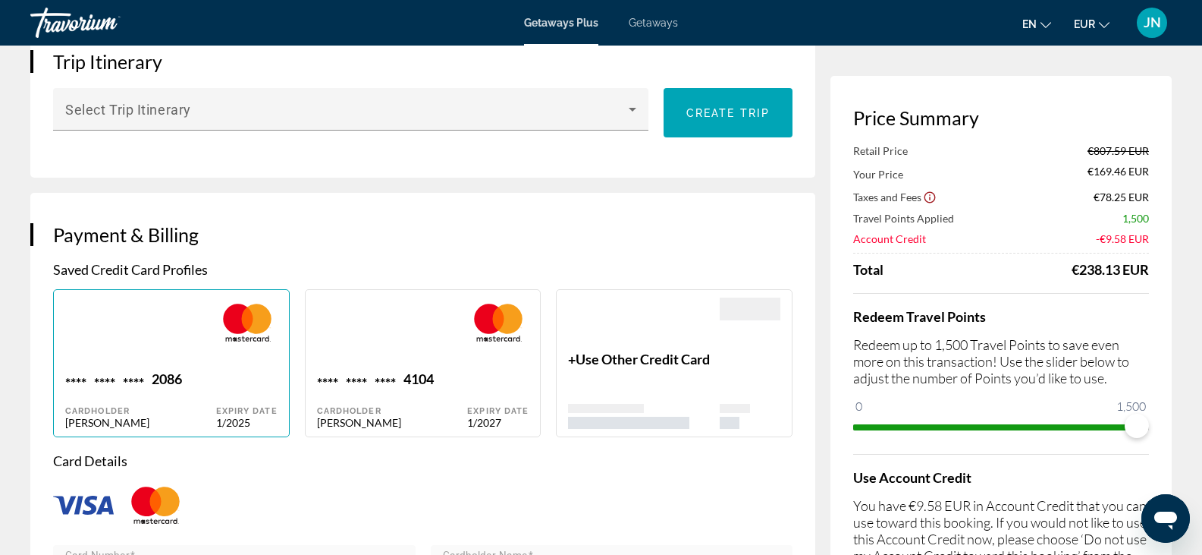
scroll to position [986, 0]
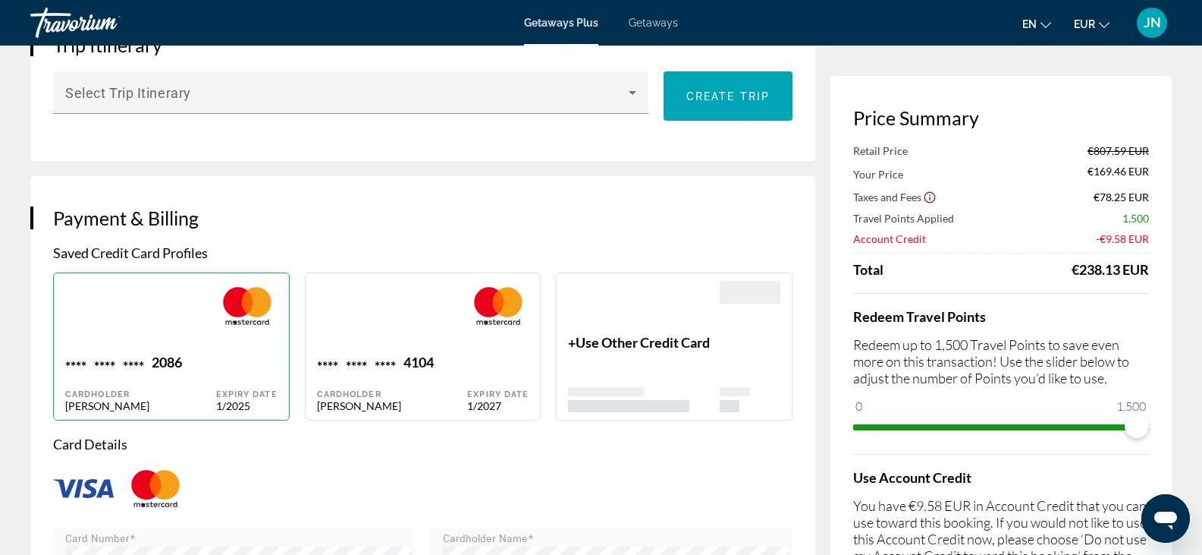
click at [383, 341] on div "Main content" at bounding box center [392, 317] width 151 height 73
type input "*******"
type input "****"
type input "**********"
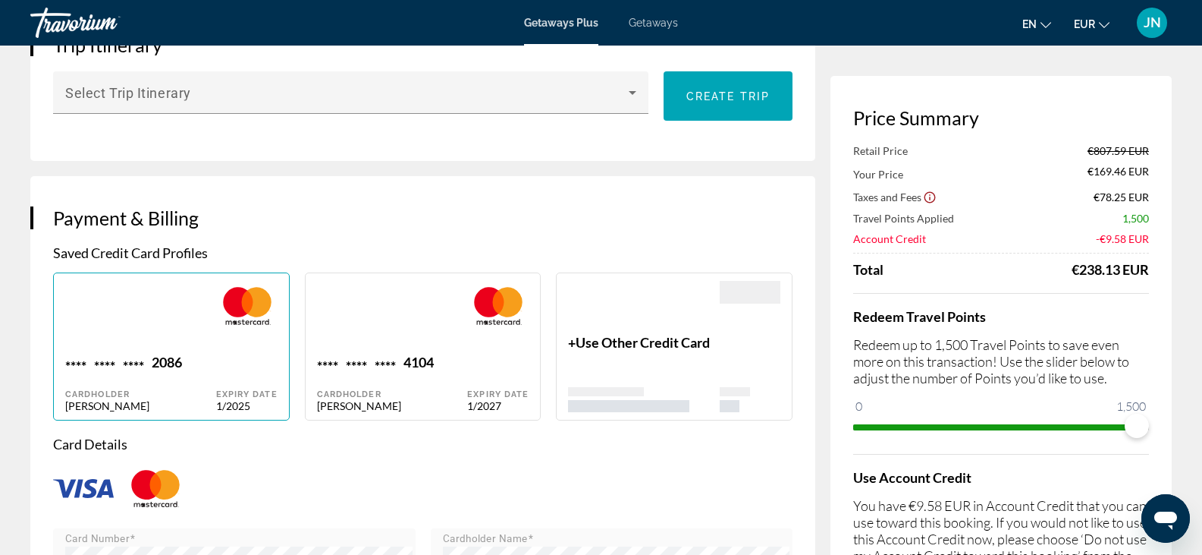
type input "**********"
type input "*****"
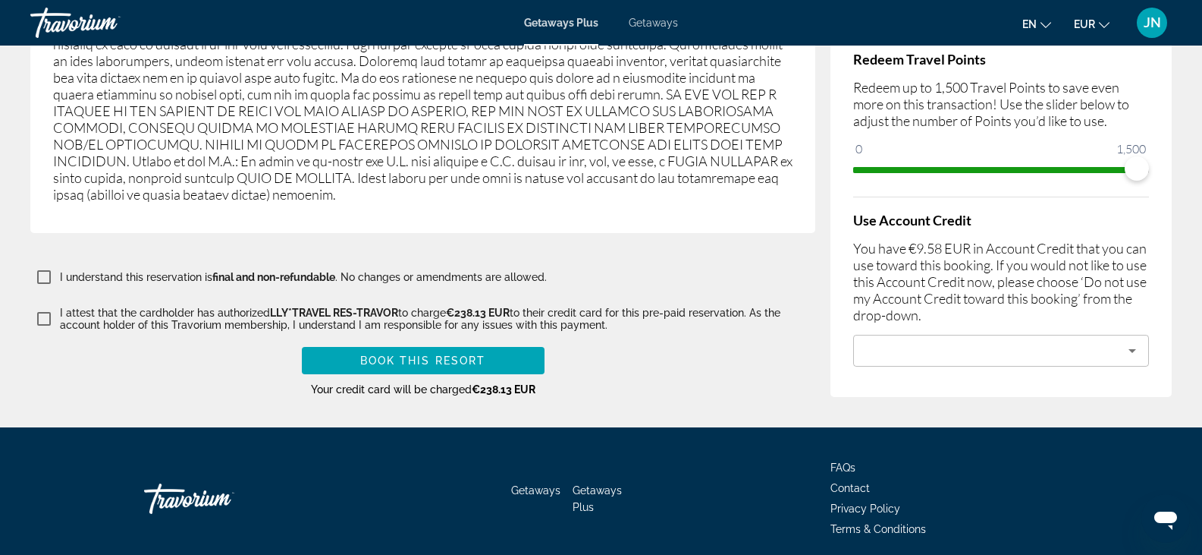
scroll to position [2772, 0]
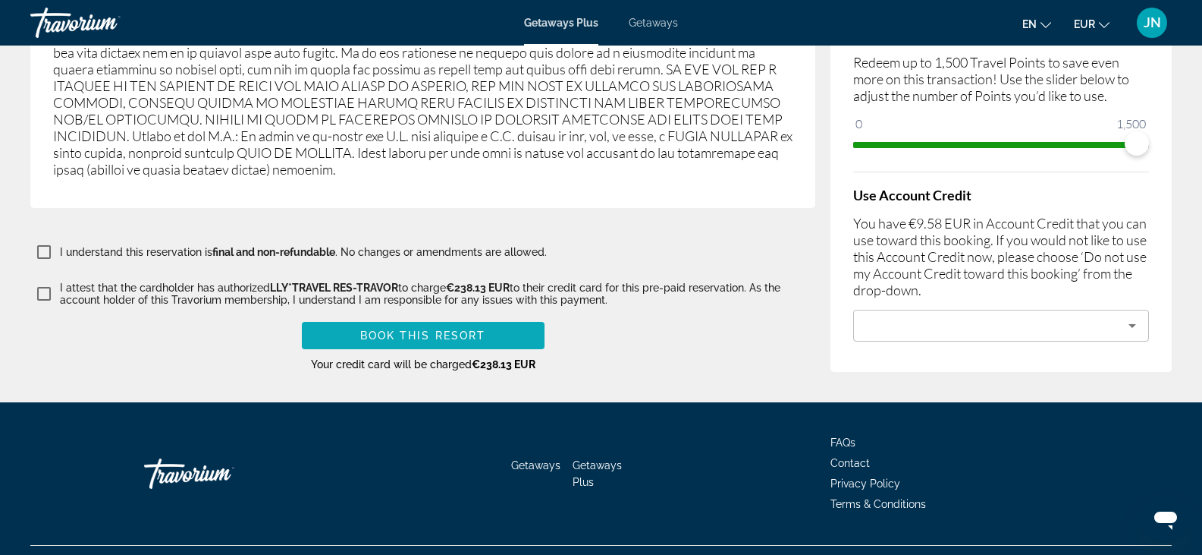
click at [410, 329] on span "Book this Resort" at bounding box center [423, 335] width 126 height 12
